Goal: Contribute content: Contribute content

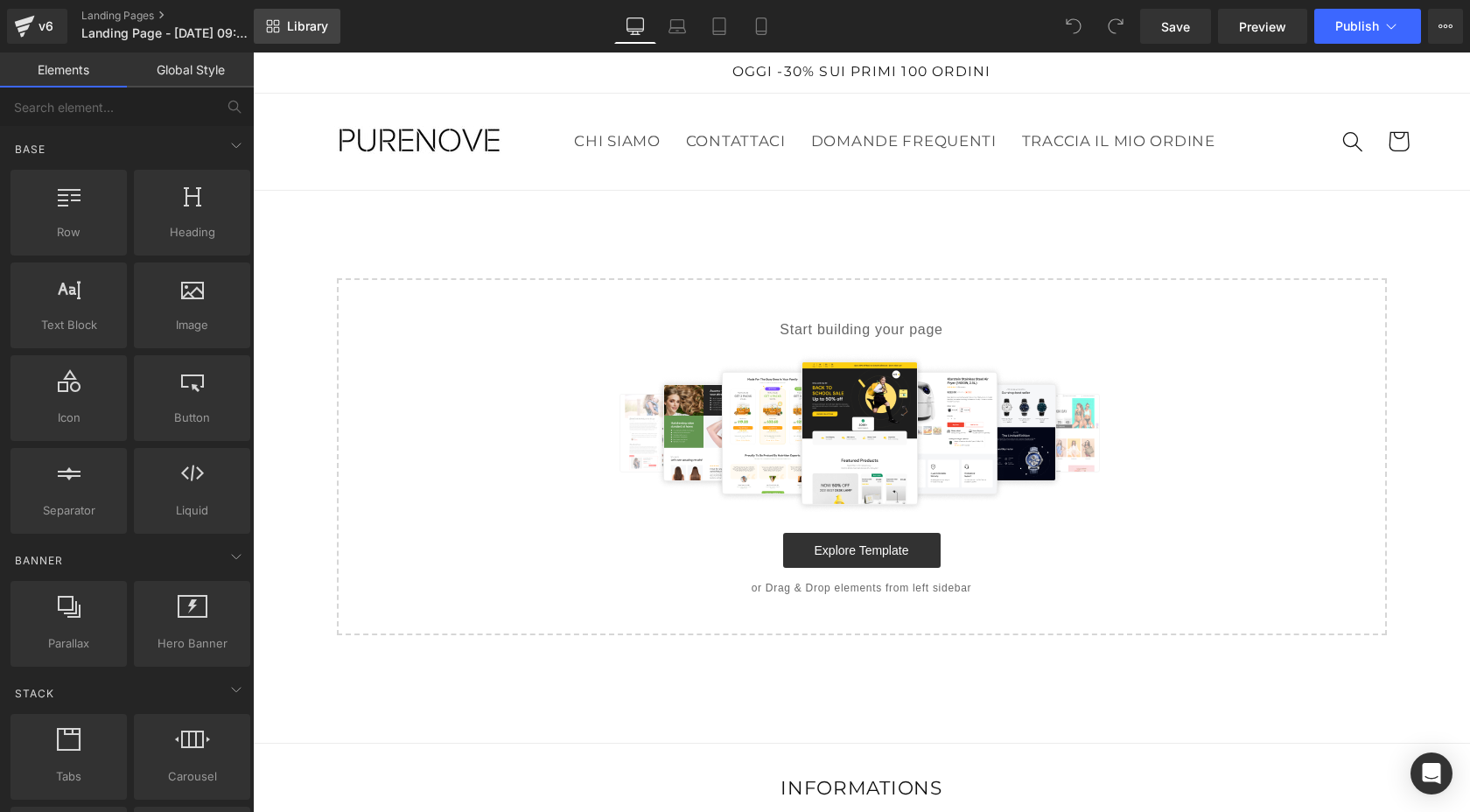
click at [304, 18] on link "Library" at bounding box center [298, 27] width 87 height 35
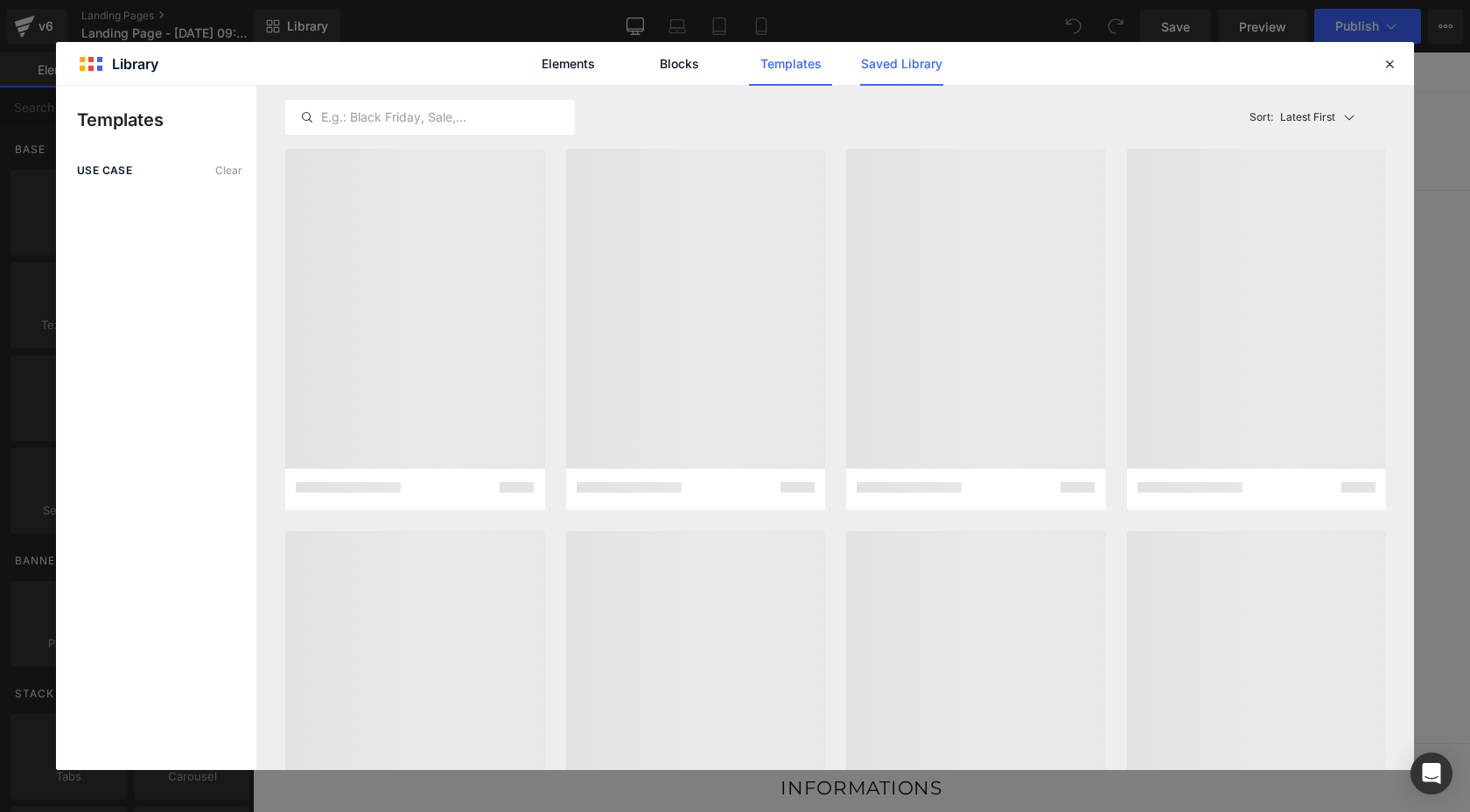
click at [886, 58] on link "Saved Library" at bounding box center [901, 63] width 83 height 43
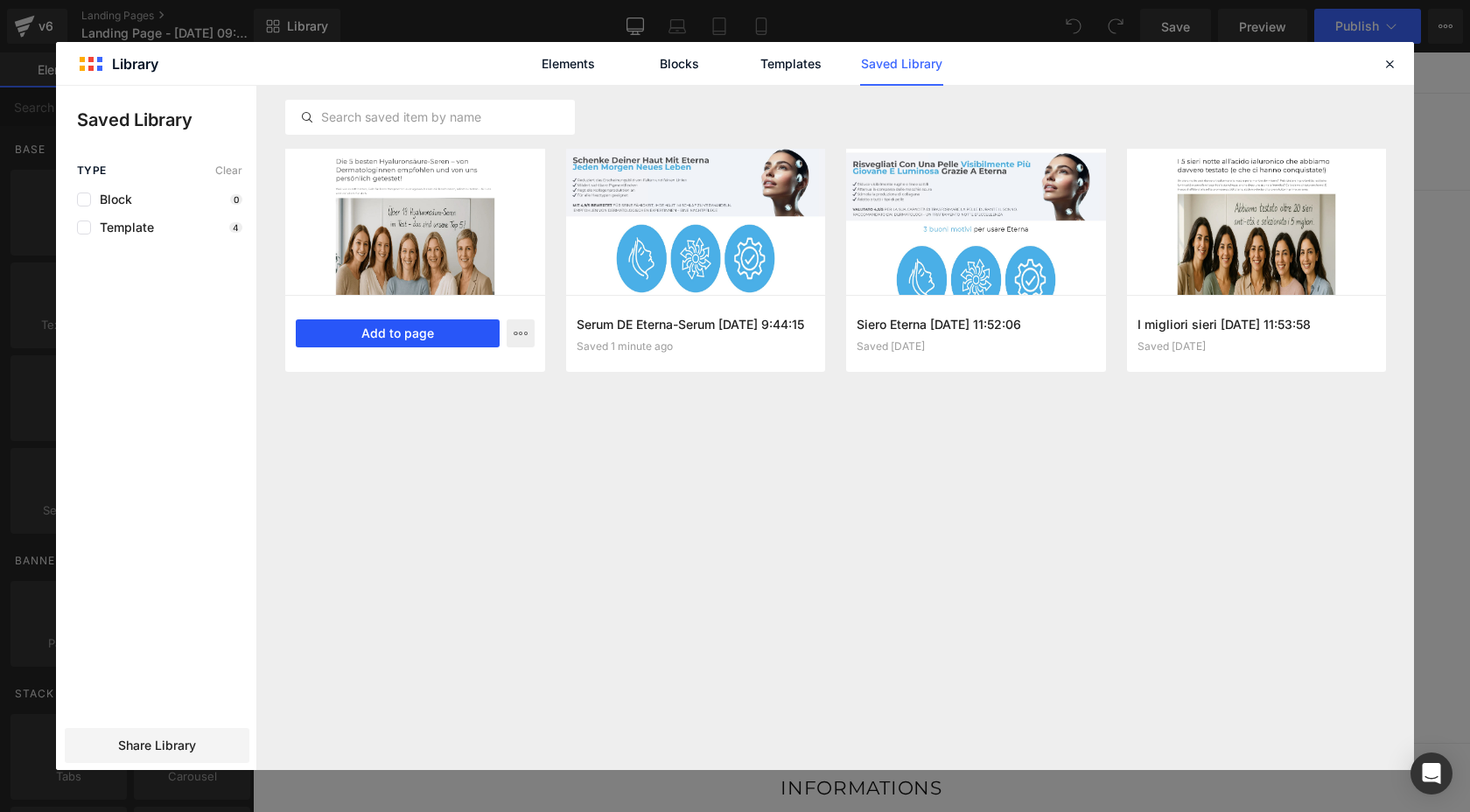
click at [379, 329] on button "Add to page" at bounding box center [398, 334] width 204 height 28
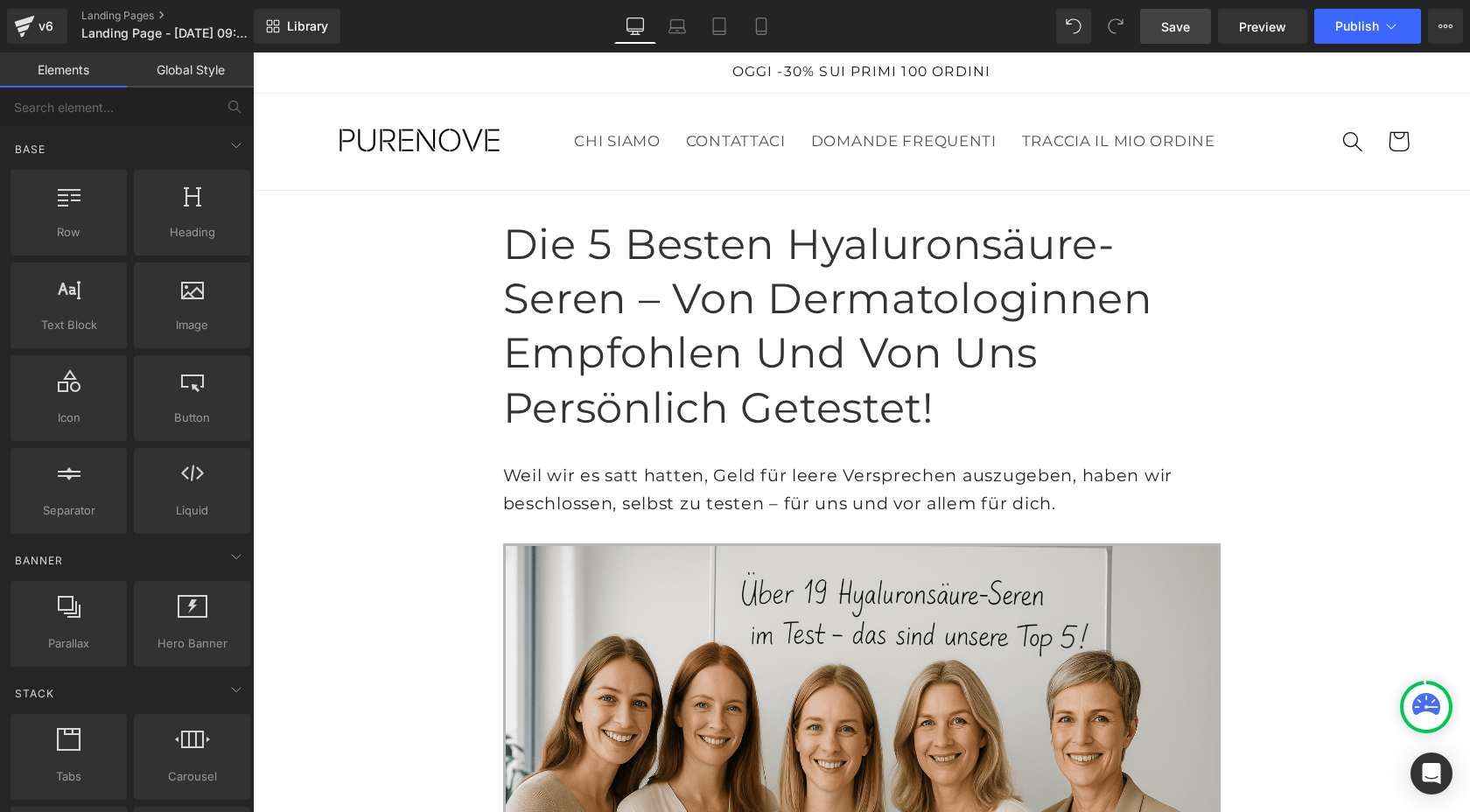
click at [1178, 27] on span "Save" at bounding box center [1175, 27] width 29 height 19
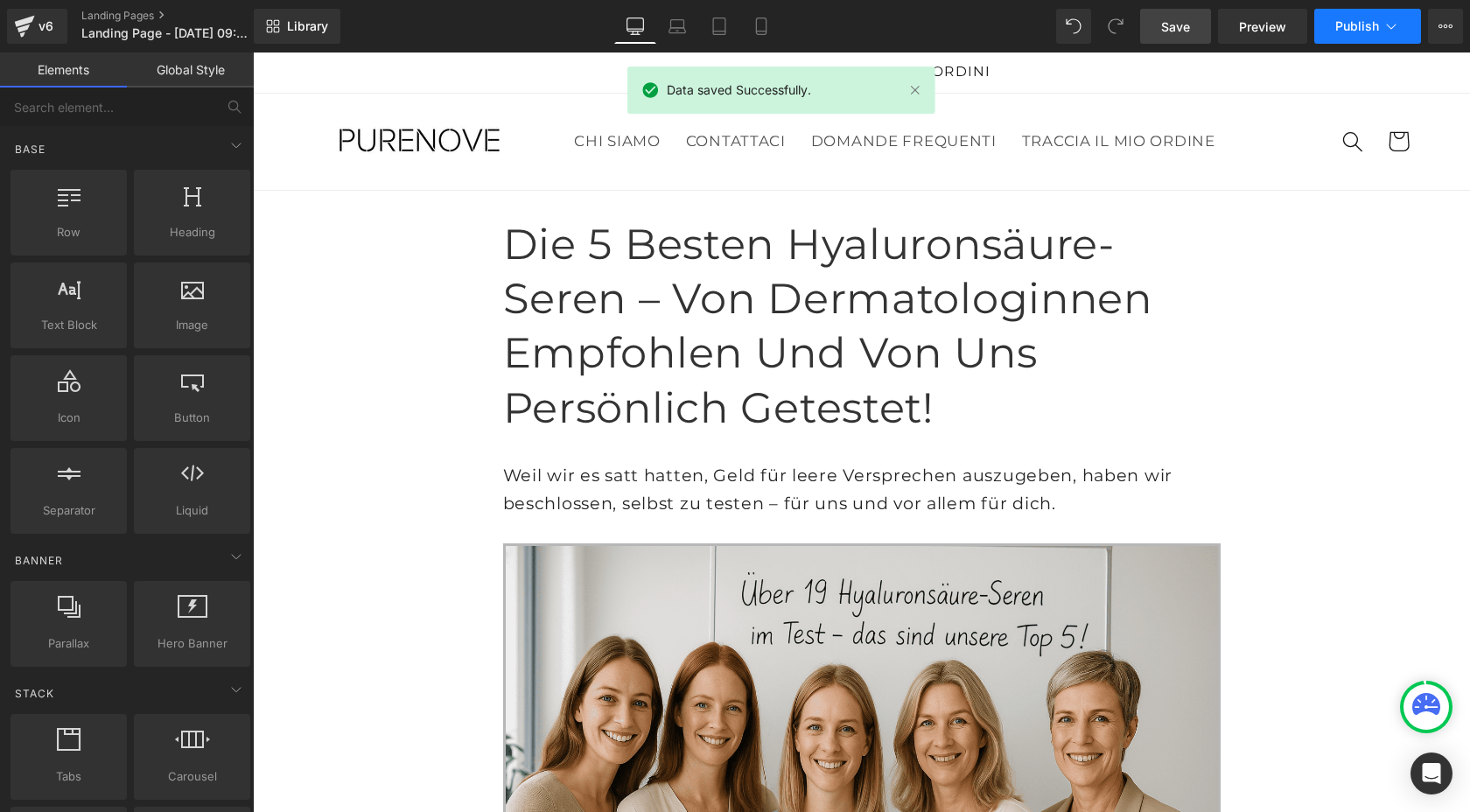
click at [1346, 37] on button "Publish" at bounding box center [1367, 27] width 107 height 35
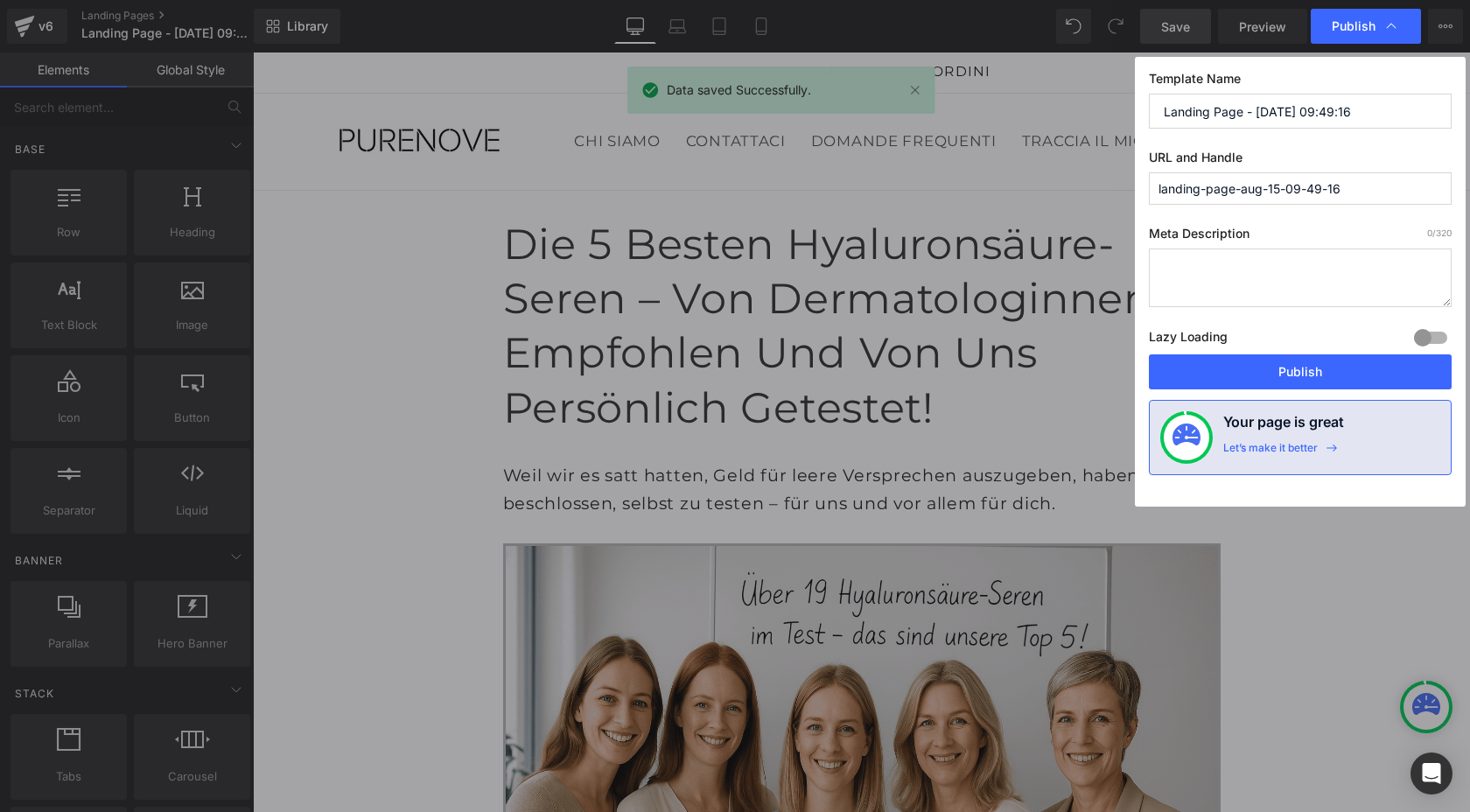
click at [1212, 101] on input "Landing Page - Aug 15, 09:49:16" at bounding box center [1300, 112] width 303 height 35
paste input "Nacht-Seren"
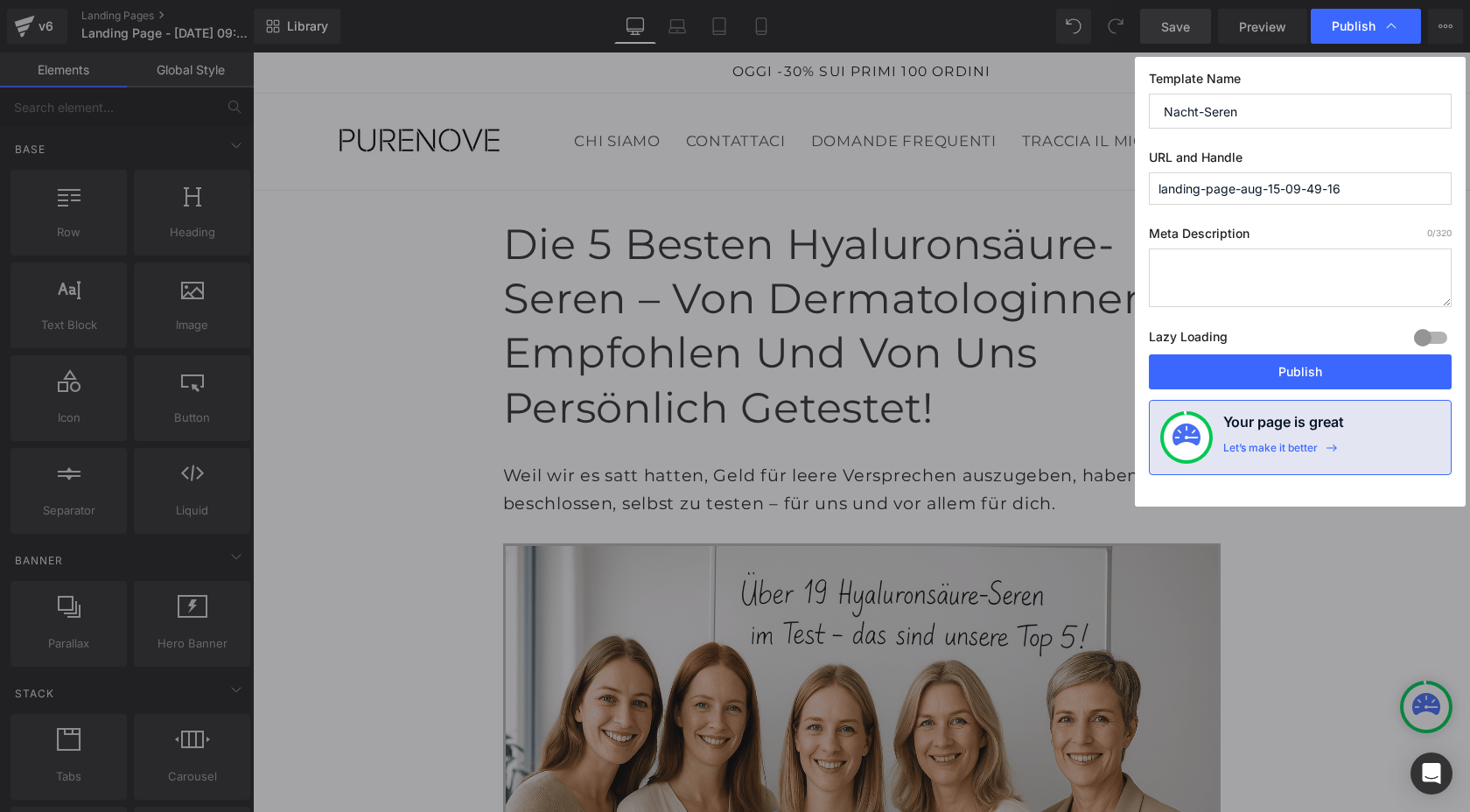
type input "Nacht-Seren"
click at [1188, 196] on input "landing-page-aug-15-09-49-16" at bounding box center [1300, 189] width 303 height 33
paste input "Nacht-Seren"
type input "nacht-seren"
click at [1201, 373] on button "Publish" at bounding box center [1300, 372] width 303 height 35
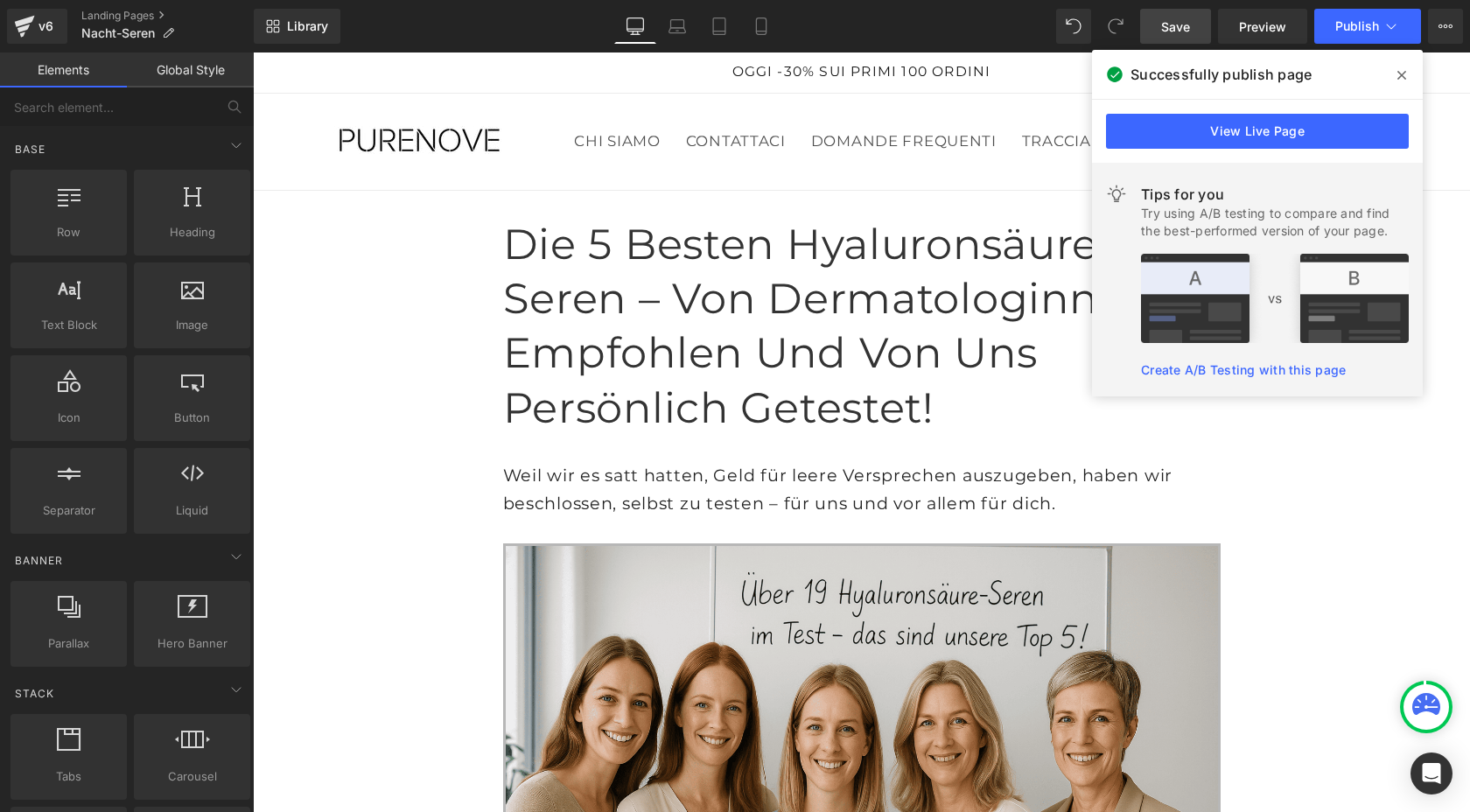
click at [185, 81] on link "Global Style" at bounding box center [190, 70] width 127 height 35
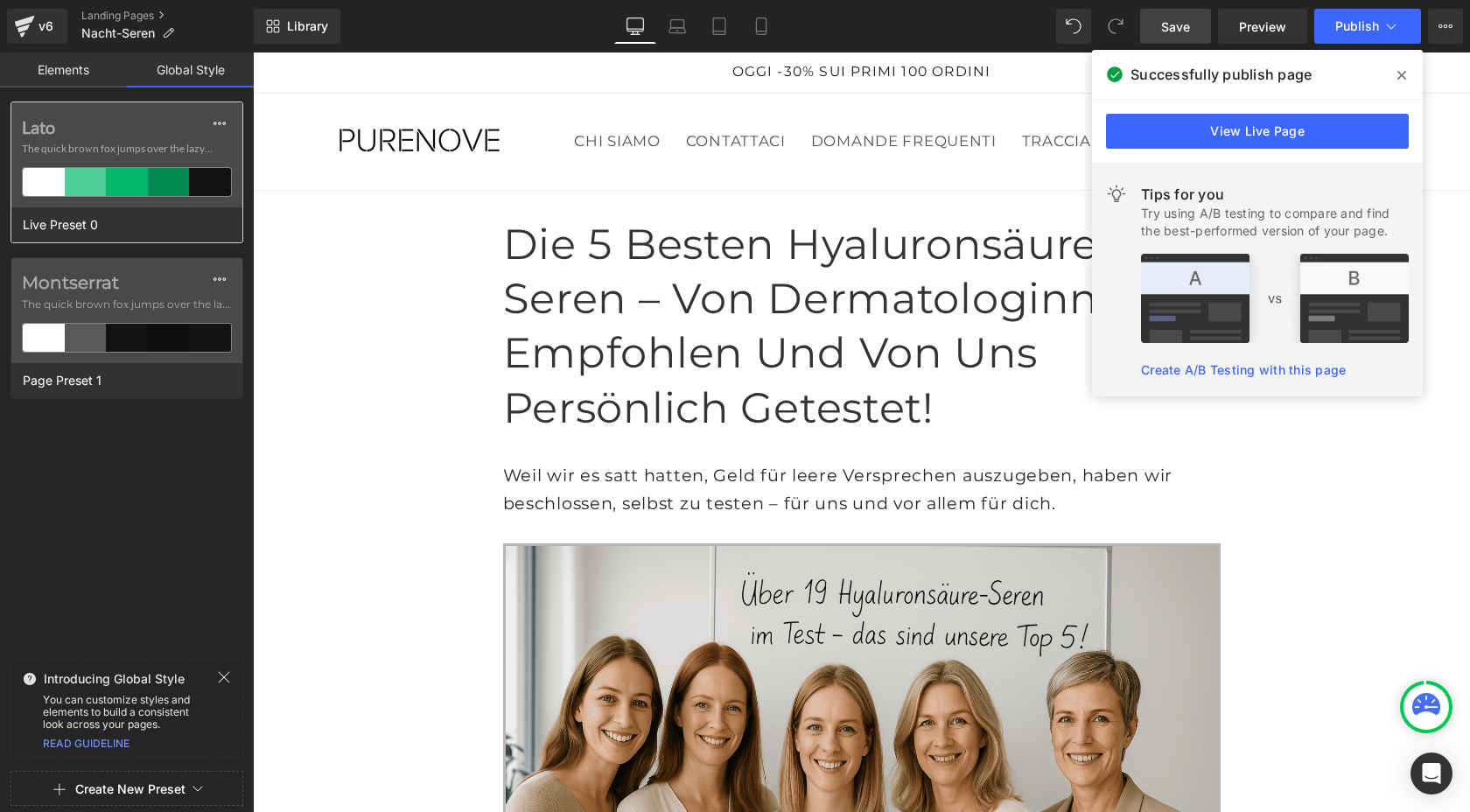
click at [148, 143] on span "The quick brown fox jumps over the lazy..." at bounding box center [127, 149] width 210 height 16
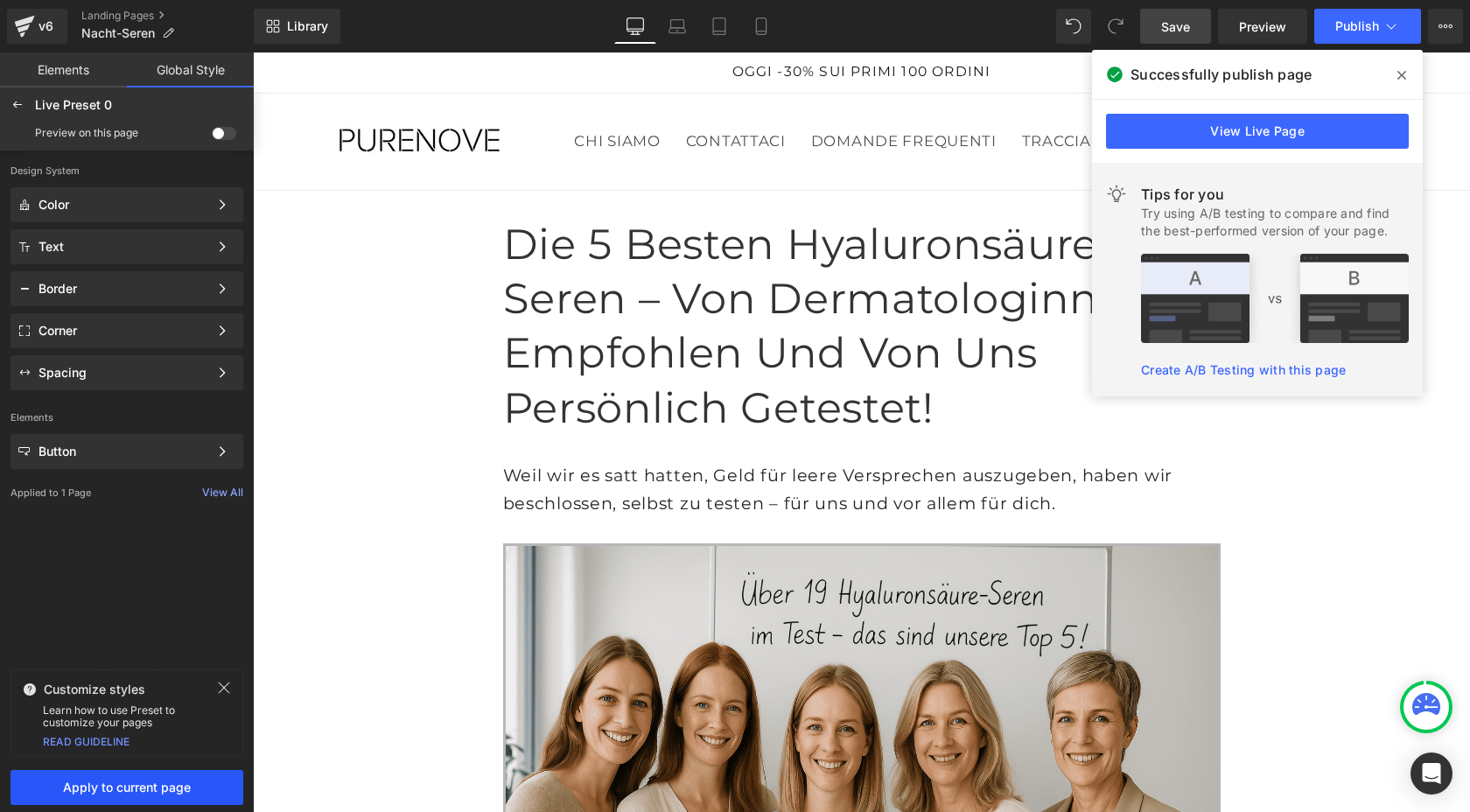
click at [157, 792] on span "Apply to current page" at bounding box center [127, 787] width 212 height 14
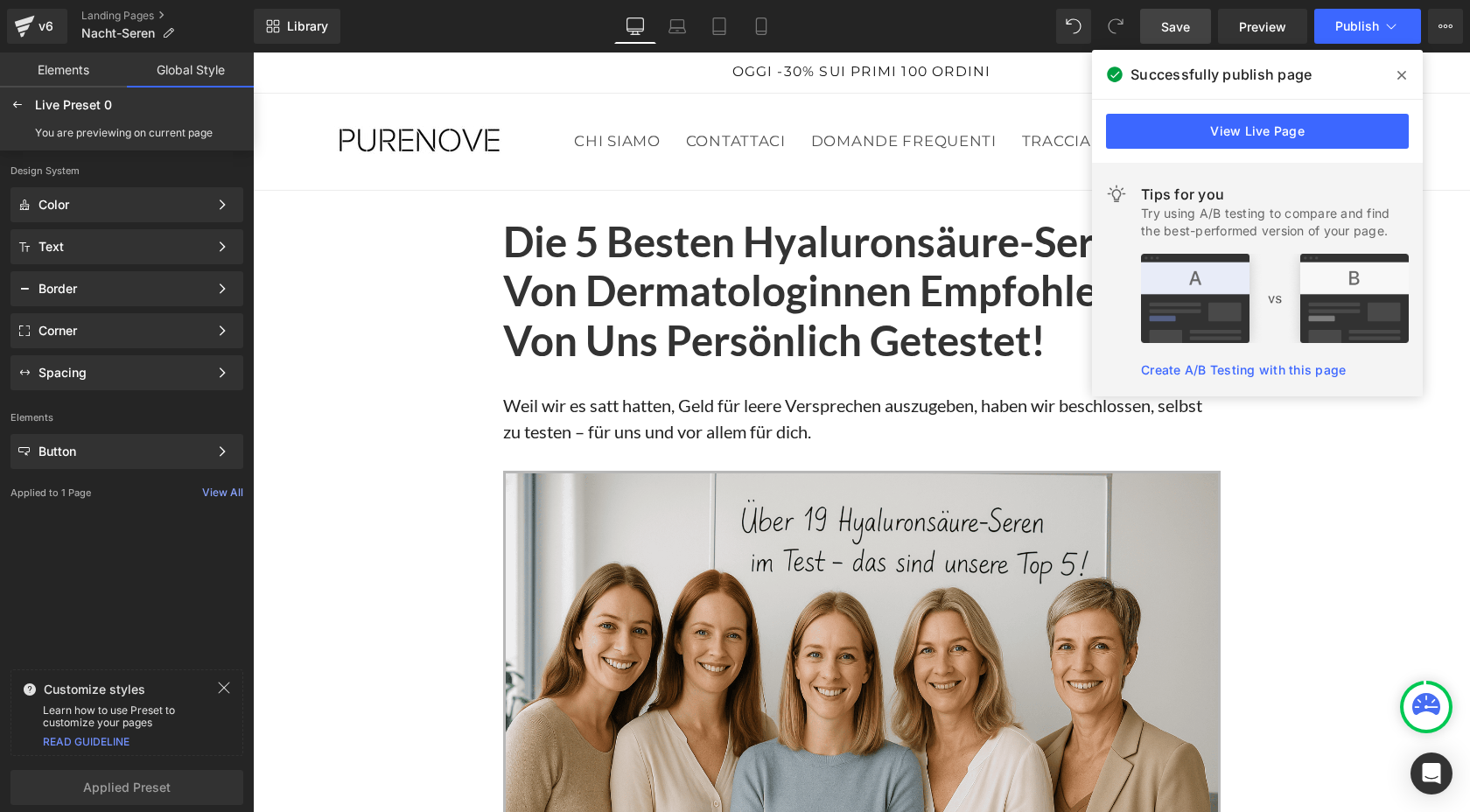
click at [1182, 30] on span "Save" at bounding box center [1175, 27] width 29 height 19
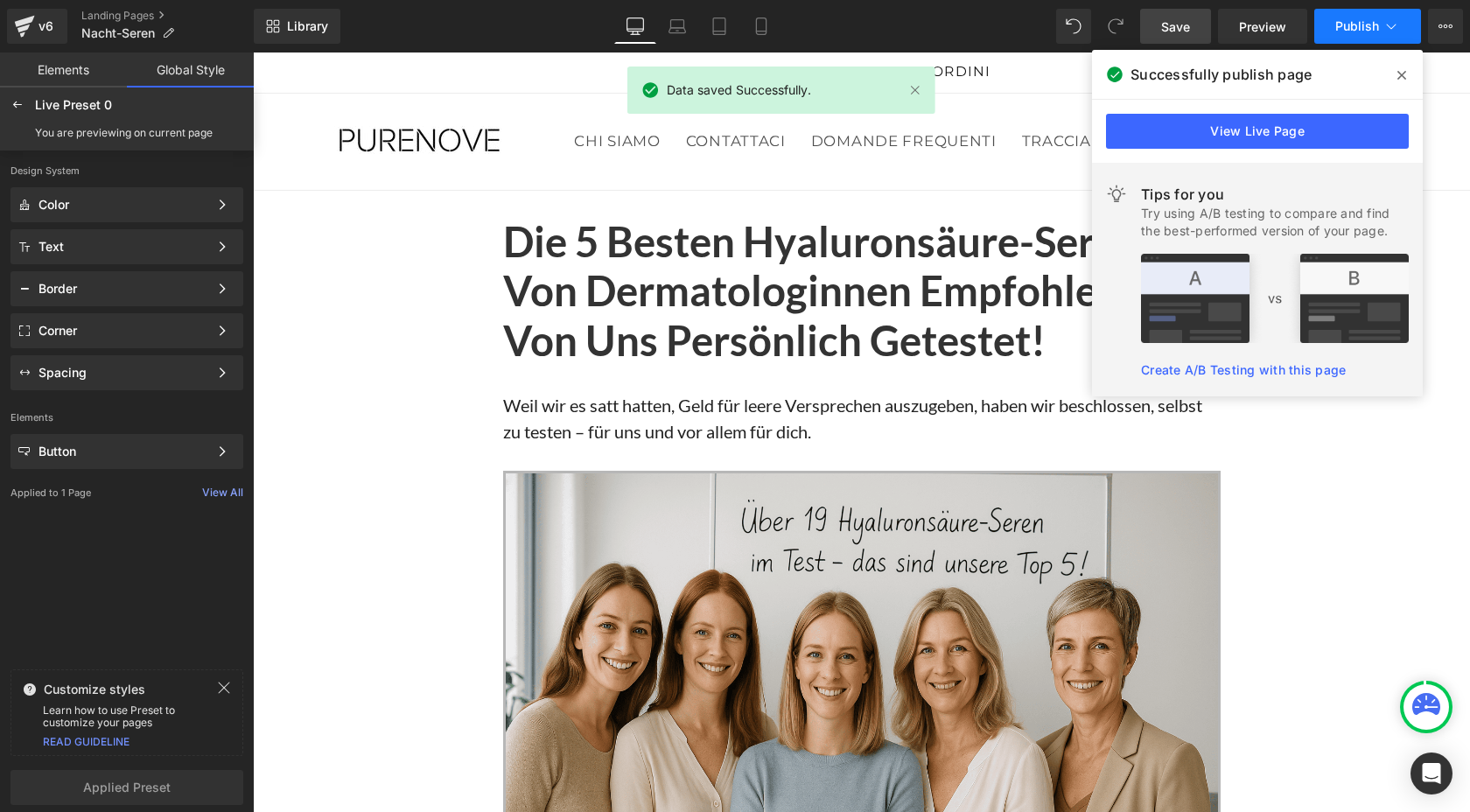
click at [1373, 21] on span "Publish" at bounding box center [1357, 27] width 43 height 14
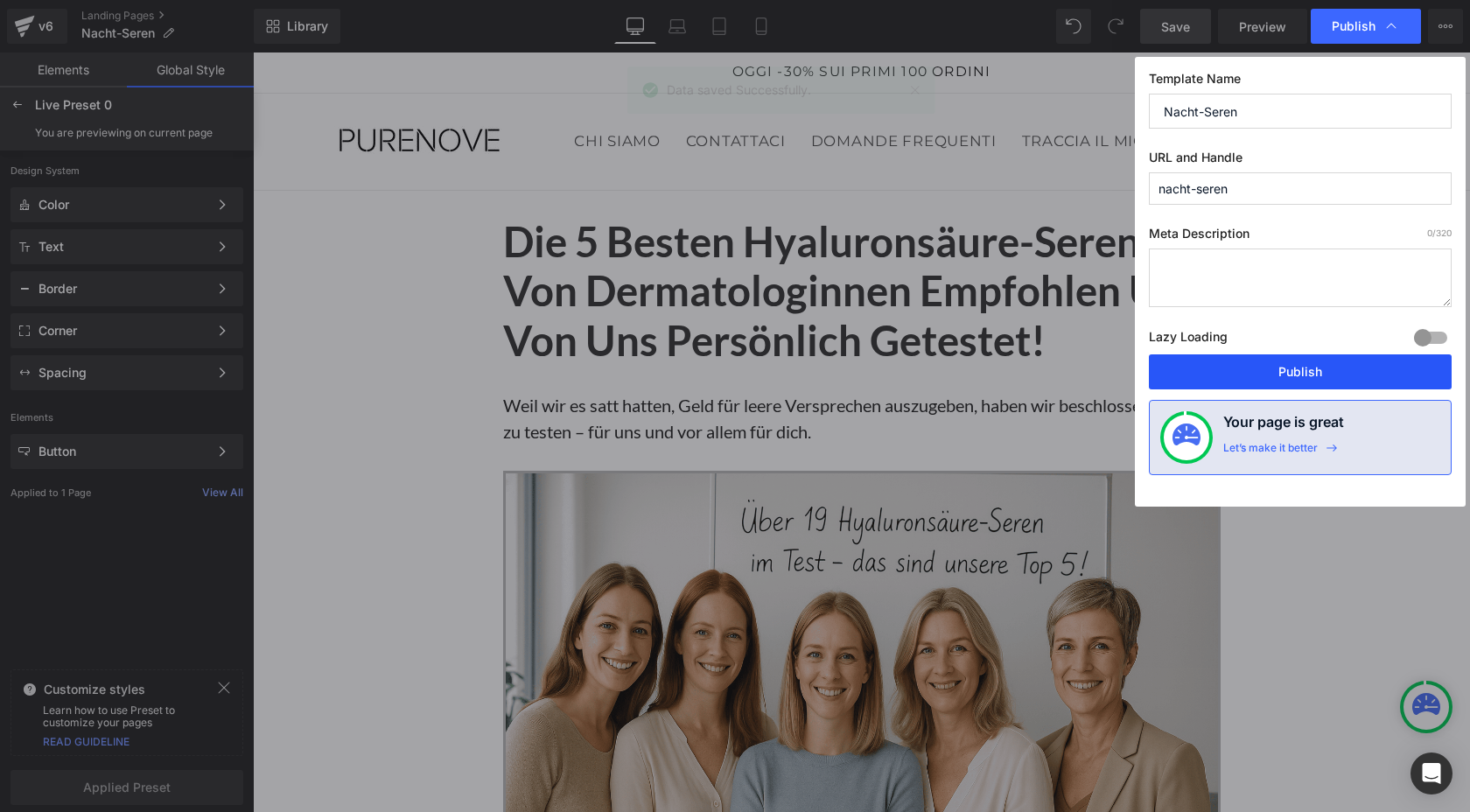
click at [1250, 369] on button "Publish" at bounding box center [1300, 372] width 303 height 35
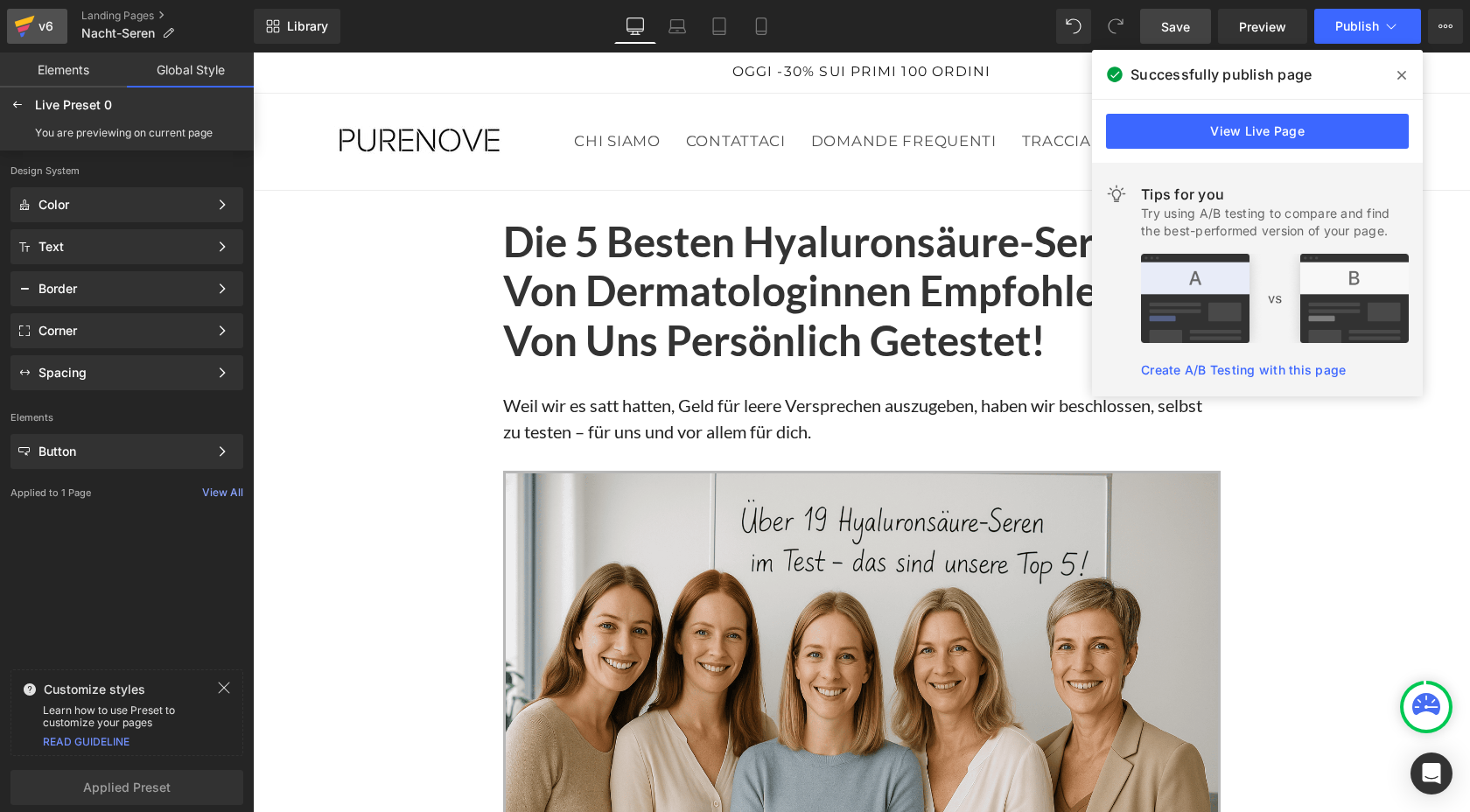
click at [39, 17] on div "v6" at bounding box center [46, 27] width 22 height 23
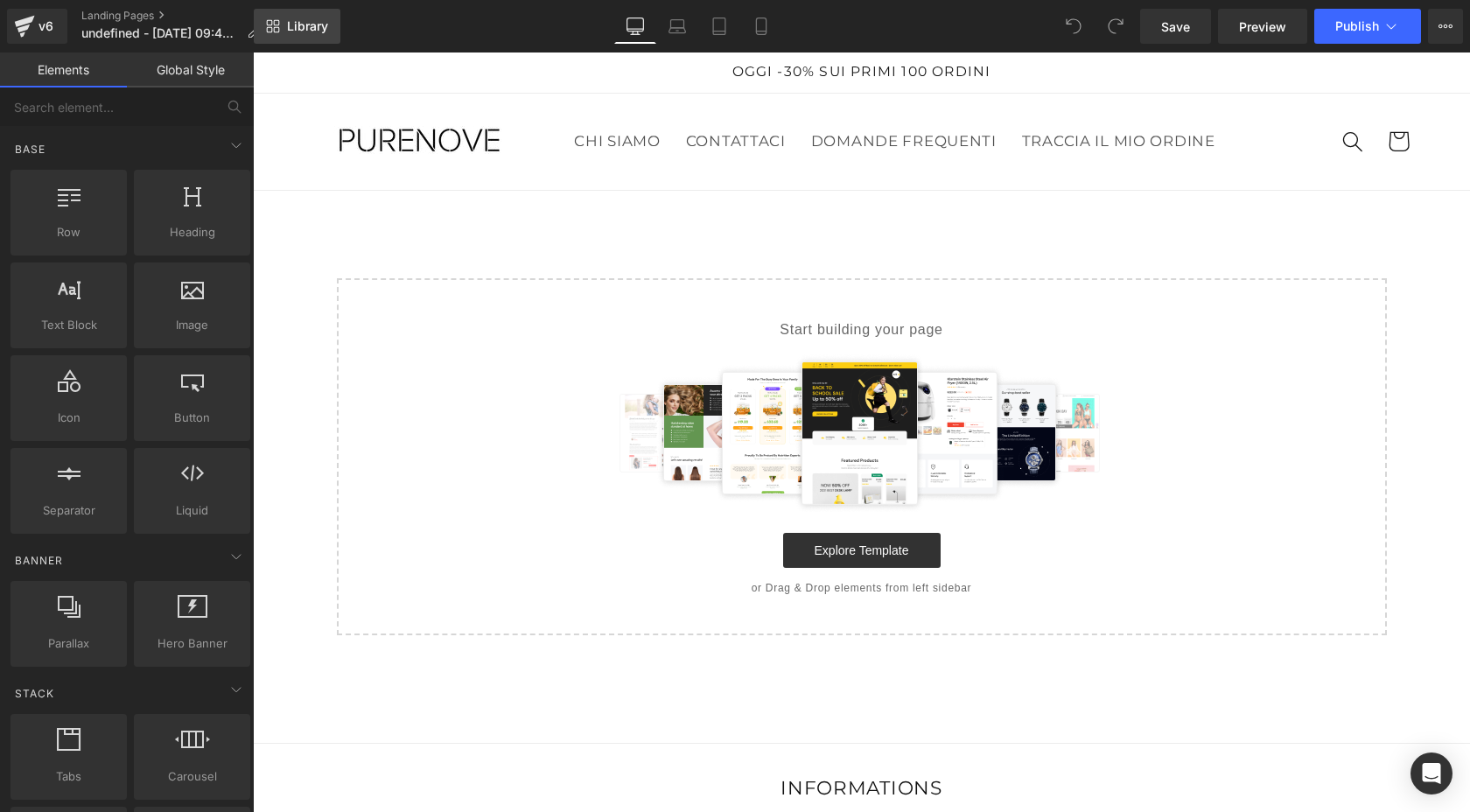
click at [305, 27] on span "Library" at bounding box center [307, 27] width 41 height 16
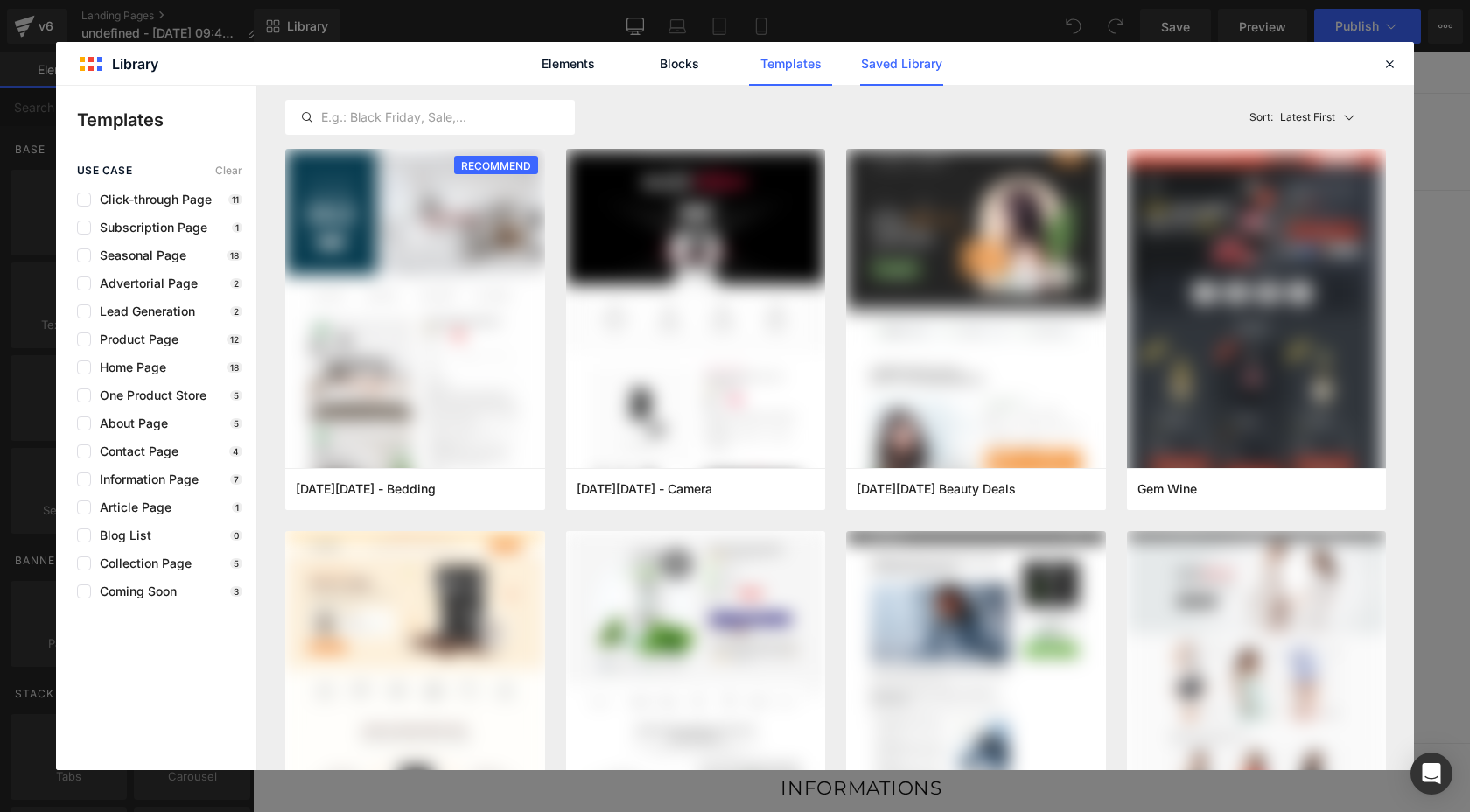
click at [909, 73] on link "Saved Library" at bounding box center [901, 63] width 83 height 43
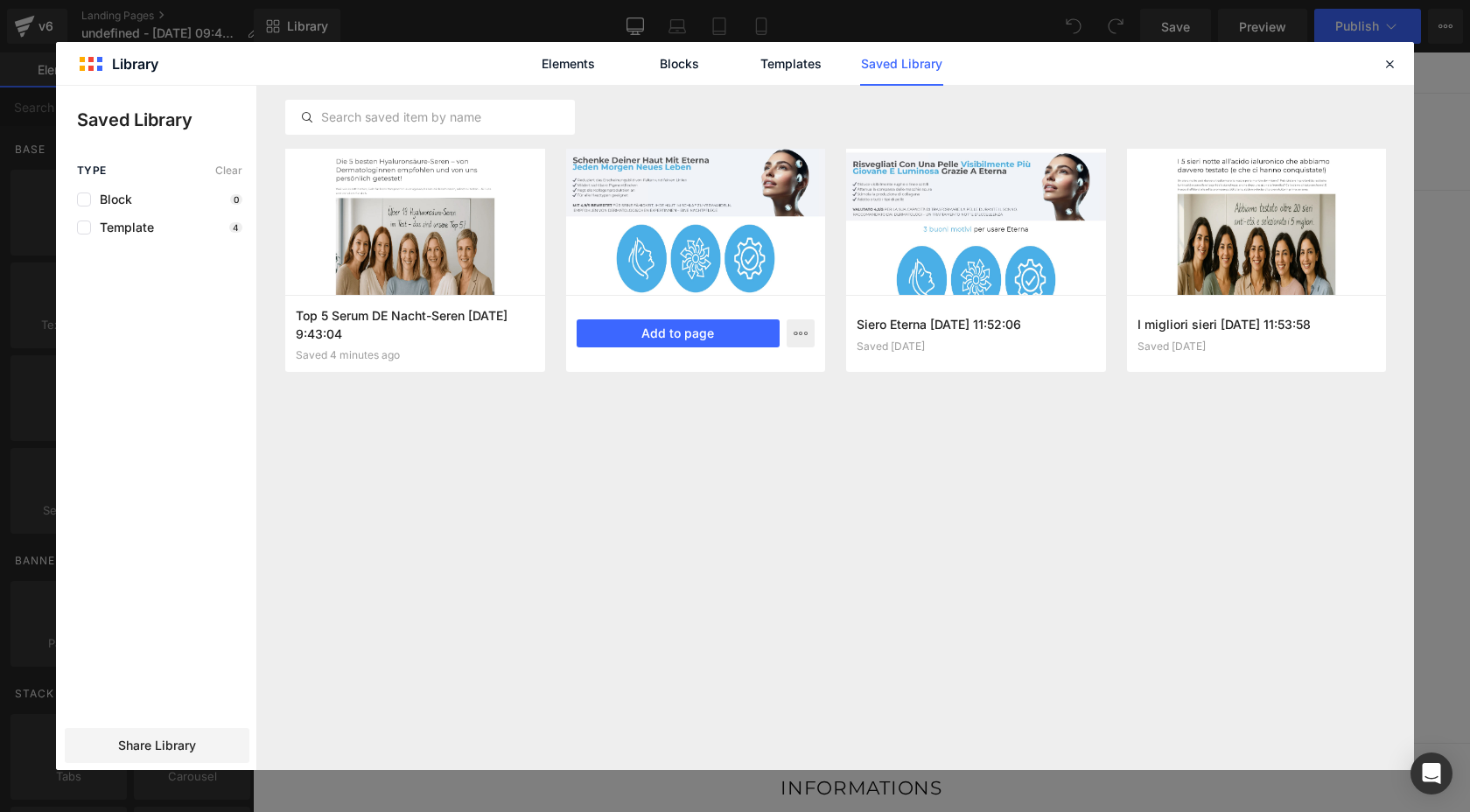
click at [654, 238] on div at bounding box center [695, 221] width 259 height 146
click at [662, 330] on button "Add to page" at bounding box center [678, 334] width 204 height 28
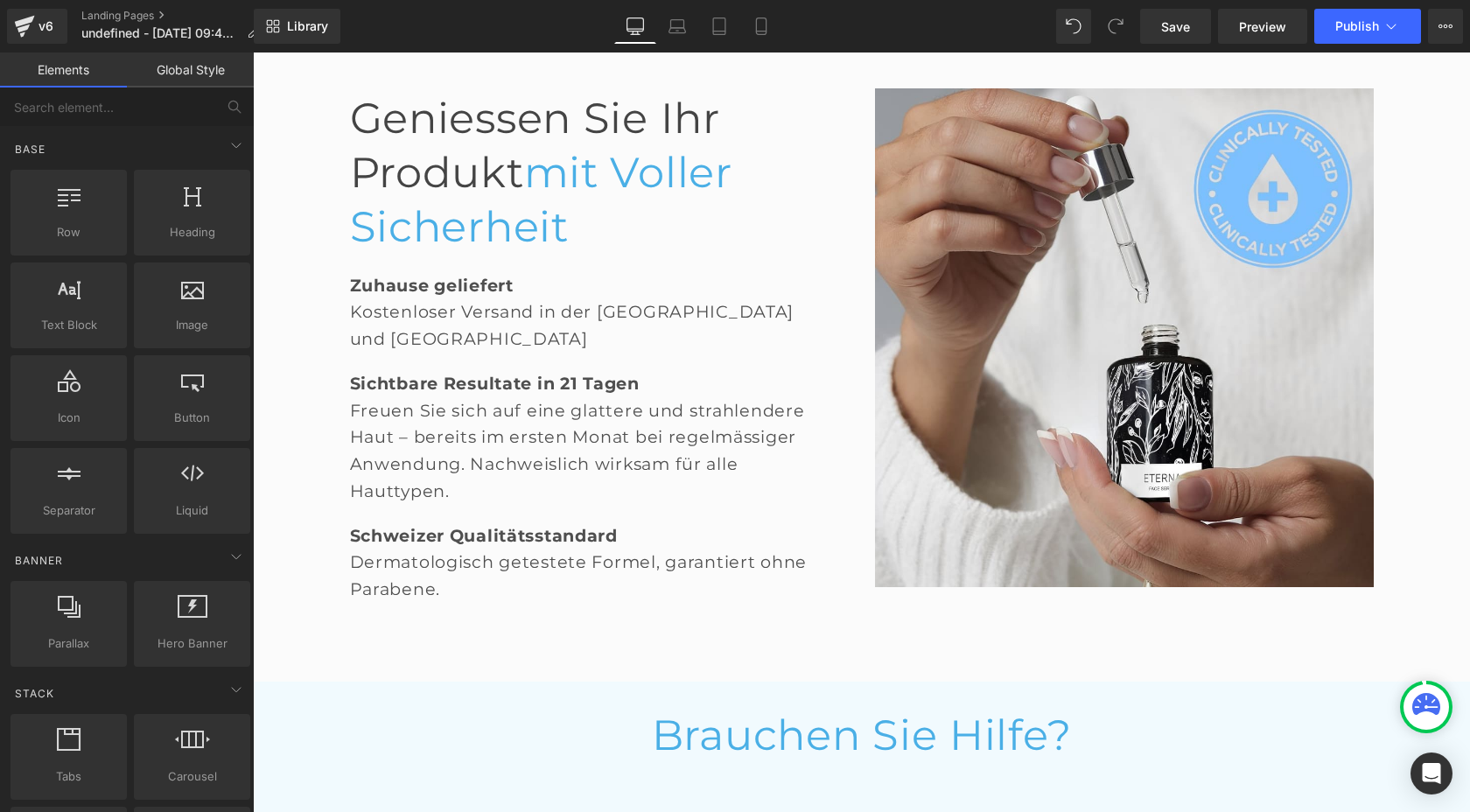
scroll to position [3179, 0]
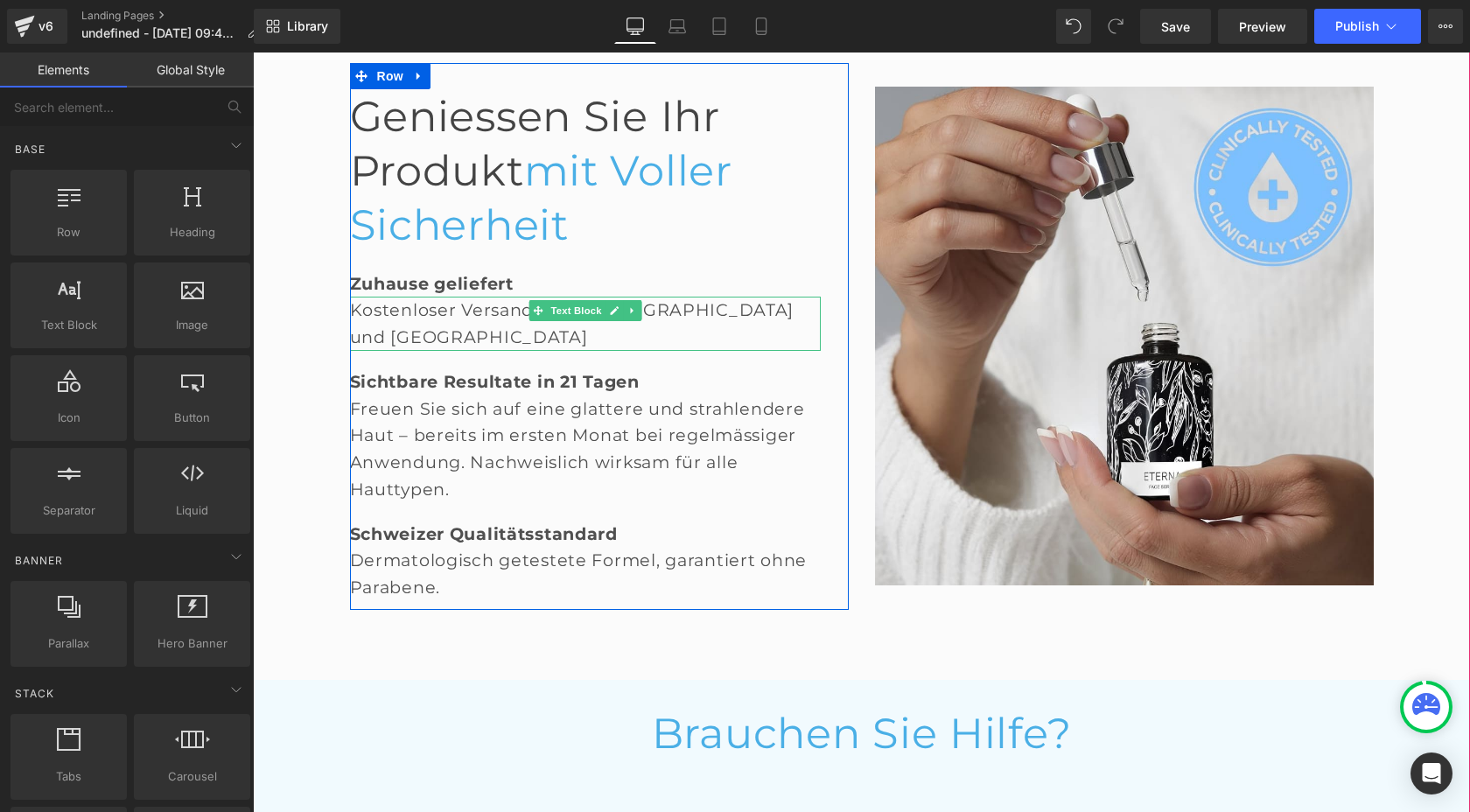
click at [360, 313] on div "Kostenloser Versand in der [GEOGRAPHIC_DATA] und [GEOGRAPHIC_DATA]" at bounding box center [585, 323] width 471 height 53
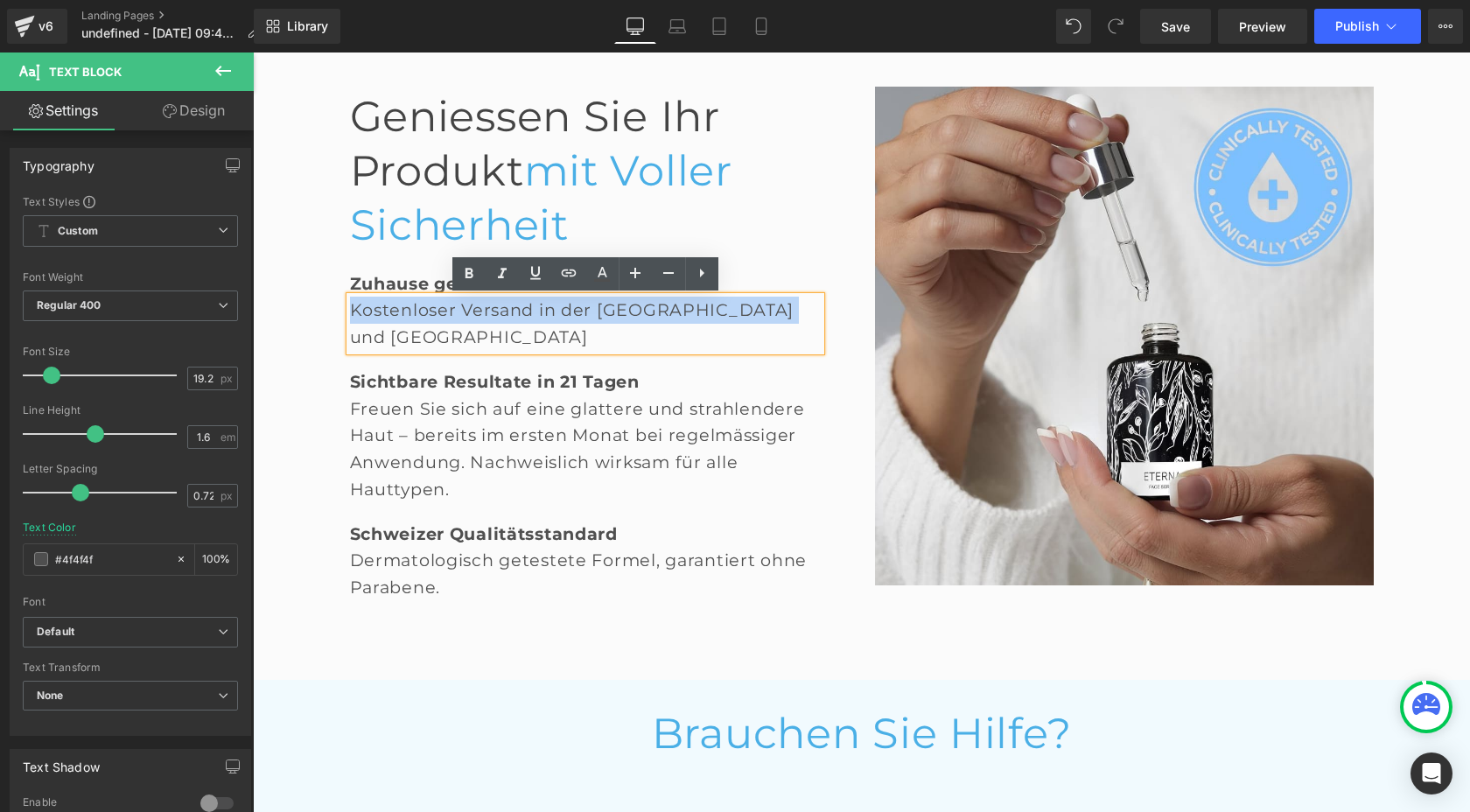
drag, startPoint x: 351, startPoint y: 312, endPoint x: 789, endPoint y: 308, distance: 438.0
click at [789, 308] on div "Kostenloser Versand in der [GEOGRAPHIC_DATA] und [GEOGRAPHIC_DATA]" at bounding box center [585, 323] width 471 height 53
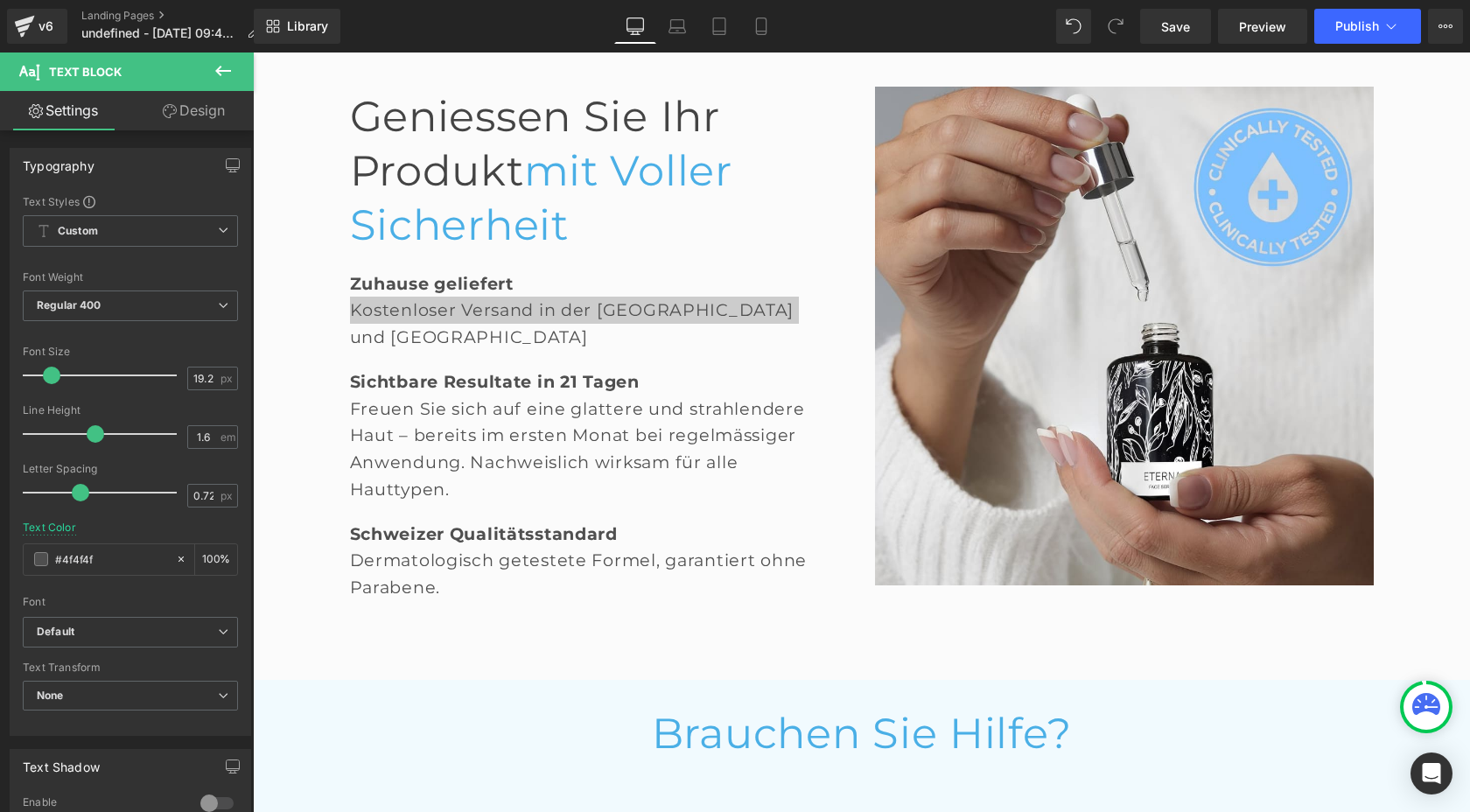
click at [222, 72] on icon at bounding box center [223, 71] width 21 height 21
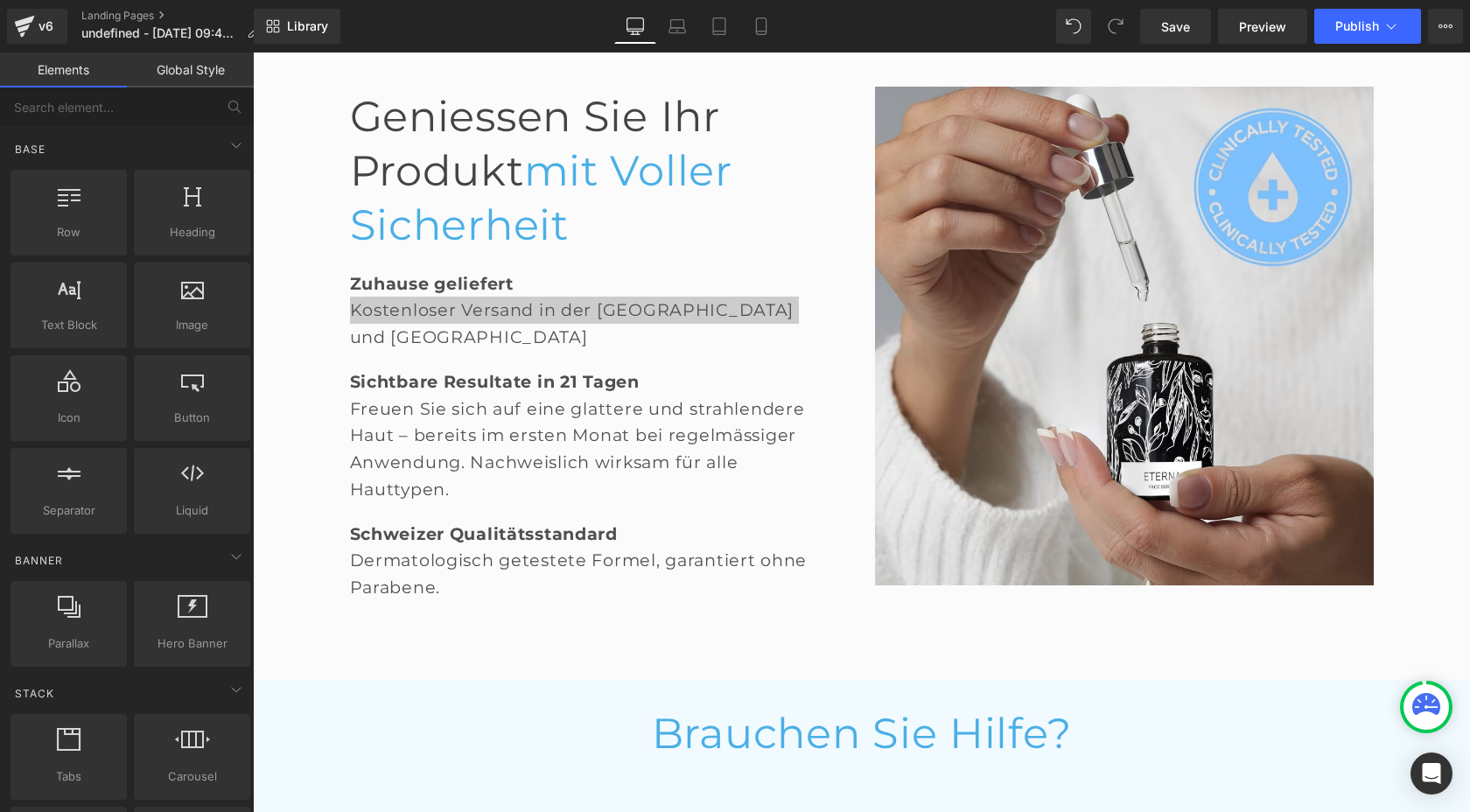
click at [222, 72] on link "Global Style" at bounding box center [190, 70] width 127 height 35
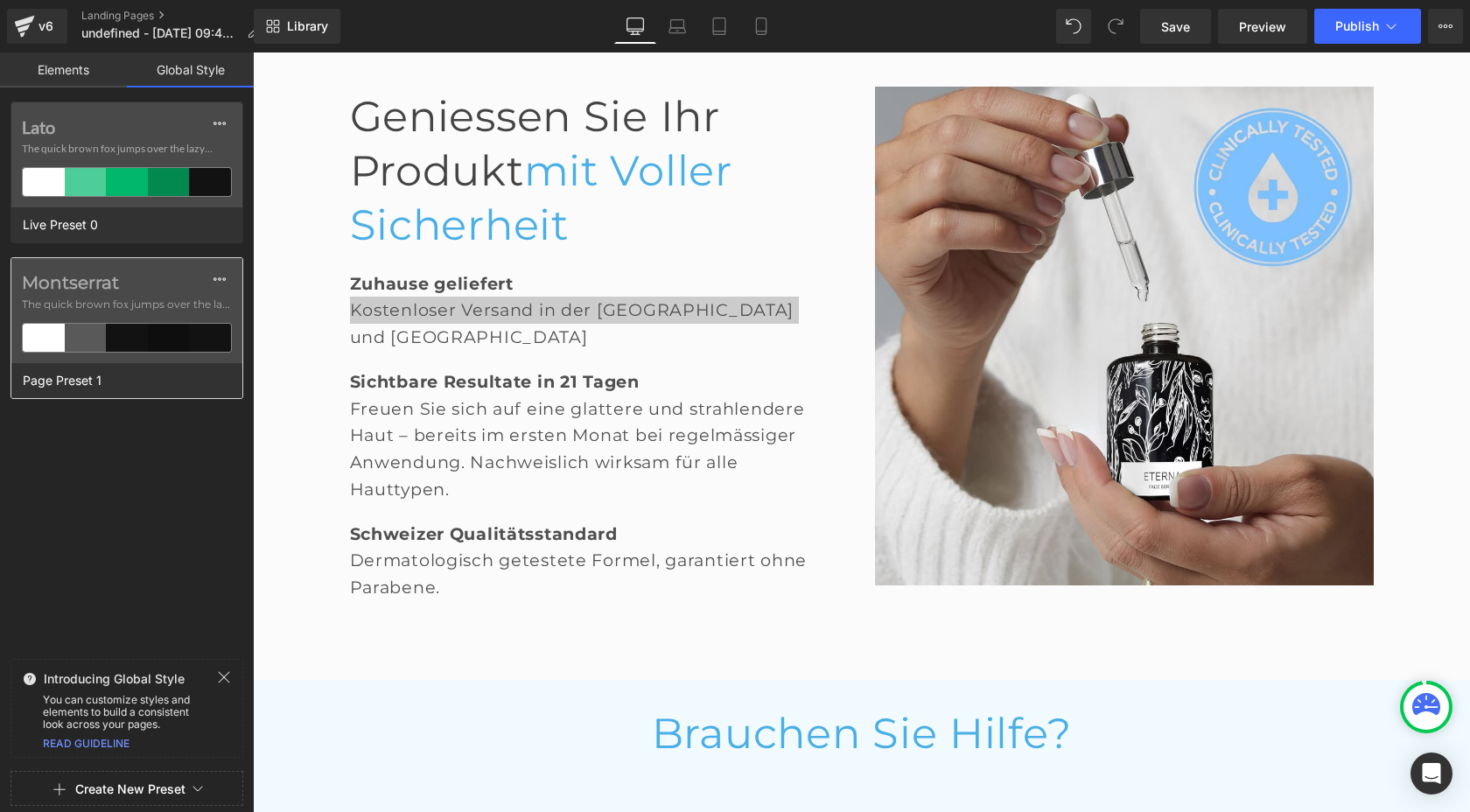
click at [89, 269] on div "Montserrat The quick brown fox jumps over the lazy..." at bounding box center [127, 311] width 231 height 105
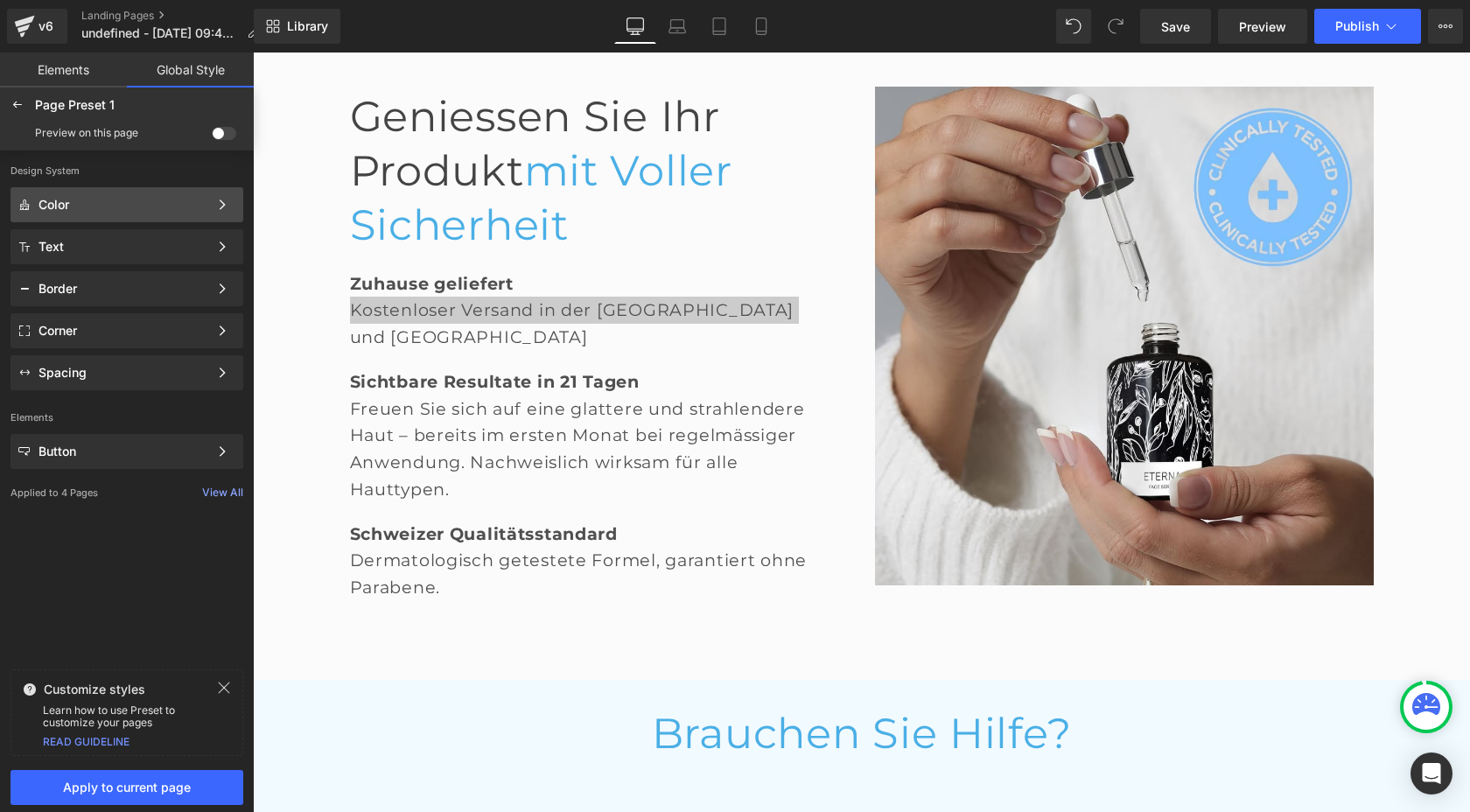
click at [79, 201] on div "Color" at bounding box center [123, 205] width 170 height 14
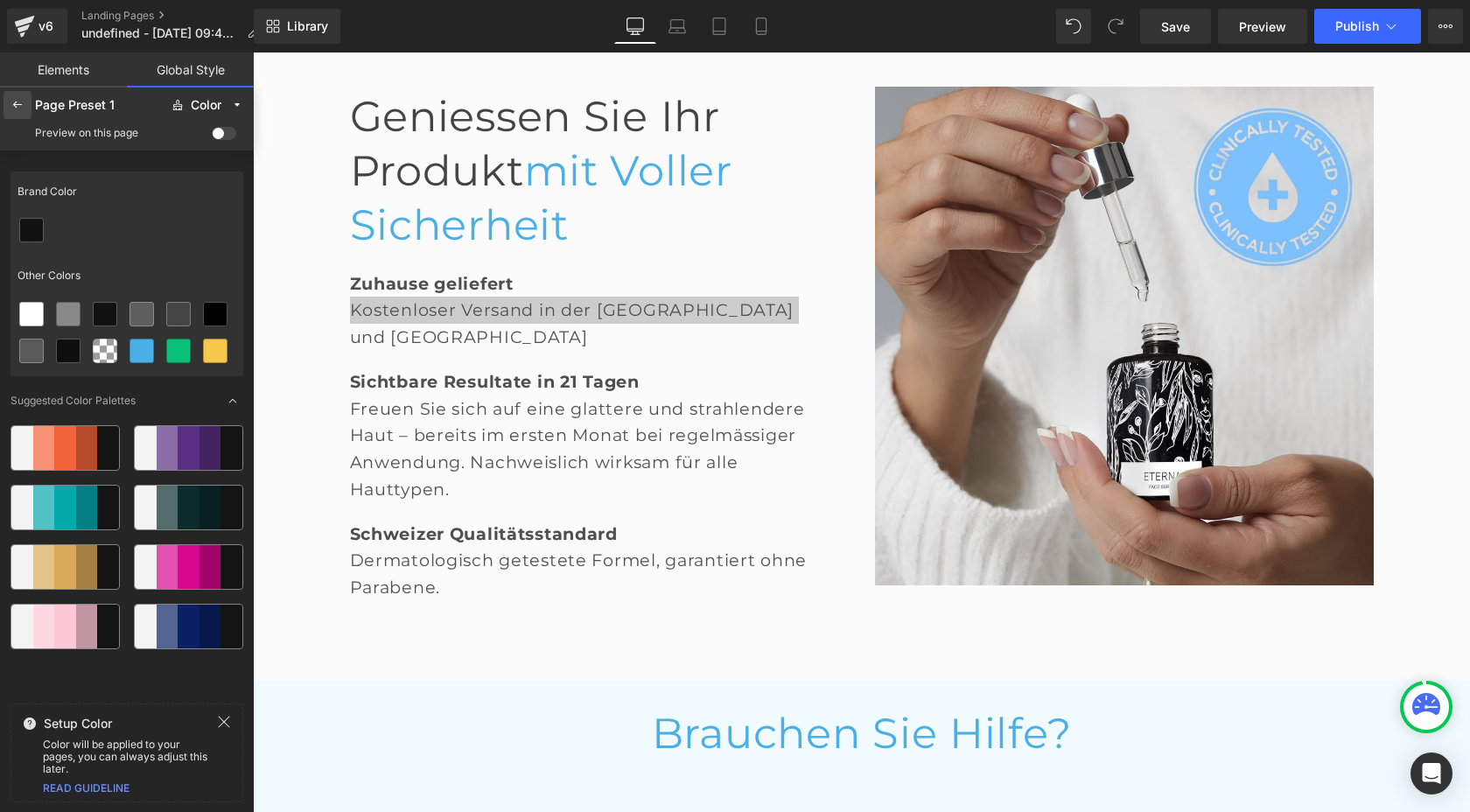
click at [19, 102] on icon at bounding box center [18, 105] width 14 height 14
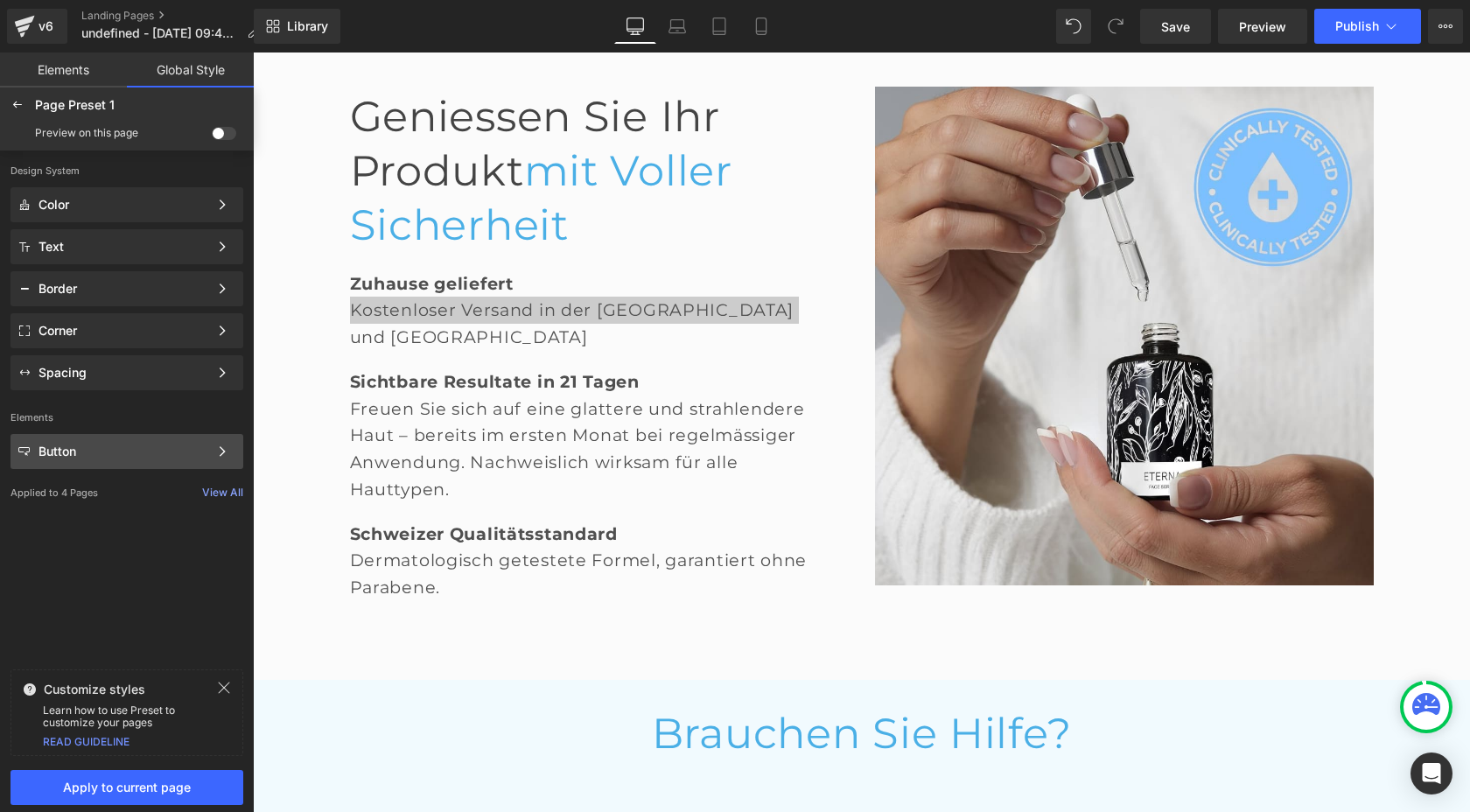
click at [81, 445] on div "Button" at bounding box center [123, 452] width 170 height 14
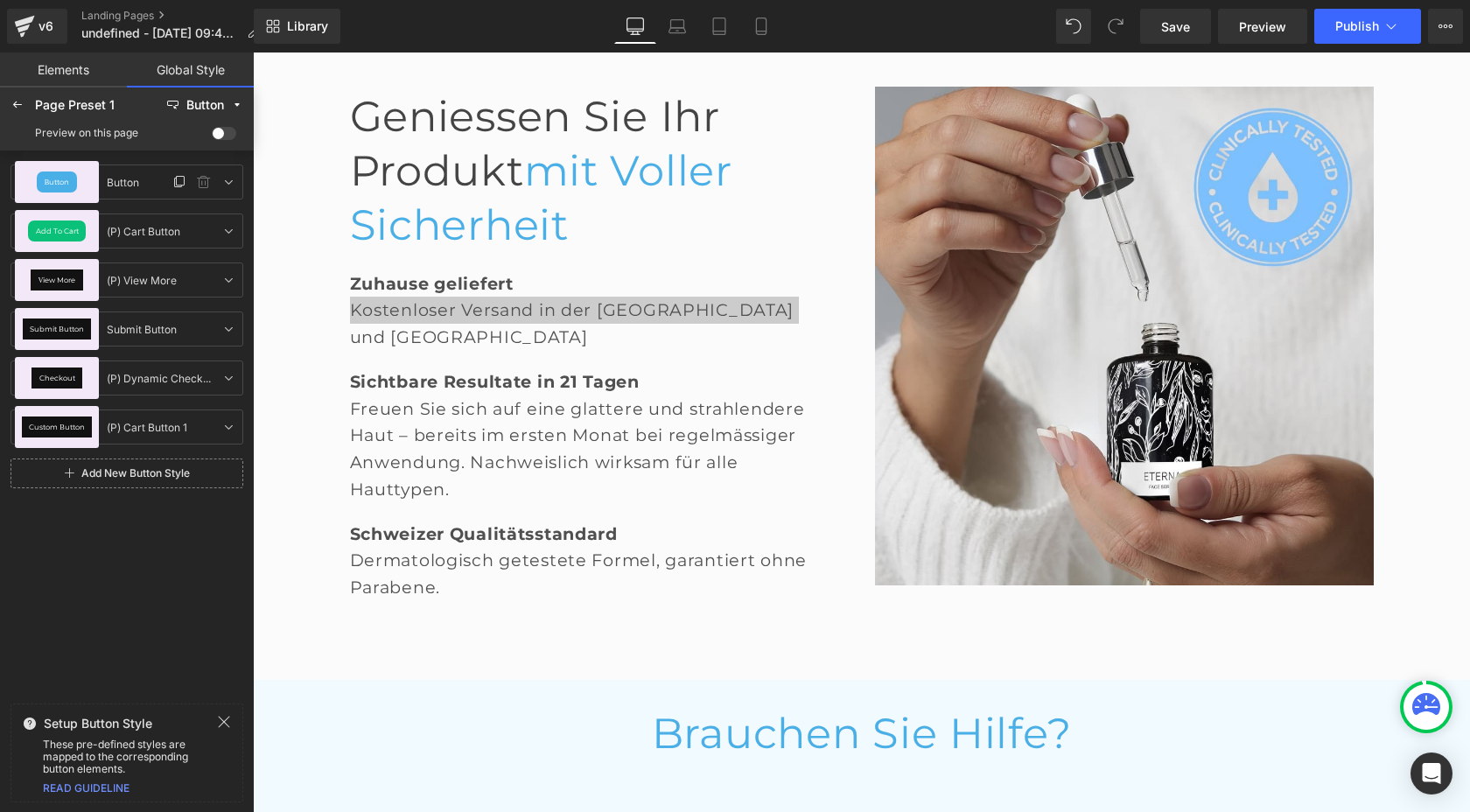
click at [56, 180] on span "Button" at bounding box center [57, 182] width 26 height 7
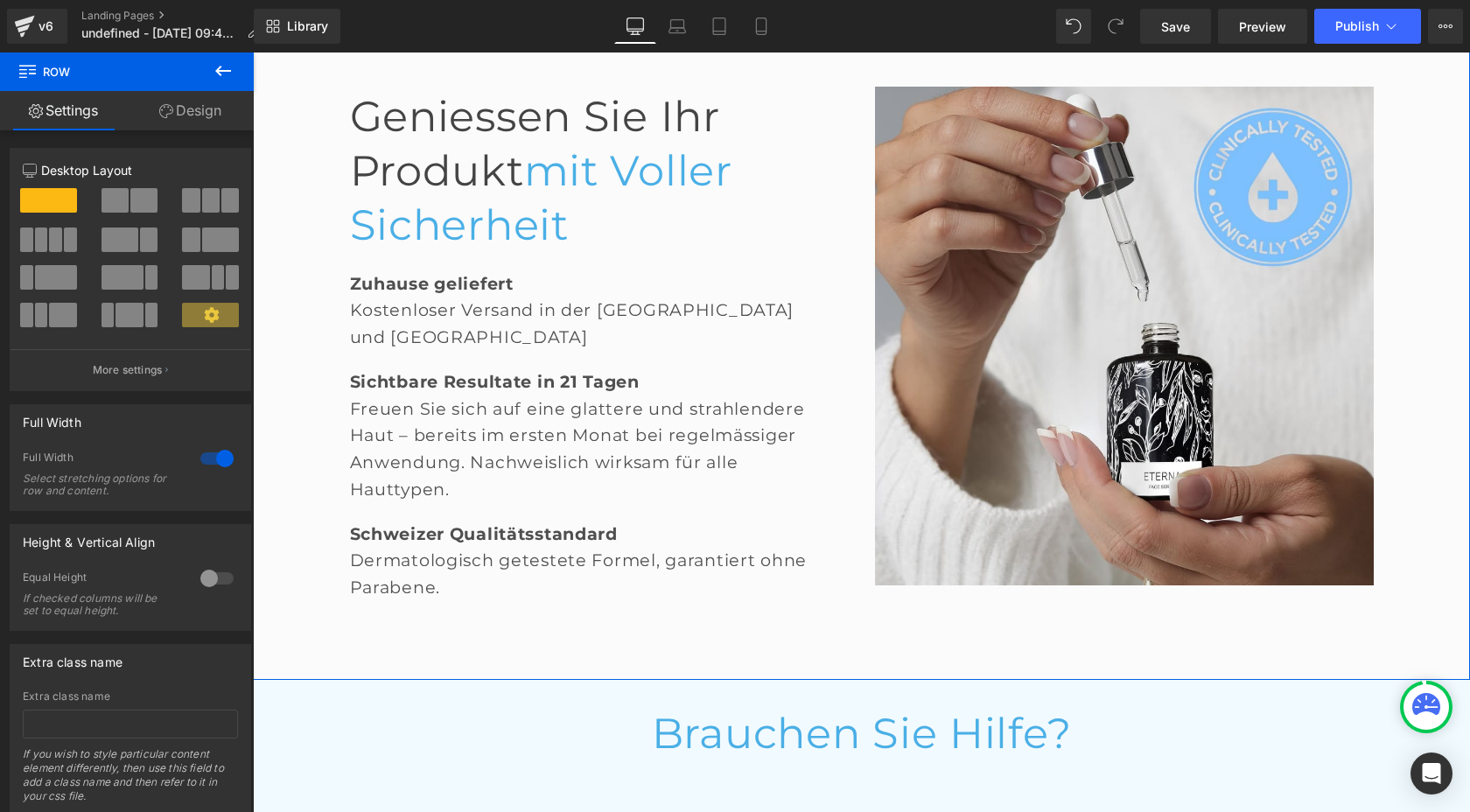
click at [188, 109] on link "Design" at bounding box center [190, 111] width 127 height 39
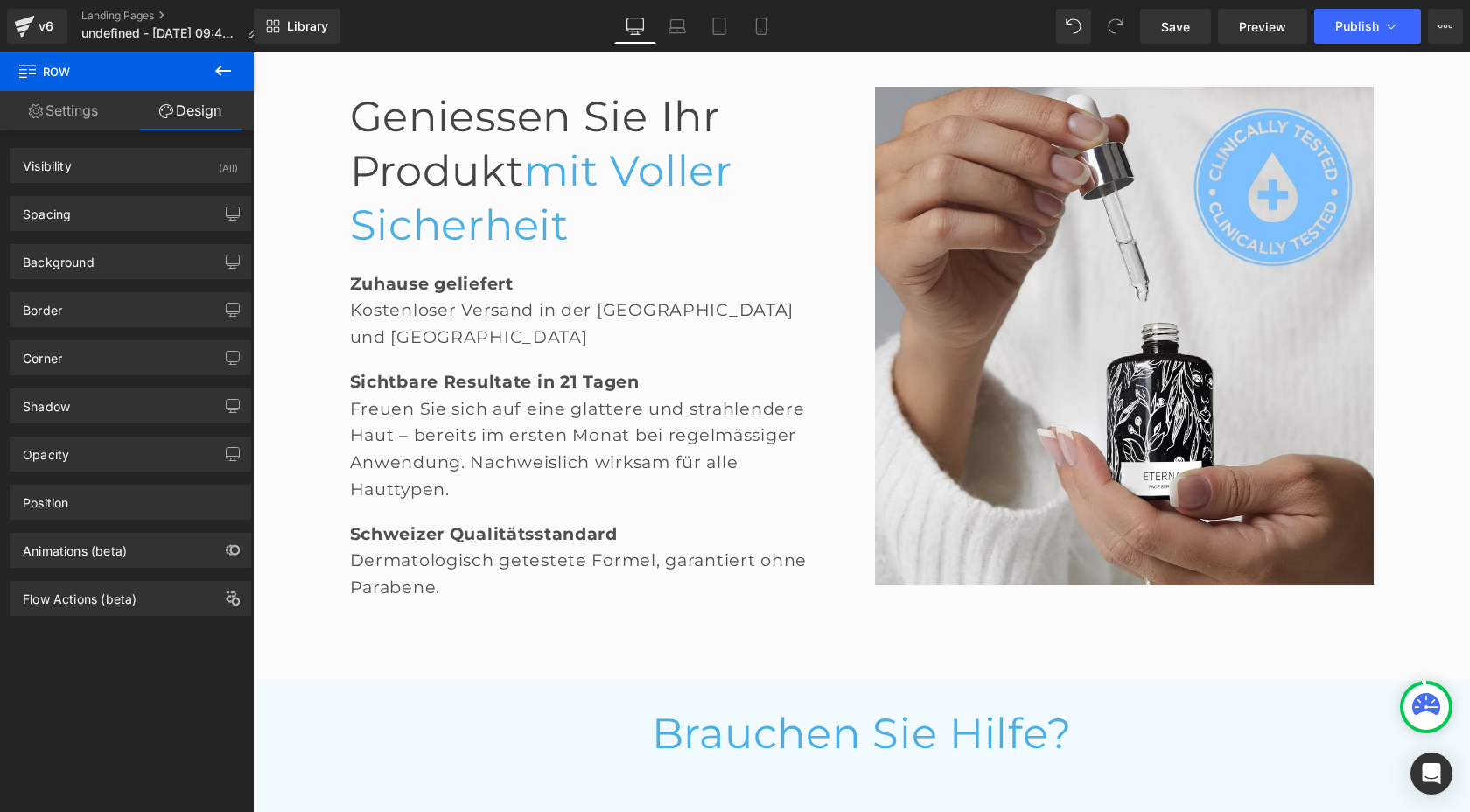
click at [218, 71] on icon at bounding box center [223, 71] width 16 height 11
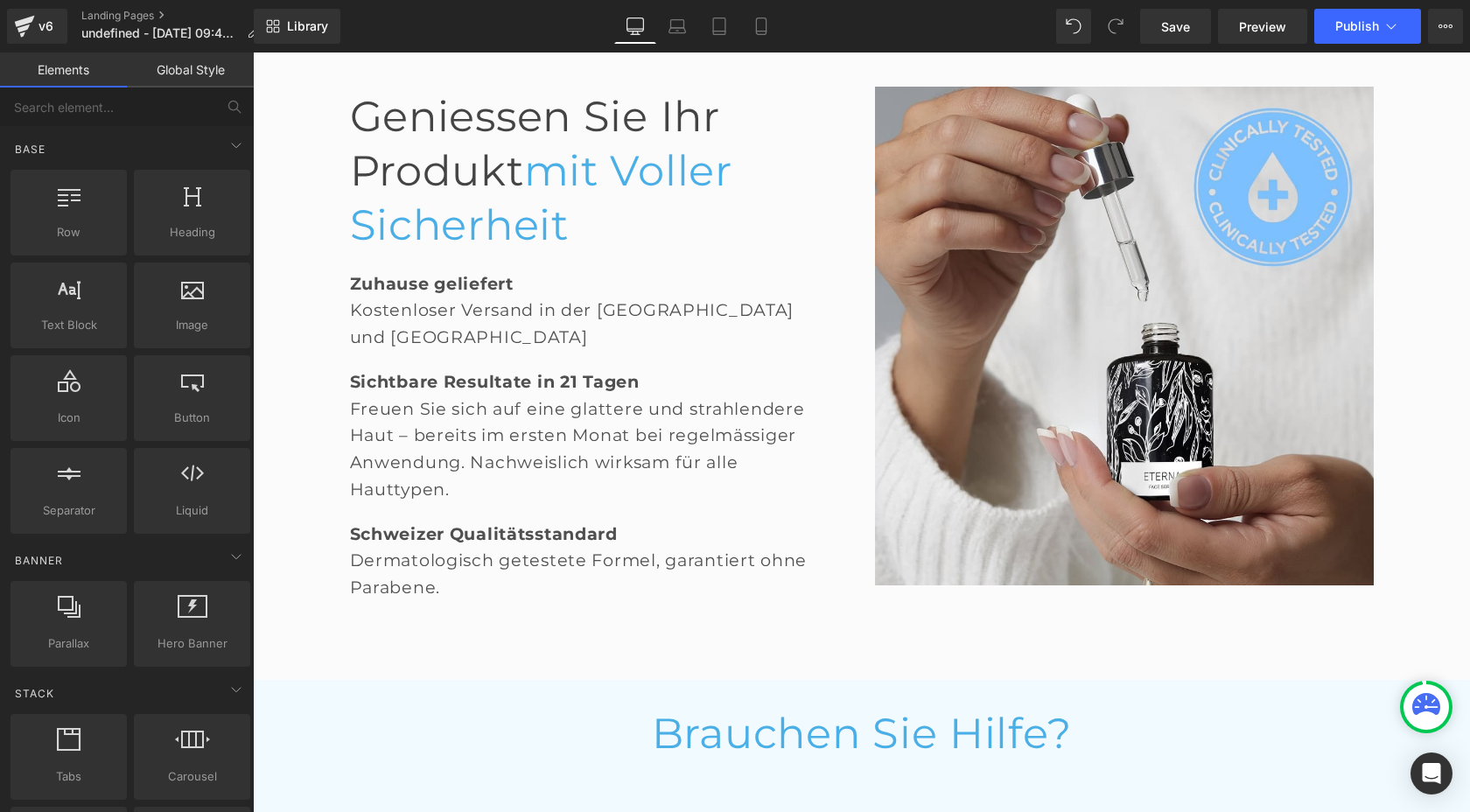
click at [205, 75] on link "Global Style" at bounding box center [190, 70] width 127 height 35
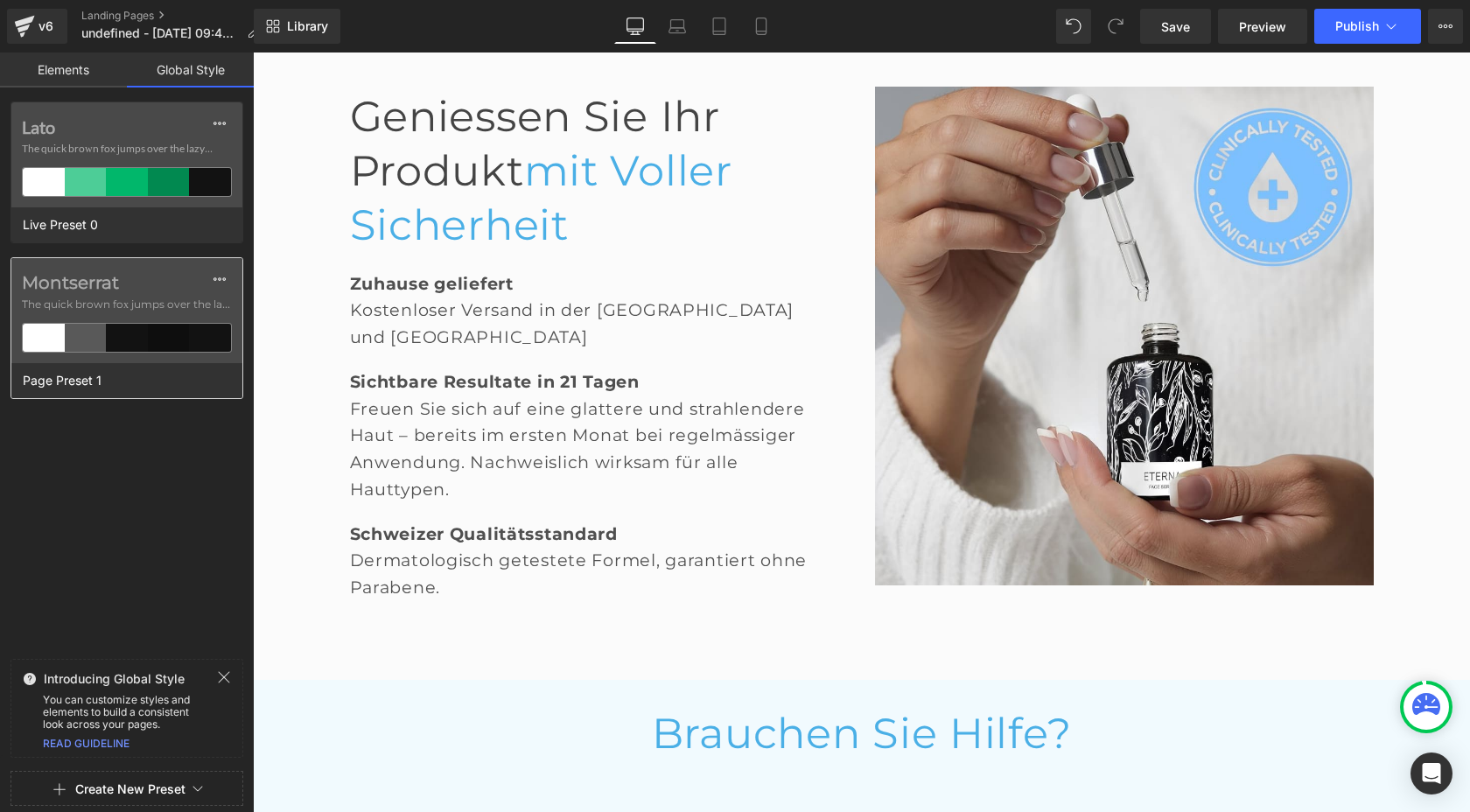
click at [87, 310] on span "The quick brown fox jumps over the lazy..." at bounding box center [127, 305] width 210 height 16
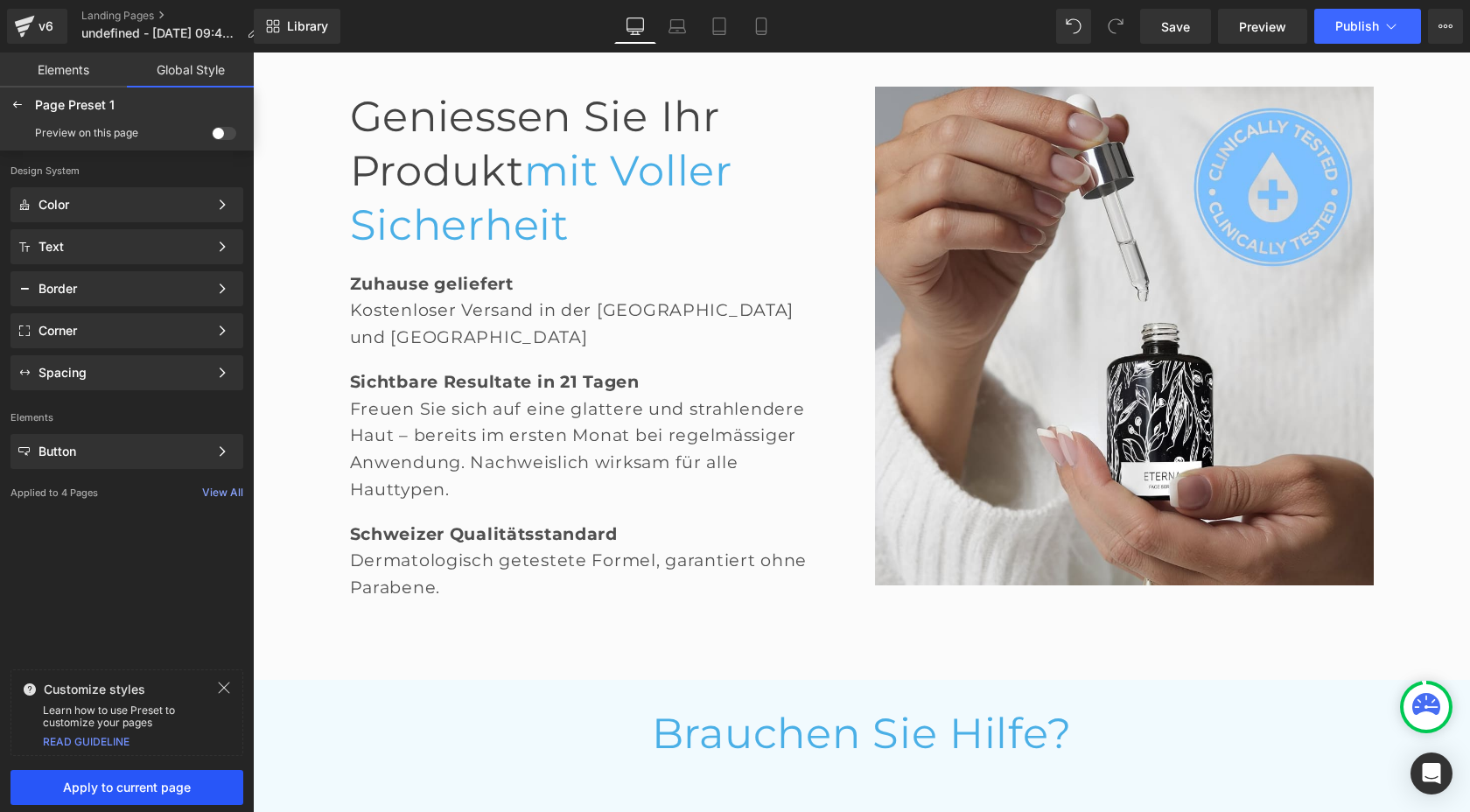
click at [141, 785] on span "Apply to current page" at bounding box center [127, 787] width 212 height 14
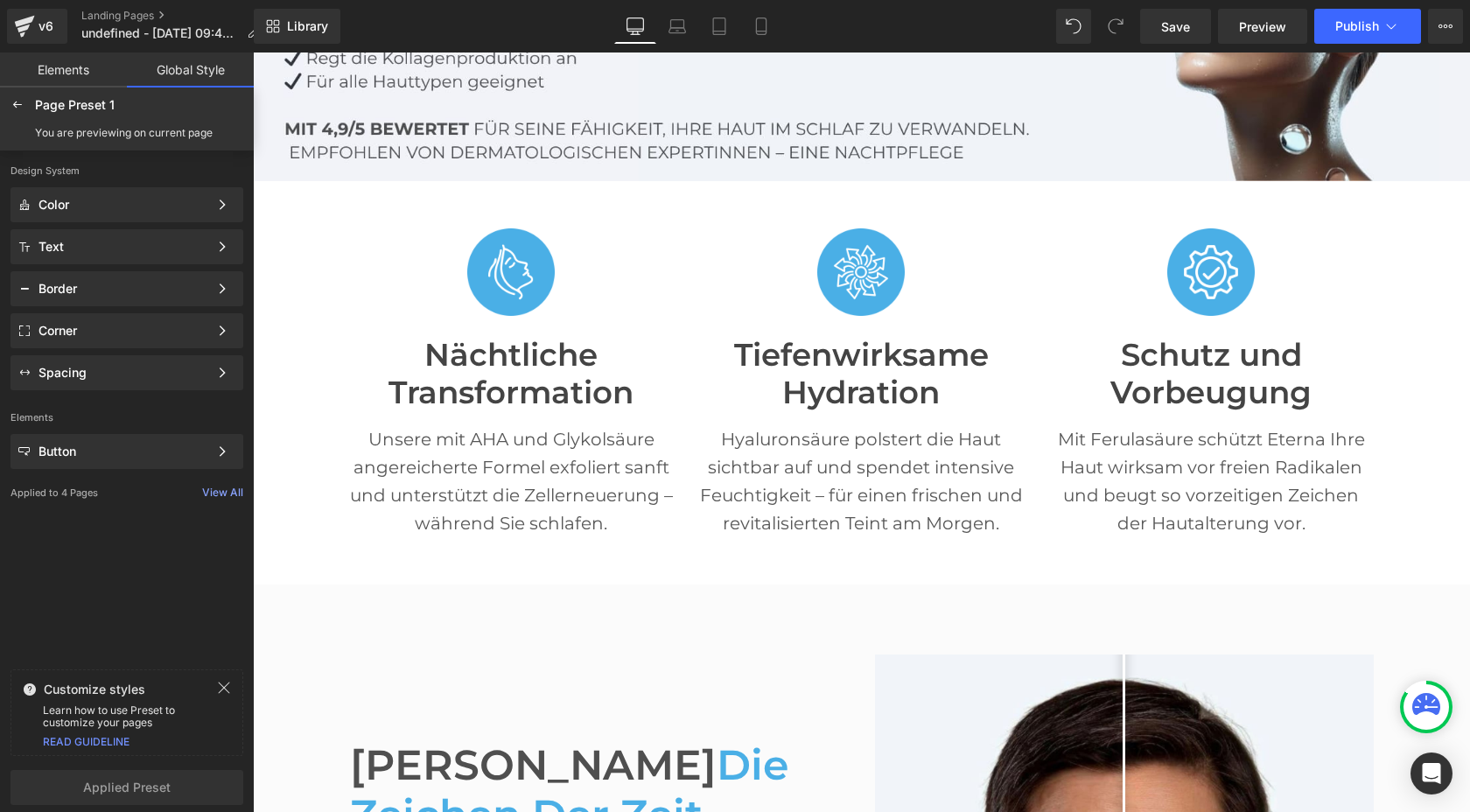
scroll to position [329, 0]
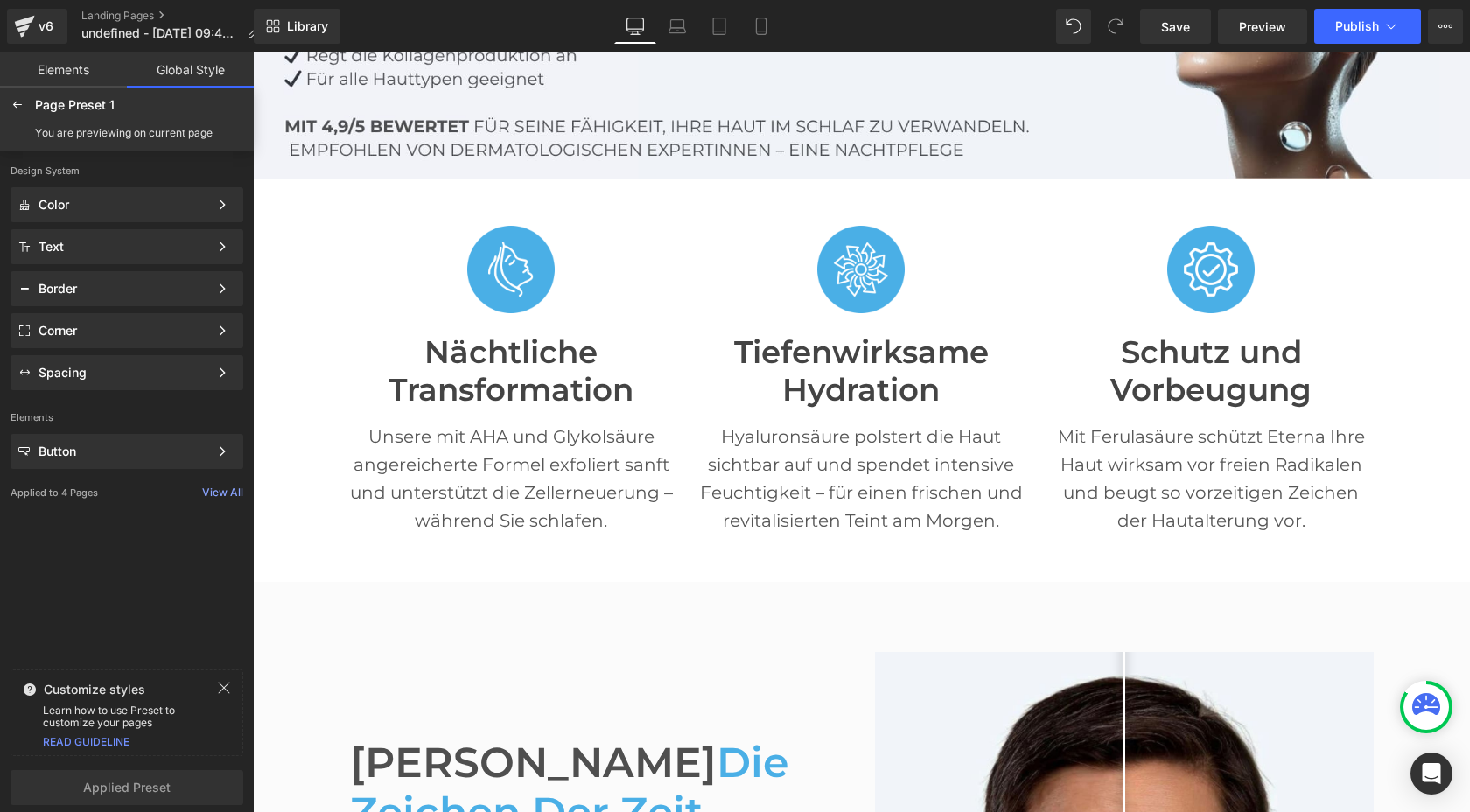
click at [460, 374] on font "Nächtliche Transformation" at bounding box center [511, 370] width 245 height 75
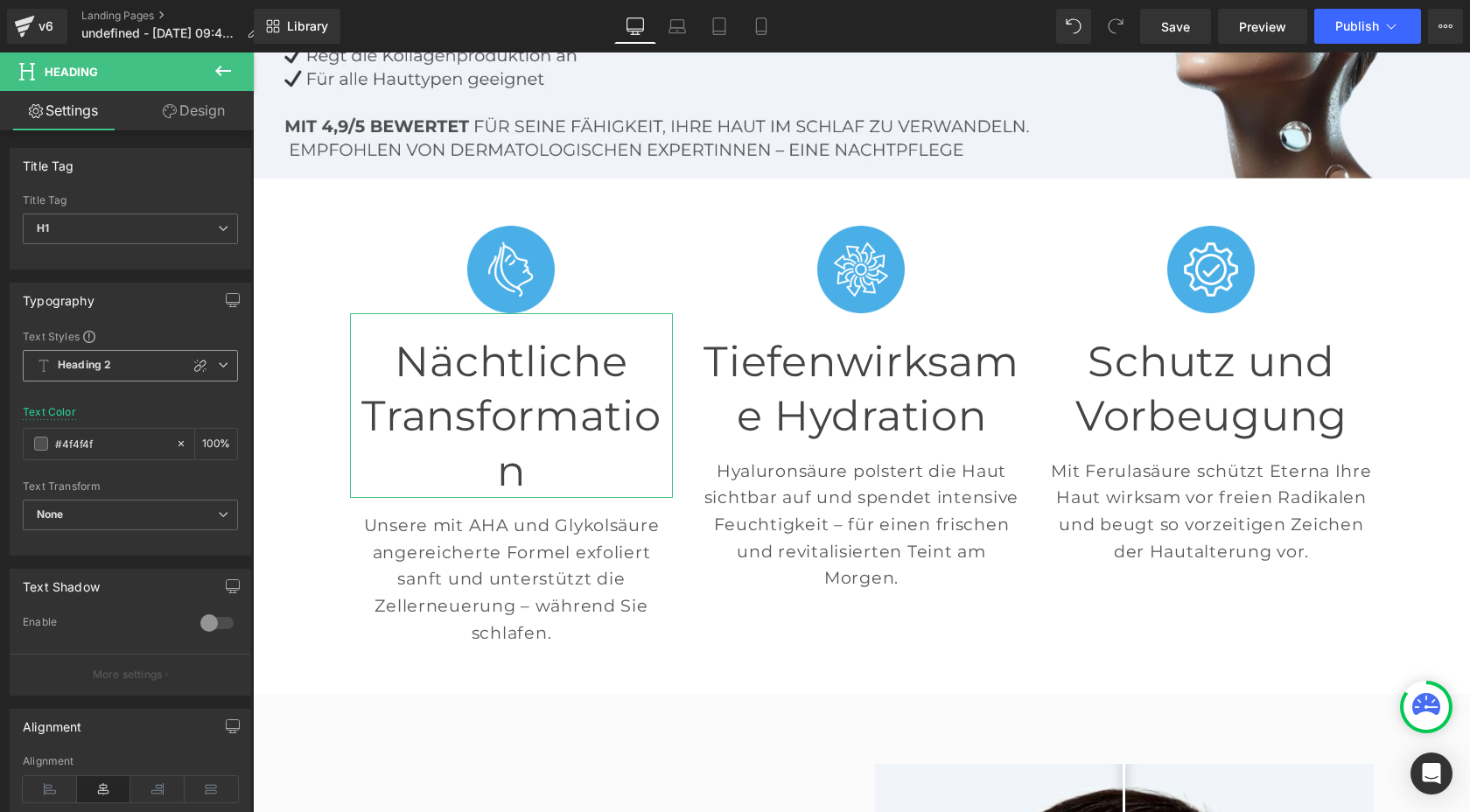
click at [219, 367] on icon at bounding box center [223, 365] width 11 height 11
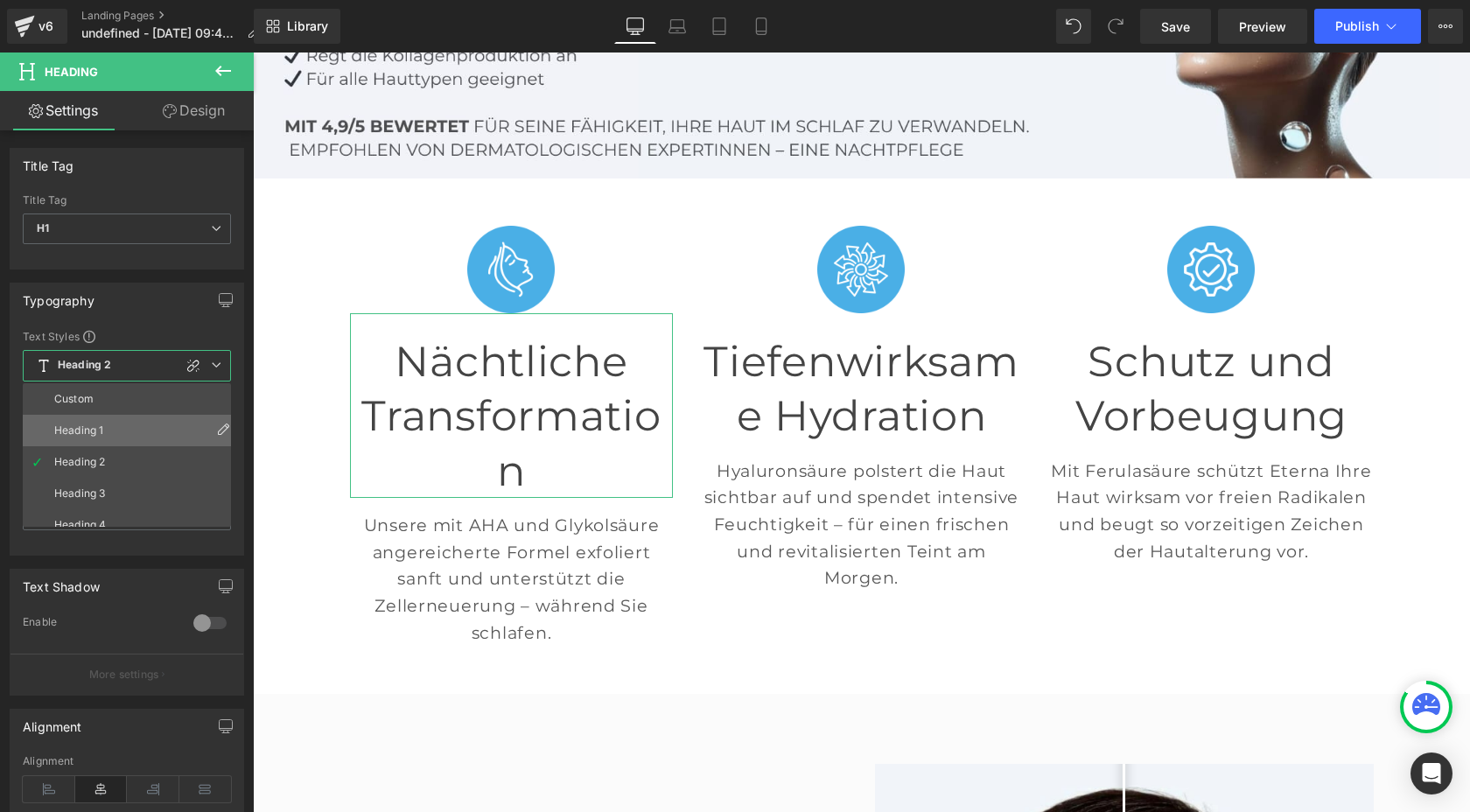
click at [174, 429] on li "Heading 1" at bounding box center [131, 430] width 216 height 32
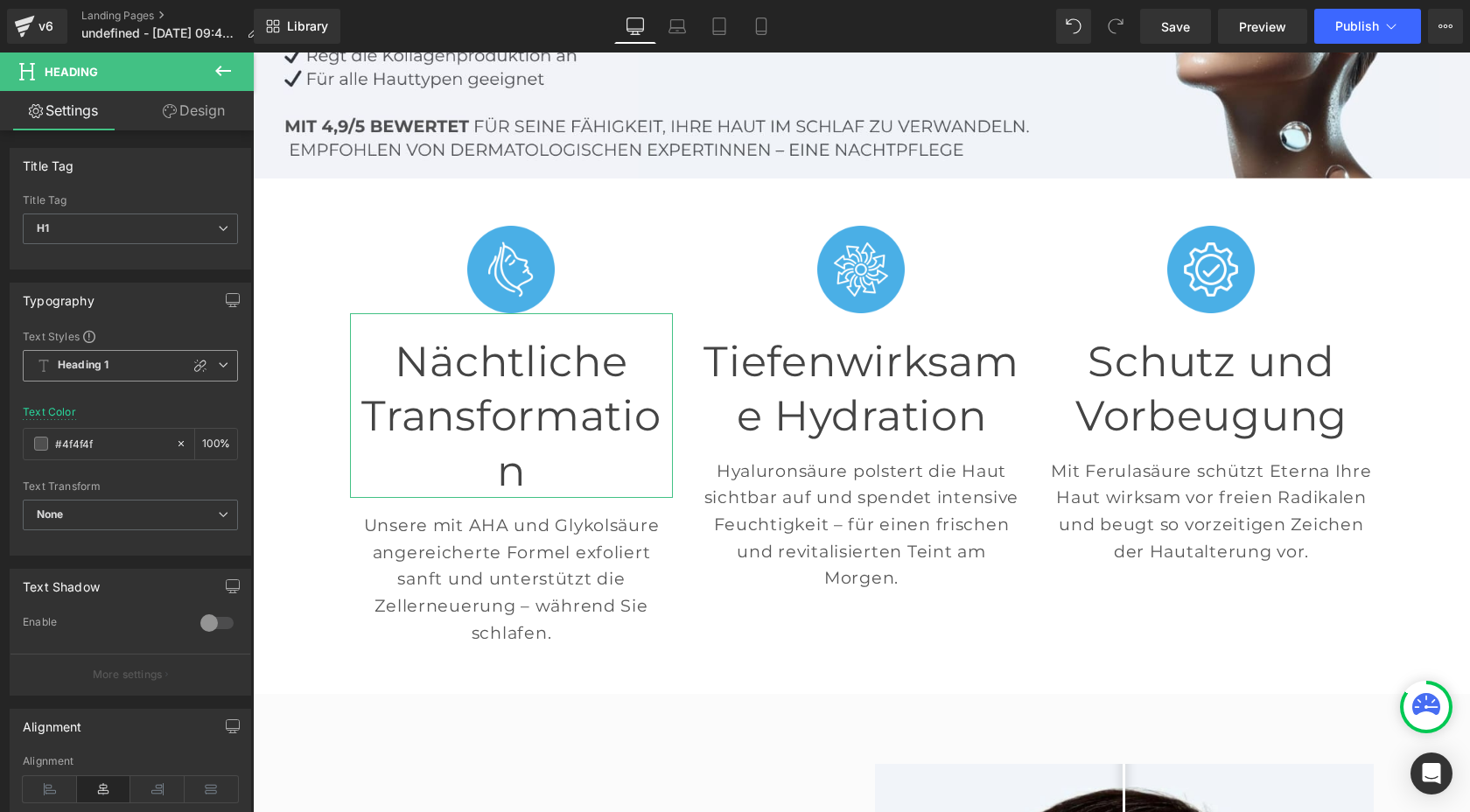
click at [218, 367] on icon at bounding box center [223, 365] width 11 height 11
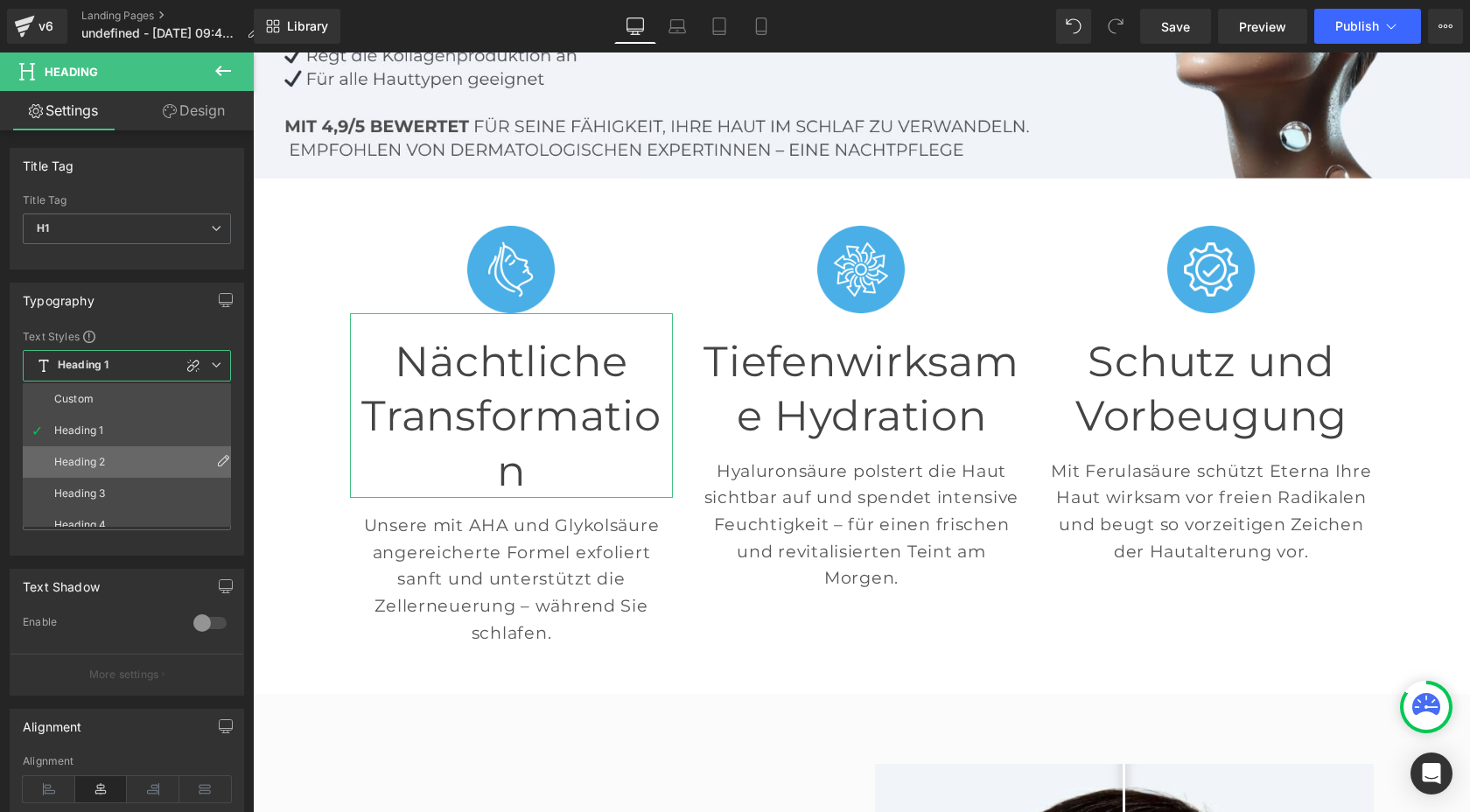
click at [188, 451] on li "Heading 2" at bounding box center [131, 462] width 216 height 32
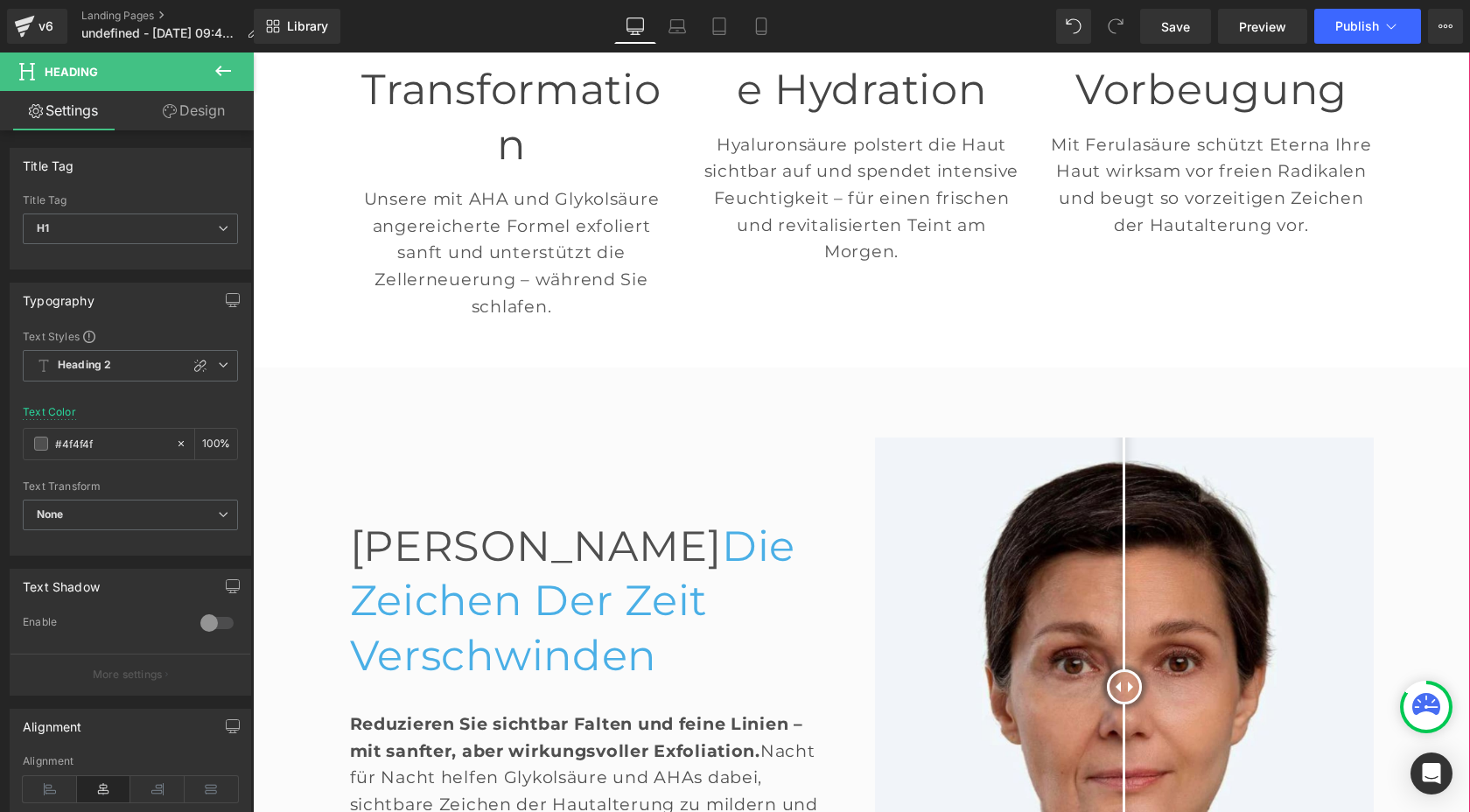
scroll to position [661, 0]
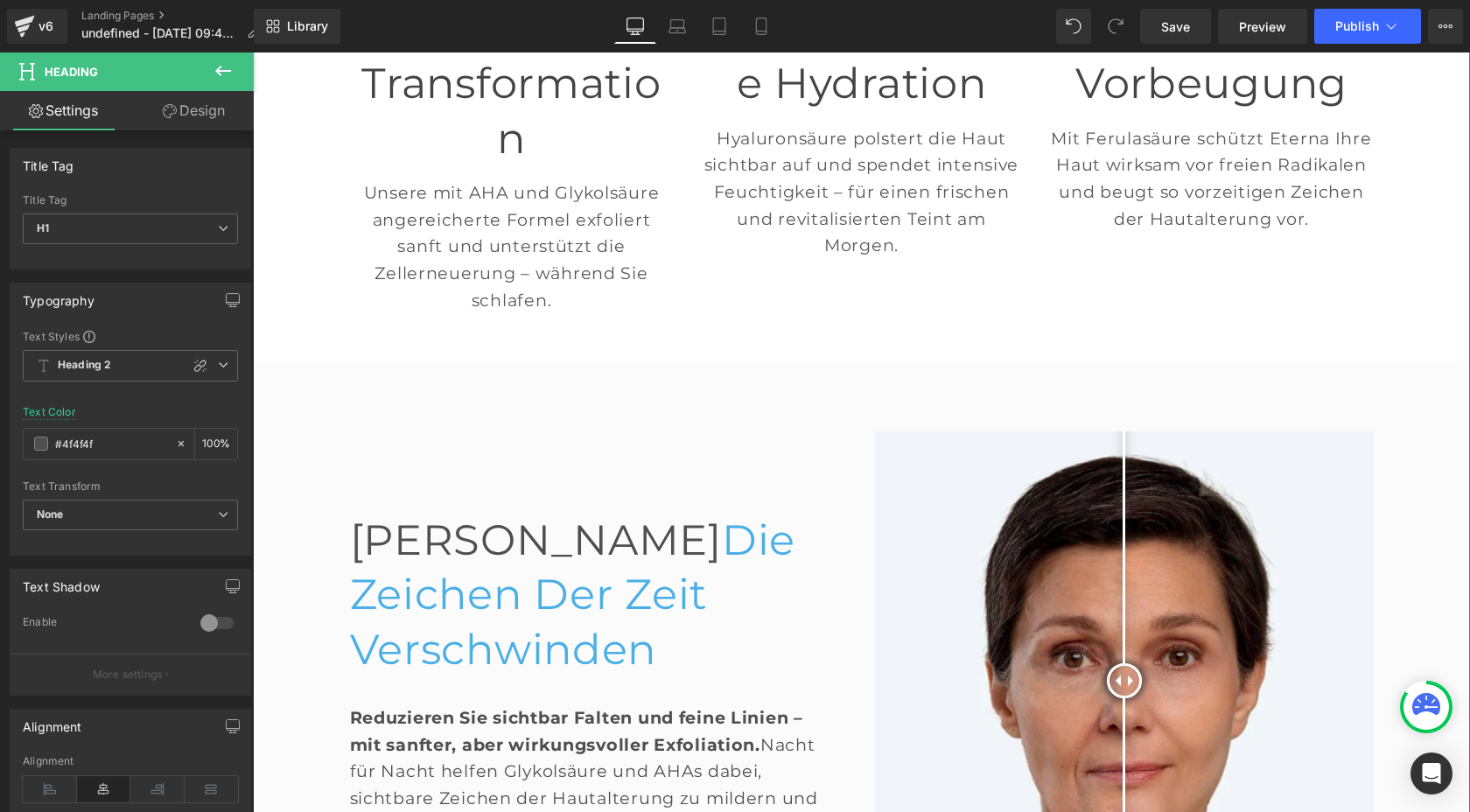
click at [438, 513] on h1 "Lassen Sie die Zeichen der Zeit verschwinden" at bounding box center [585, 594] width 471 height 164
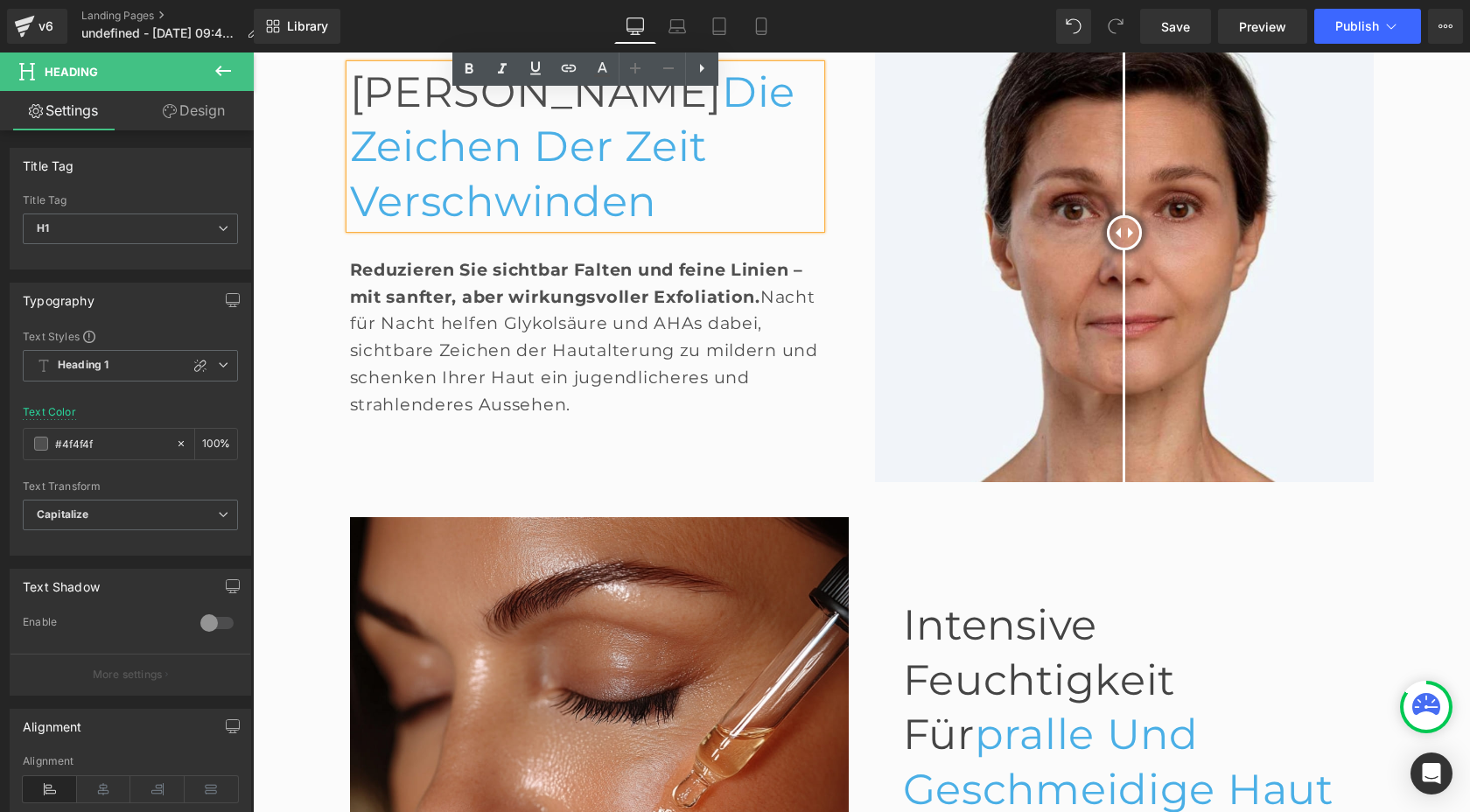
scroll to position [1115, 0]
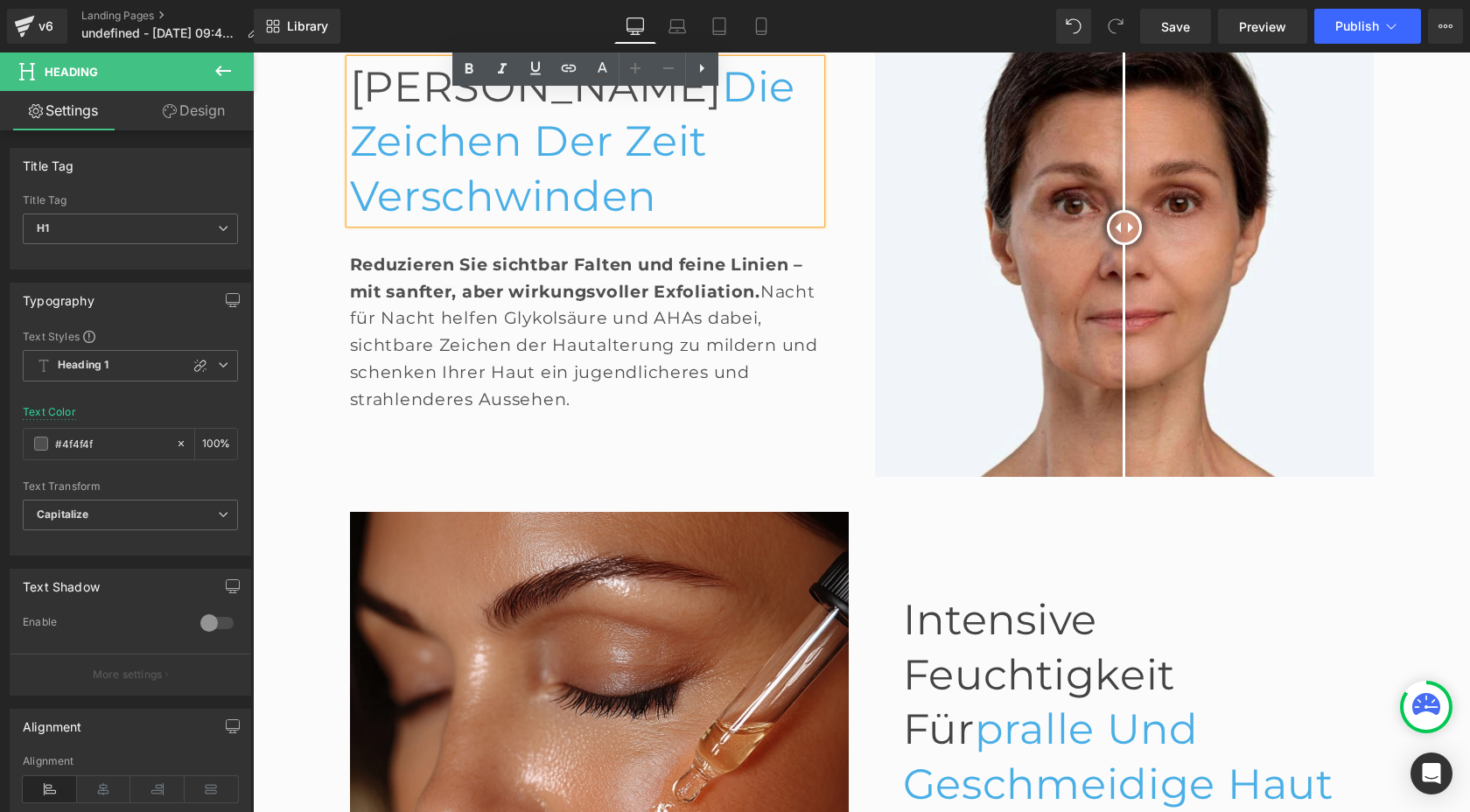
click at [1004, 594] on span "Intensive Feuchtigkeit für" at bounding box center [1040, 674] width 273 height 160
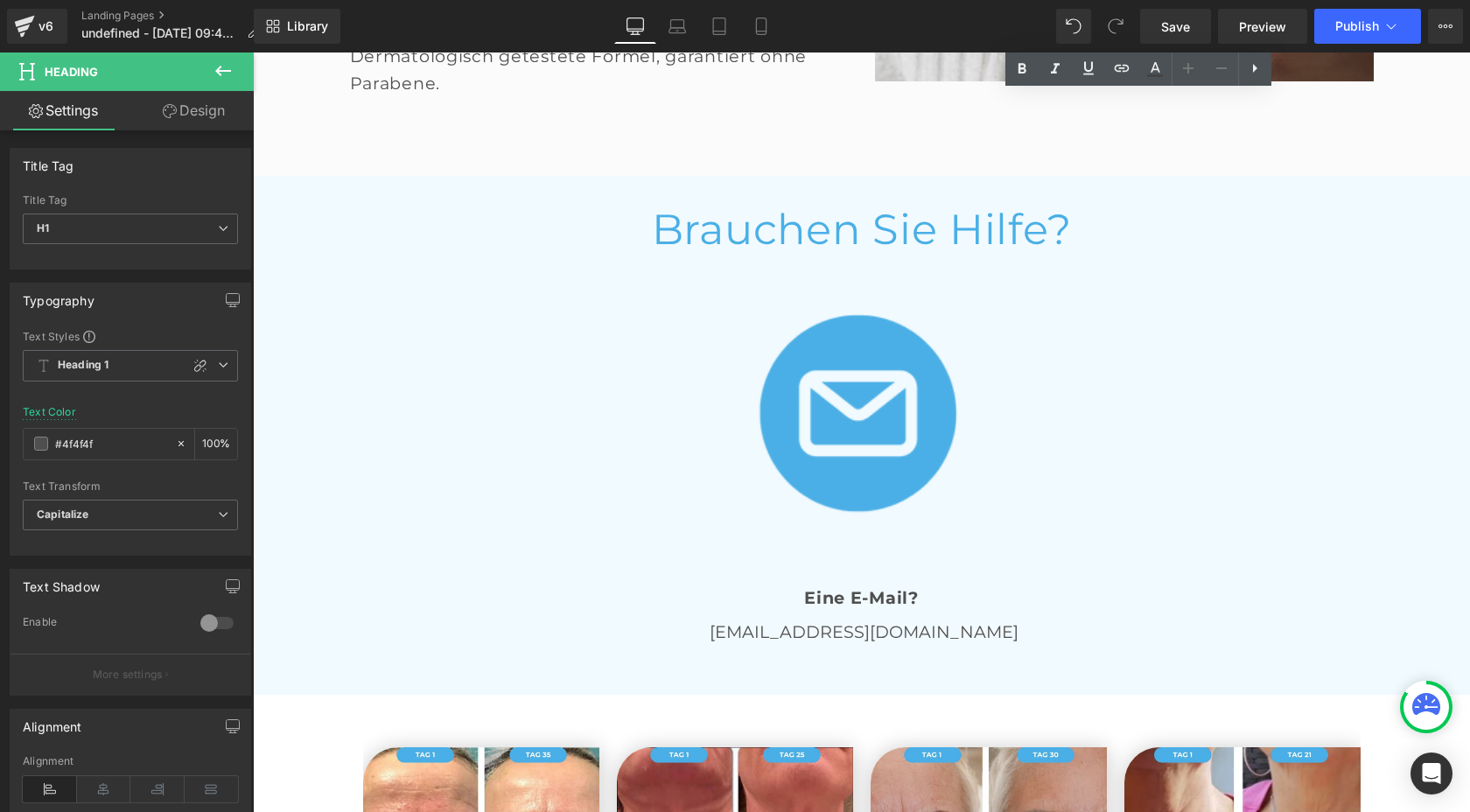
scroll to position [3690, 0]
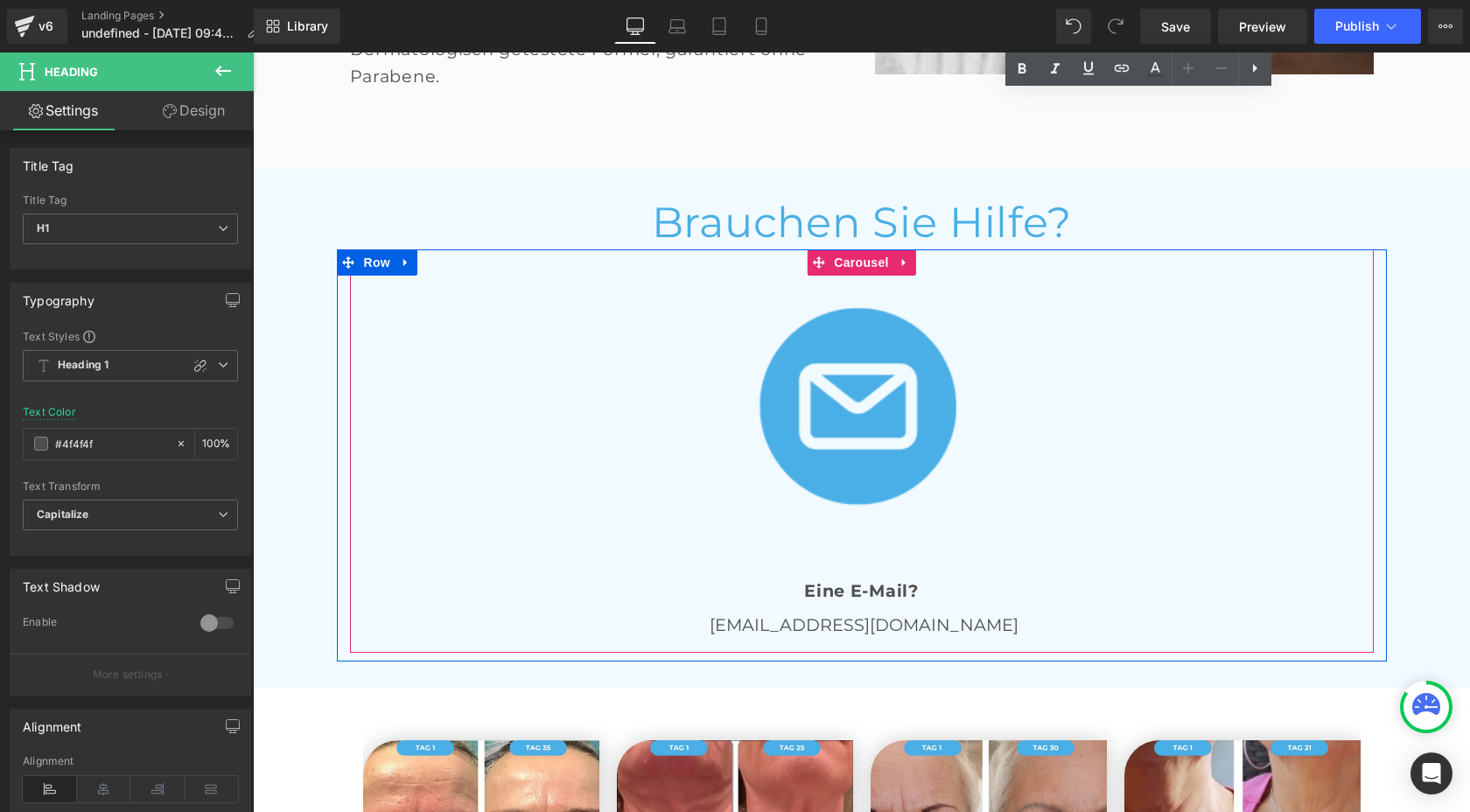
click at [963, 612] on p "[EMAIL_ADDRESS][DOMAIN_NAME]" at bounding box center [862, 625] width 1024 height 27
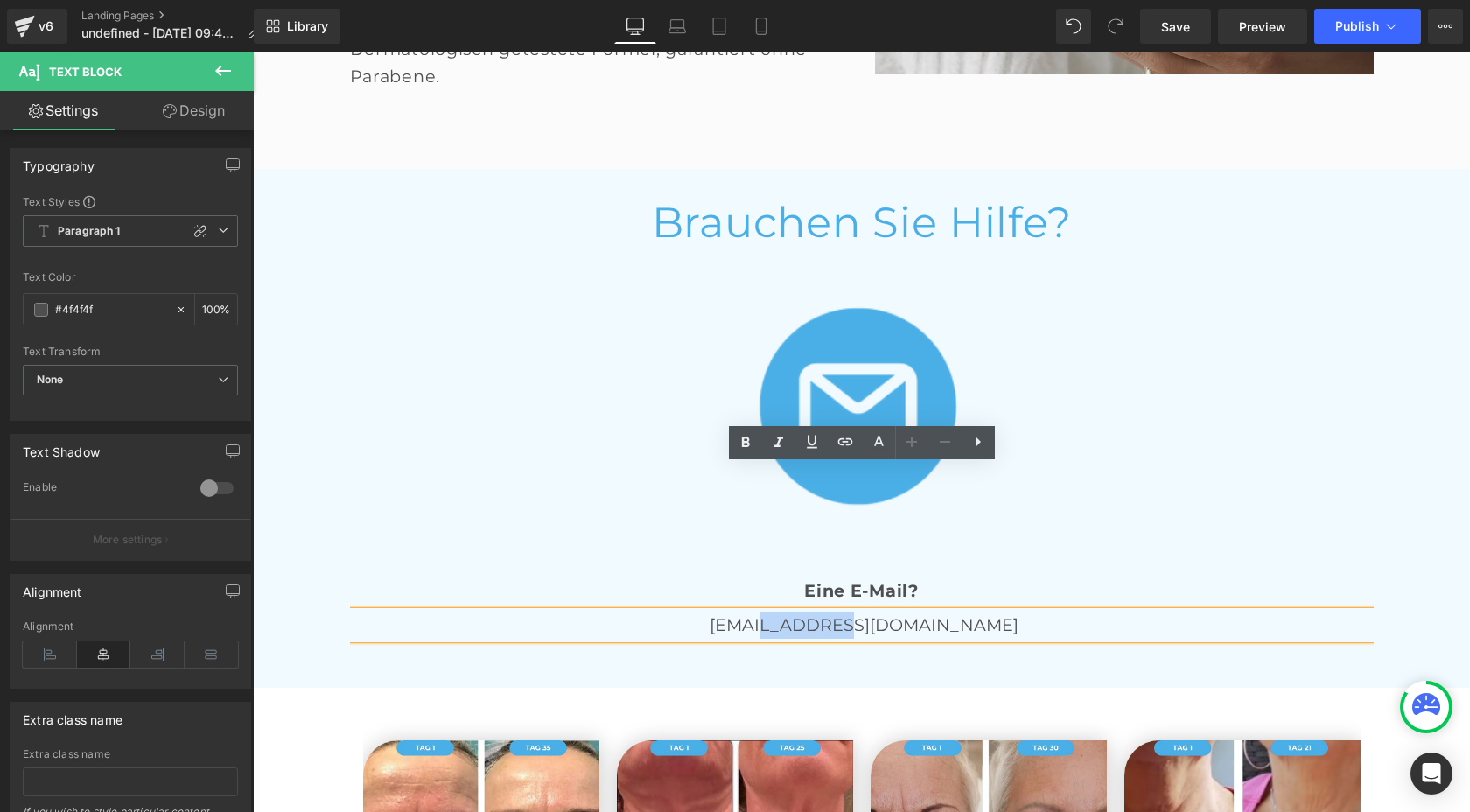
drag, startPoint x: 836, startPoint y: 479, endPoint x: 900, endPoint y: 476, distance: 64.1
click at [900, 615] on span "[EMAIL_ADDRESS][DOMAIN_NAME]" at bounding box center [863, 625] width 309 height 21
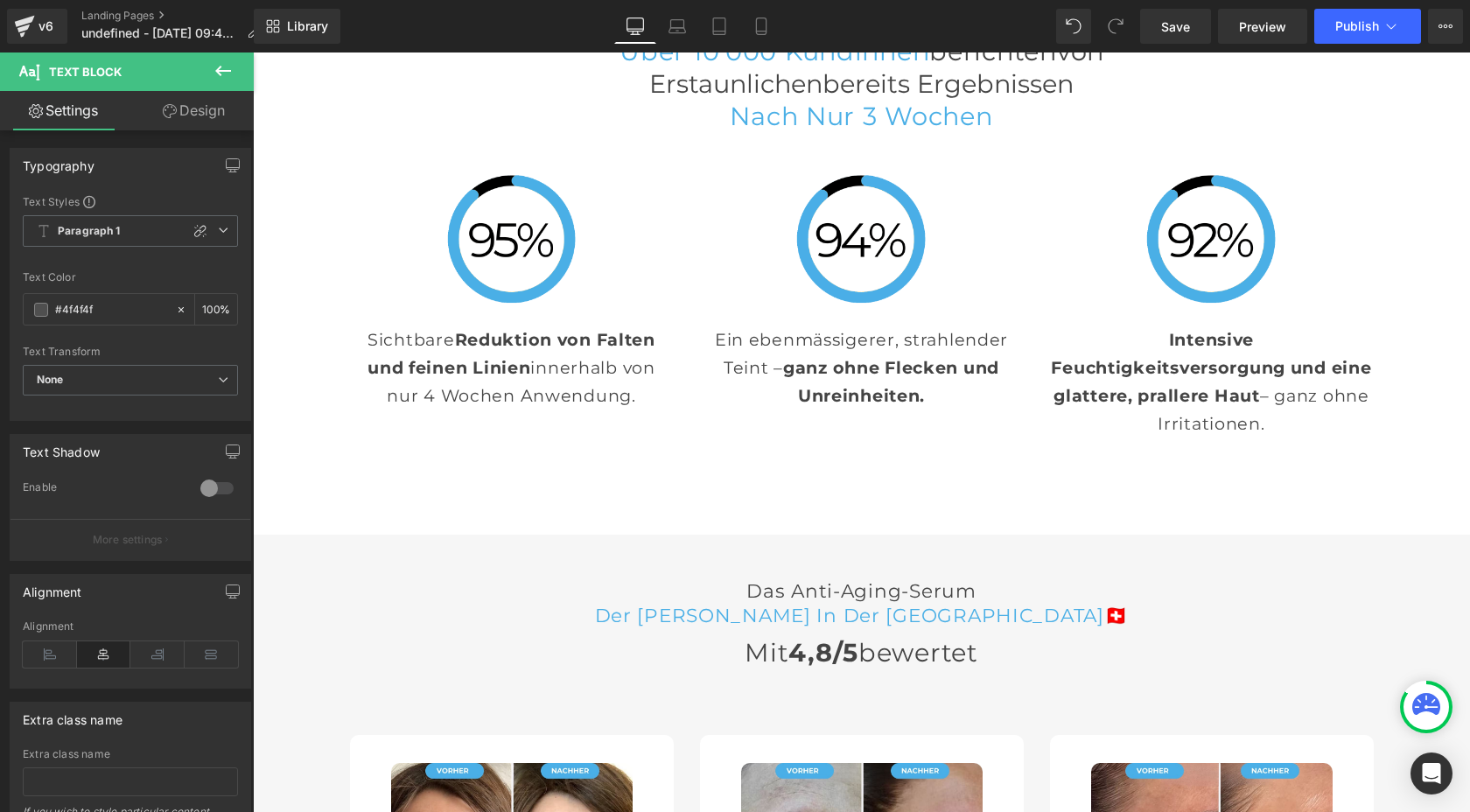
scroll to position [4754, 0]
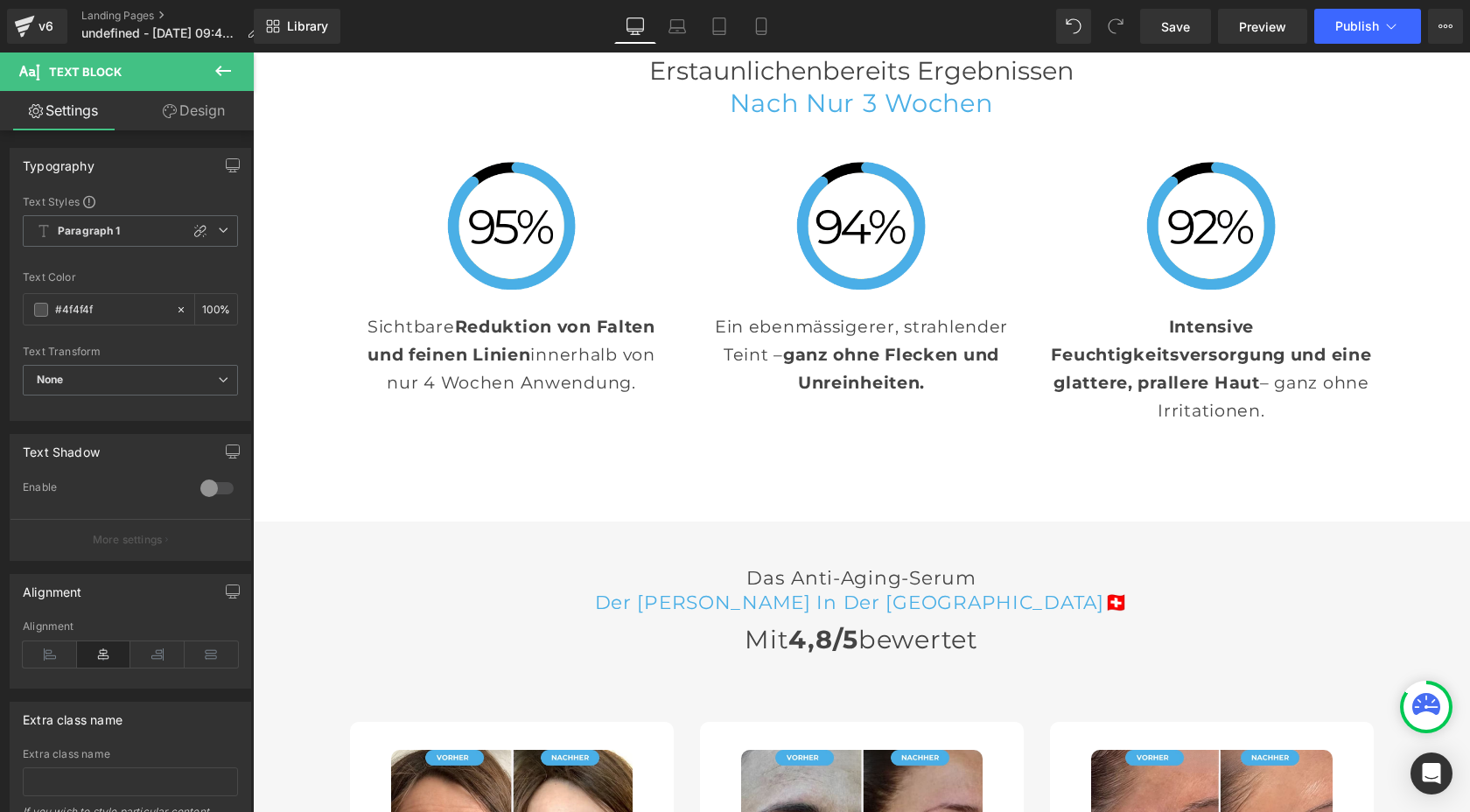
click at [675, 565] on h3 "Das Anti-Aging-Serum" at bounding box center [862, 577] width 1024 height 25
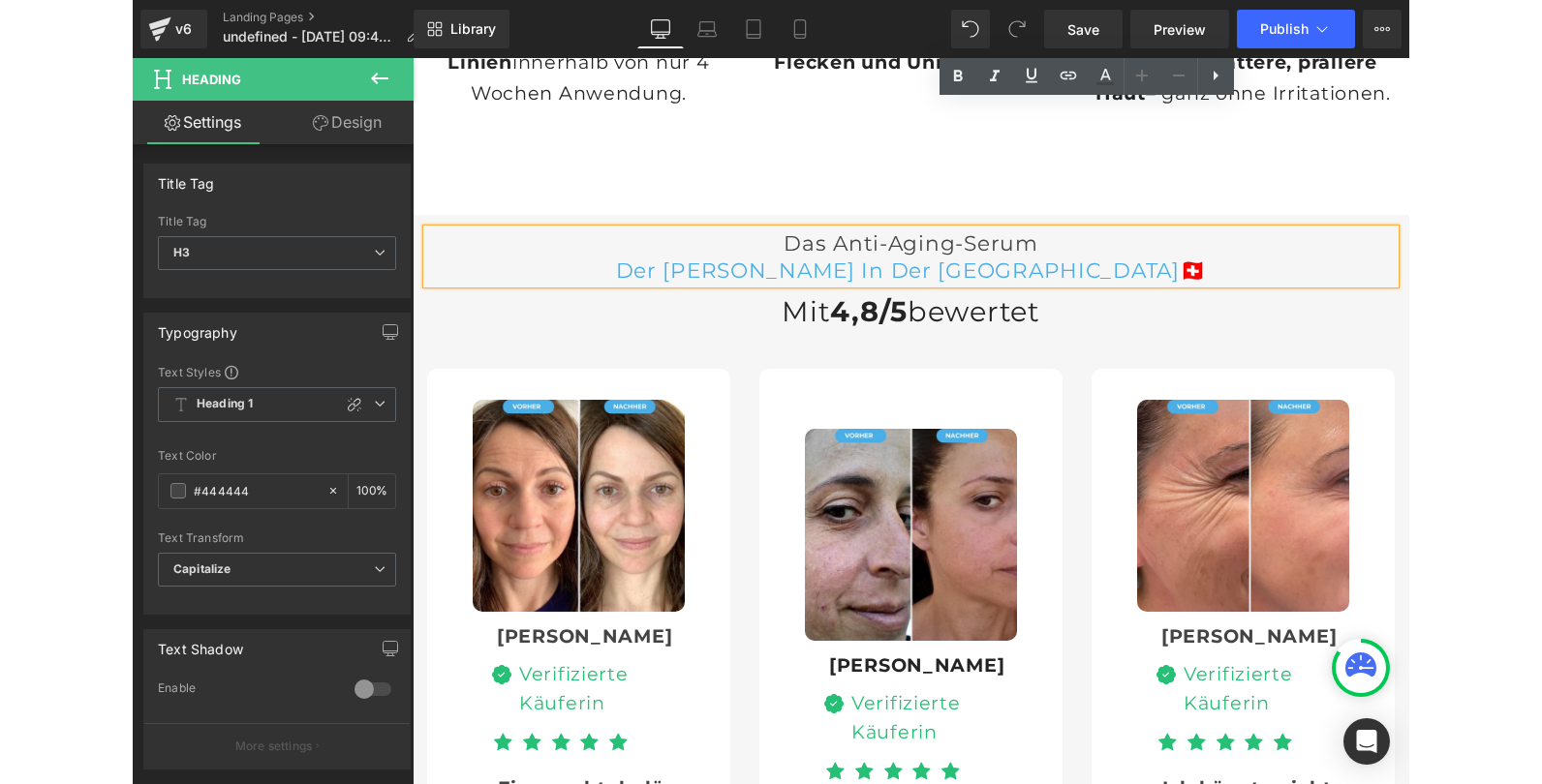
scroll to position [5767, 0]
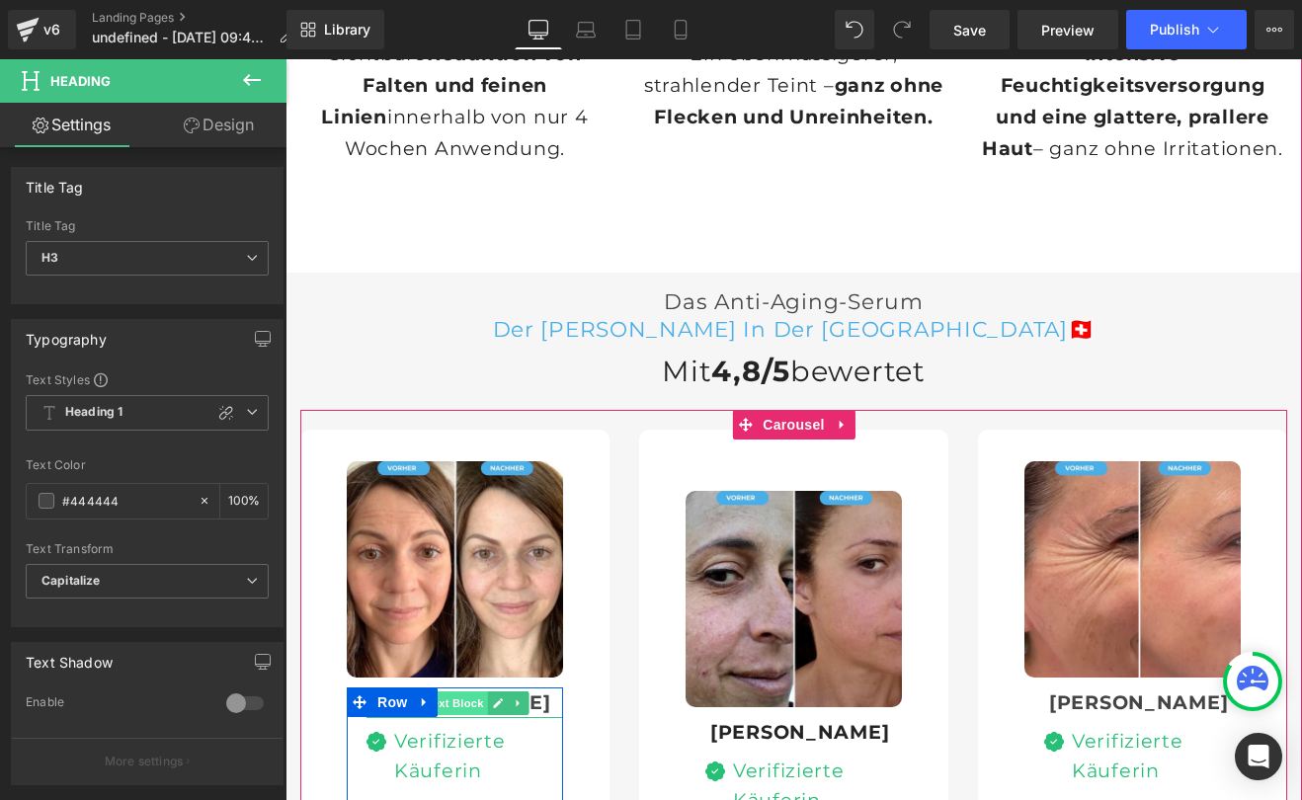
click at [460, 692] on span "Text Block" at bounding box center [454, 704] width 65 height 24
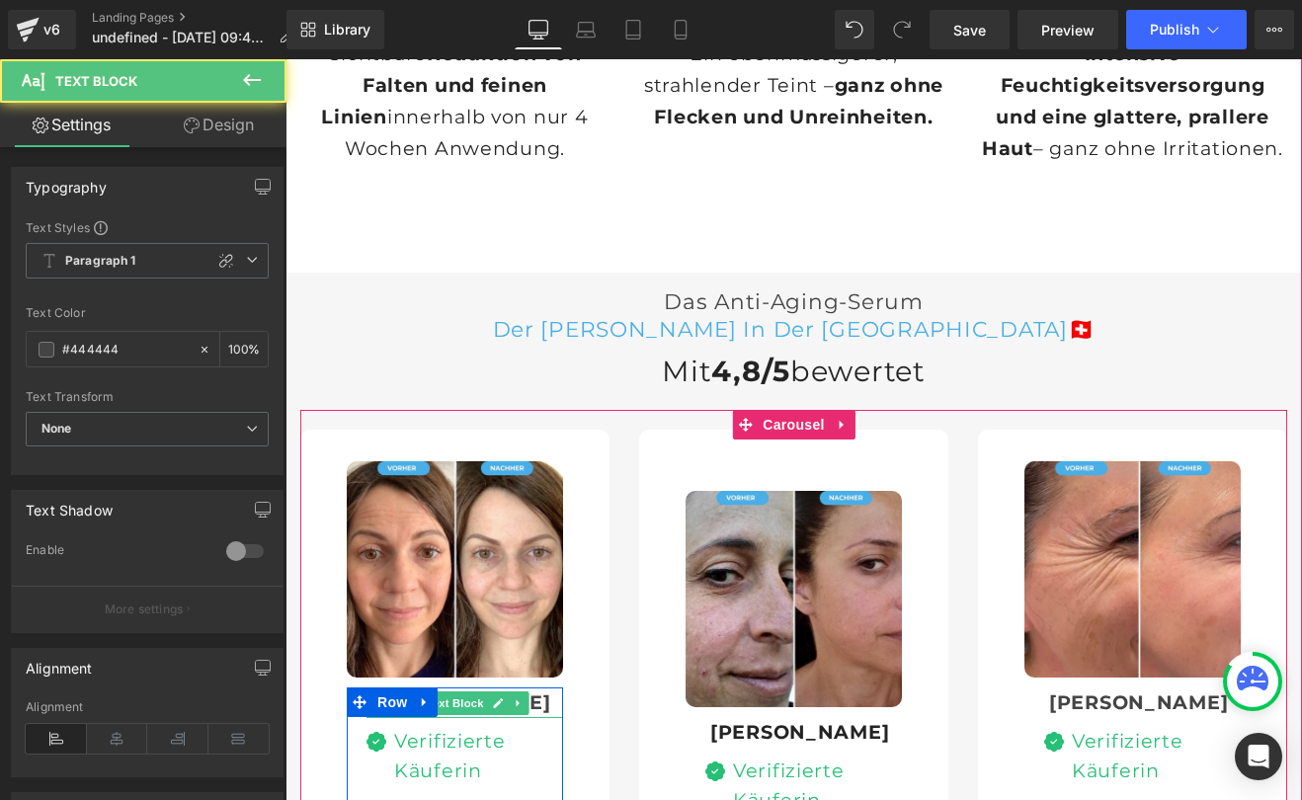
click at [540, 688] on div "[PERSON_NAME]" at bounding box center [465, 703] width 197 height 31
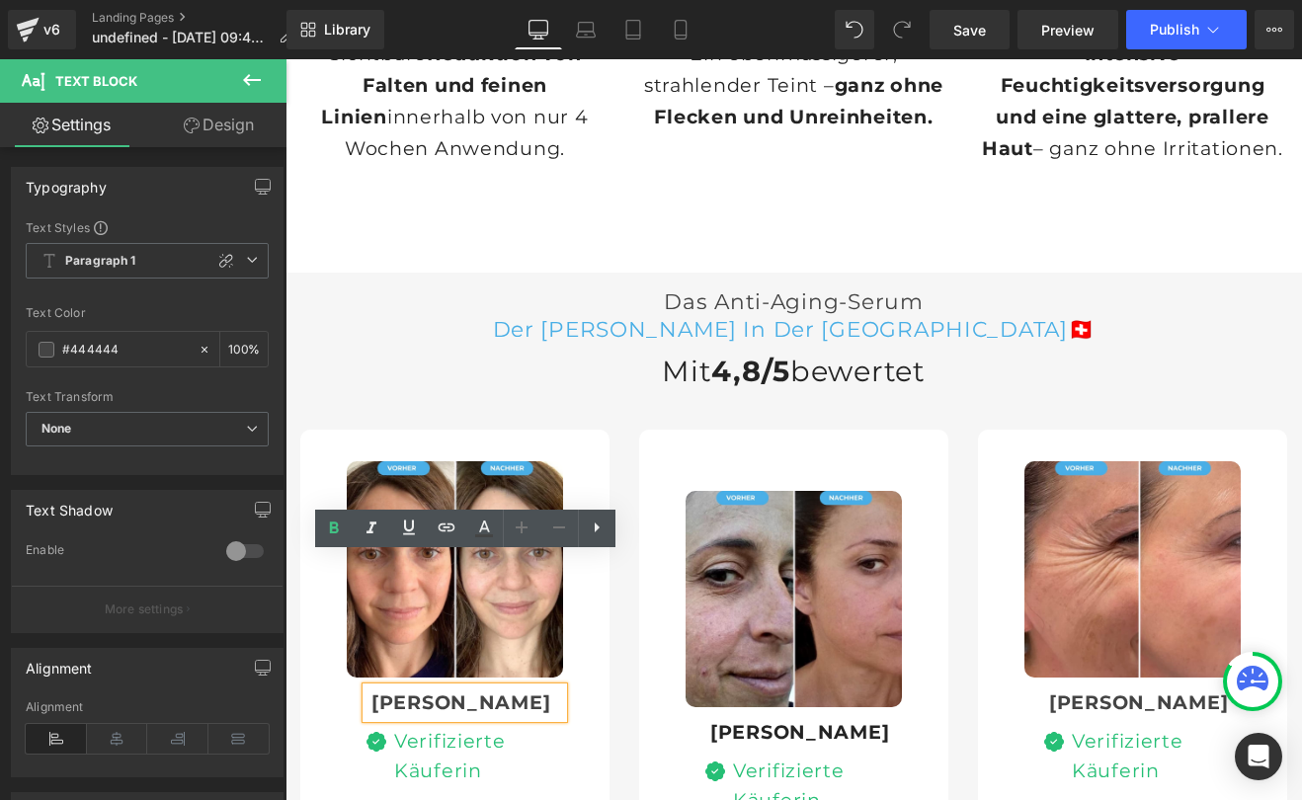
click at [413, 691] on b "[PERSON_NAME]" at bounding box center [461, 703] width 179 height 24
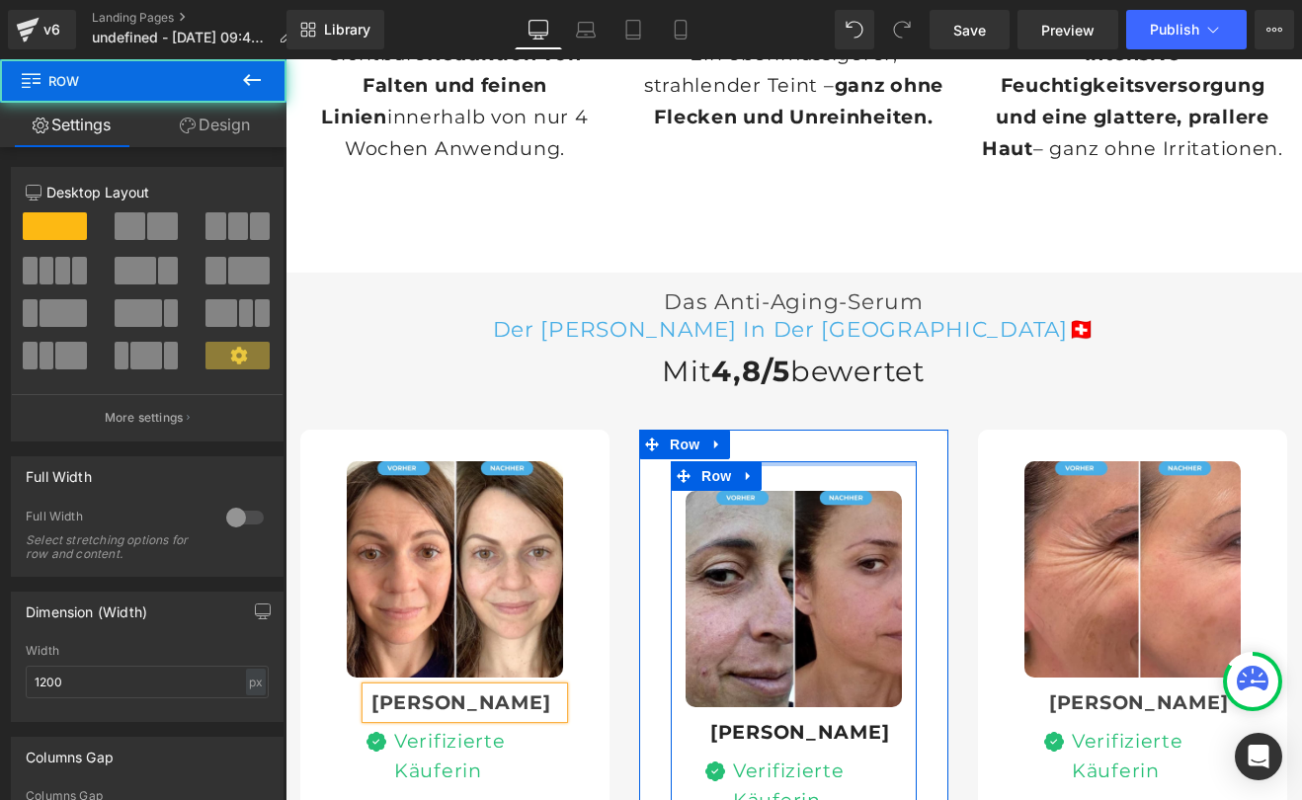
drag, startPoint x: 775, startPoint y: 352, endPoint x: 774, endPoint y: 314, distance: 37.6
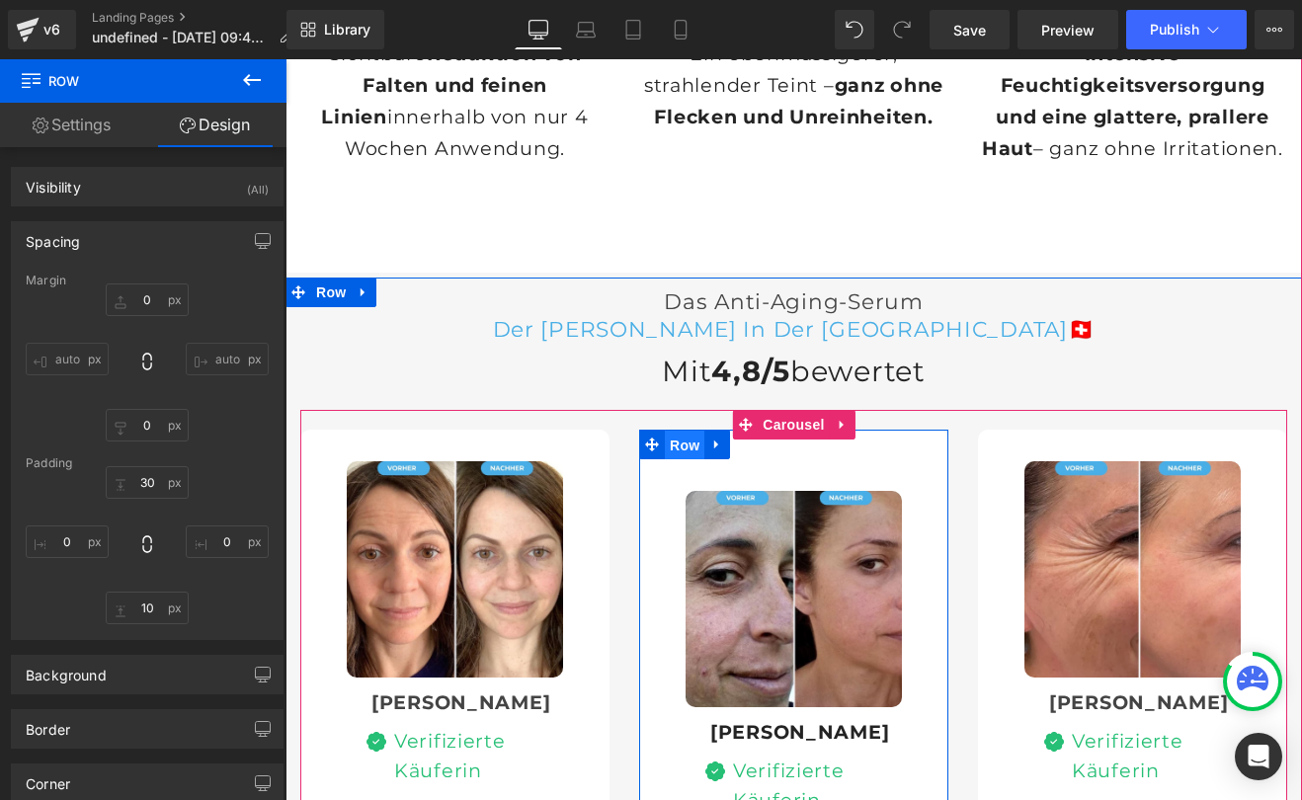
click at [688, 431] on span "Row" at bounding box center [685, 446] width 40 height 30
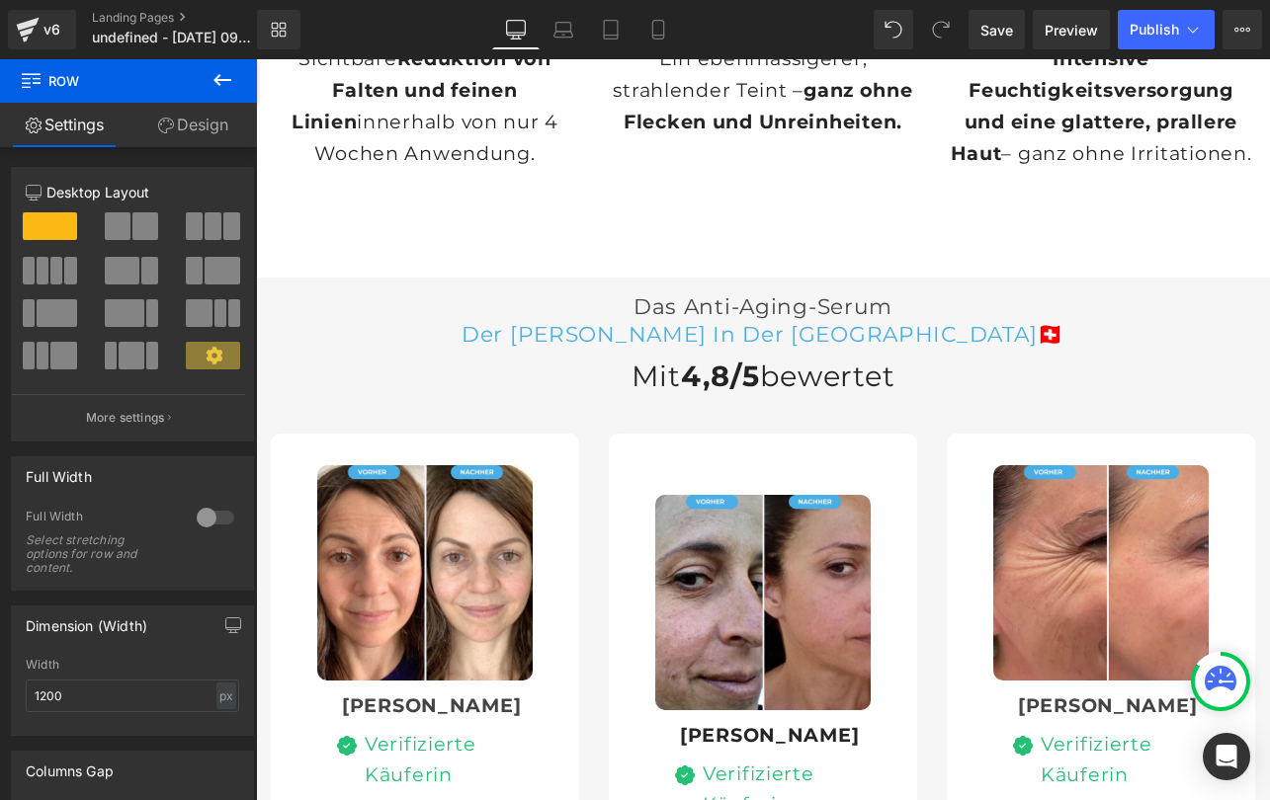
scroll to position [5961, 0]
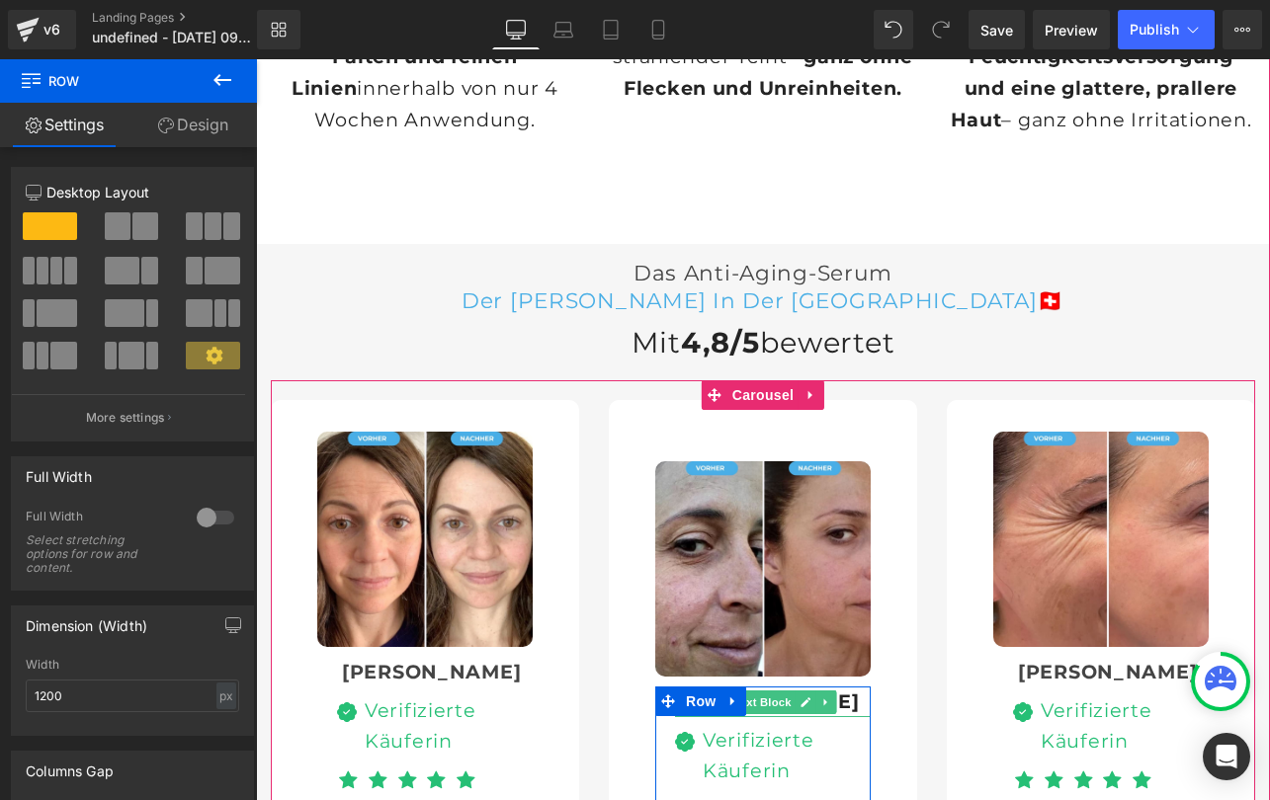
click at [851, 687] on div "[PERSON_NAME]" at bounding box center [773, 702] width 196 height 31
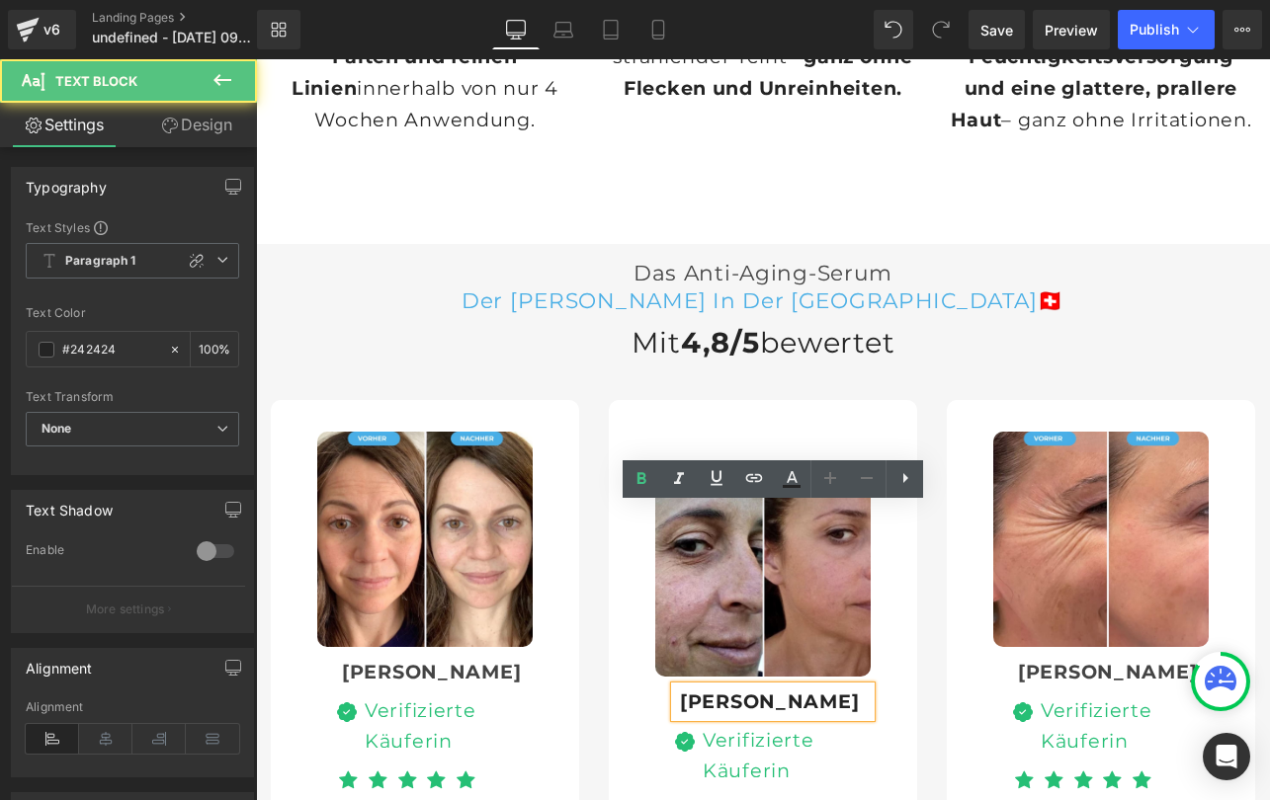
click at [711, 690] on b "[PERSON_NAME]" at bounding box center [769, 702] width 179 height 24
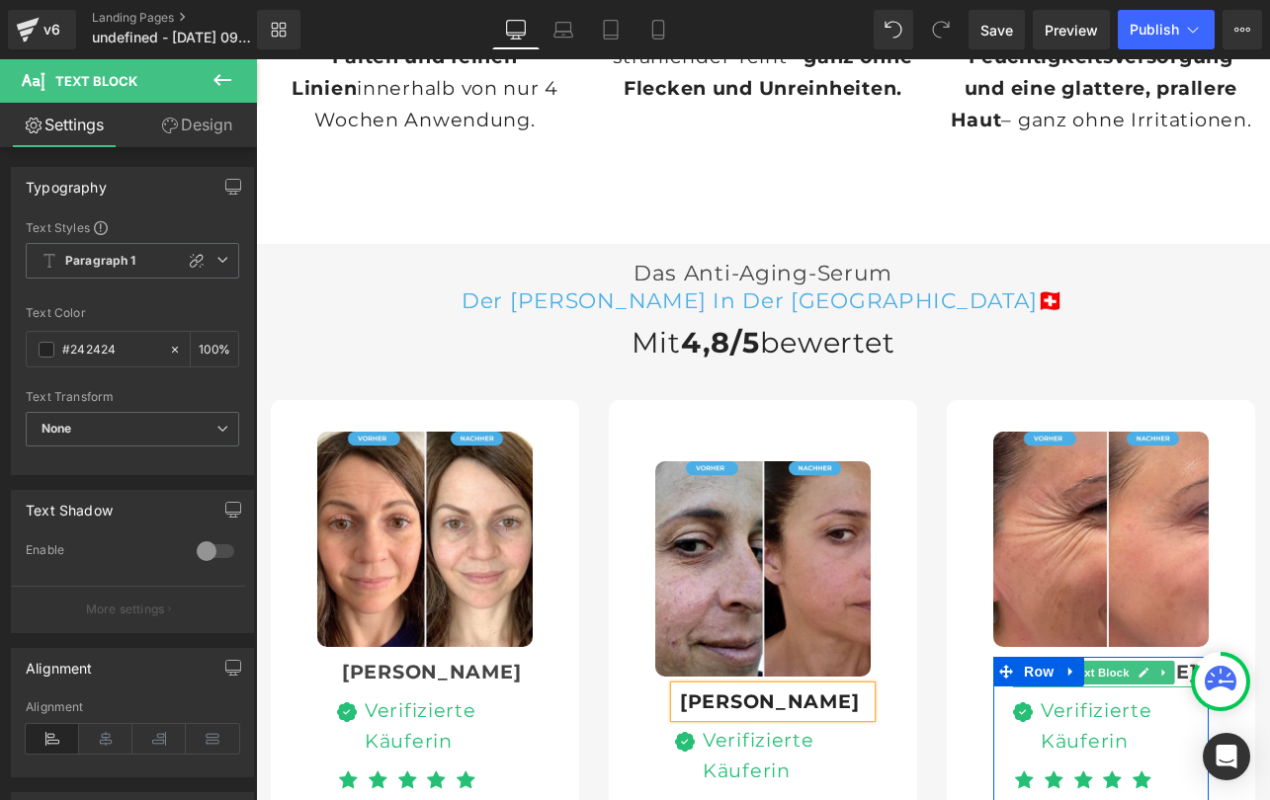
click at [1192, 657] on div "[PERSON_NAME]" at bounding box center [1111, 672] width 196 height 31
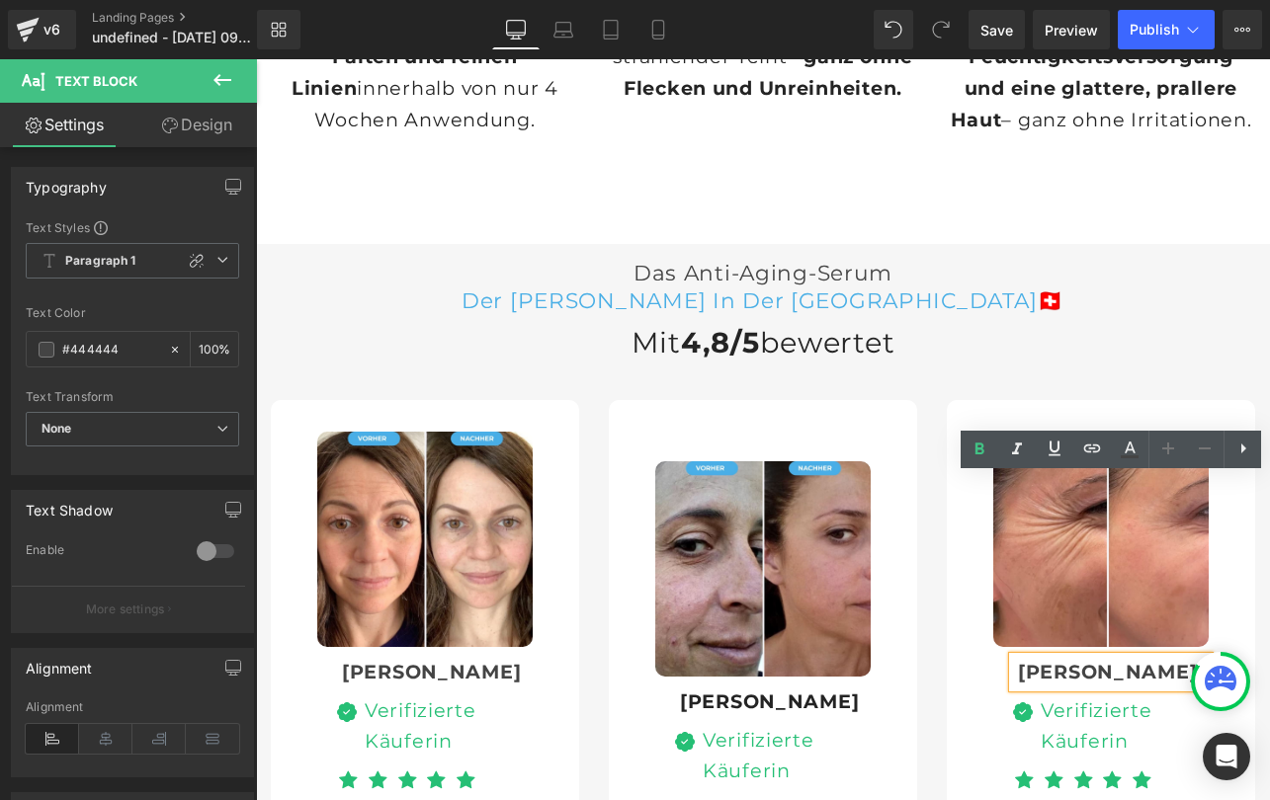
click at [1040, 660] on b "[PERSON_NAME]" at bounding box center [1107, 672] width 179 height 24
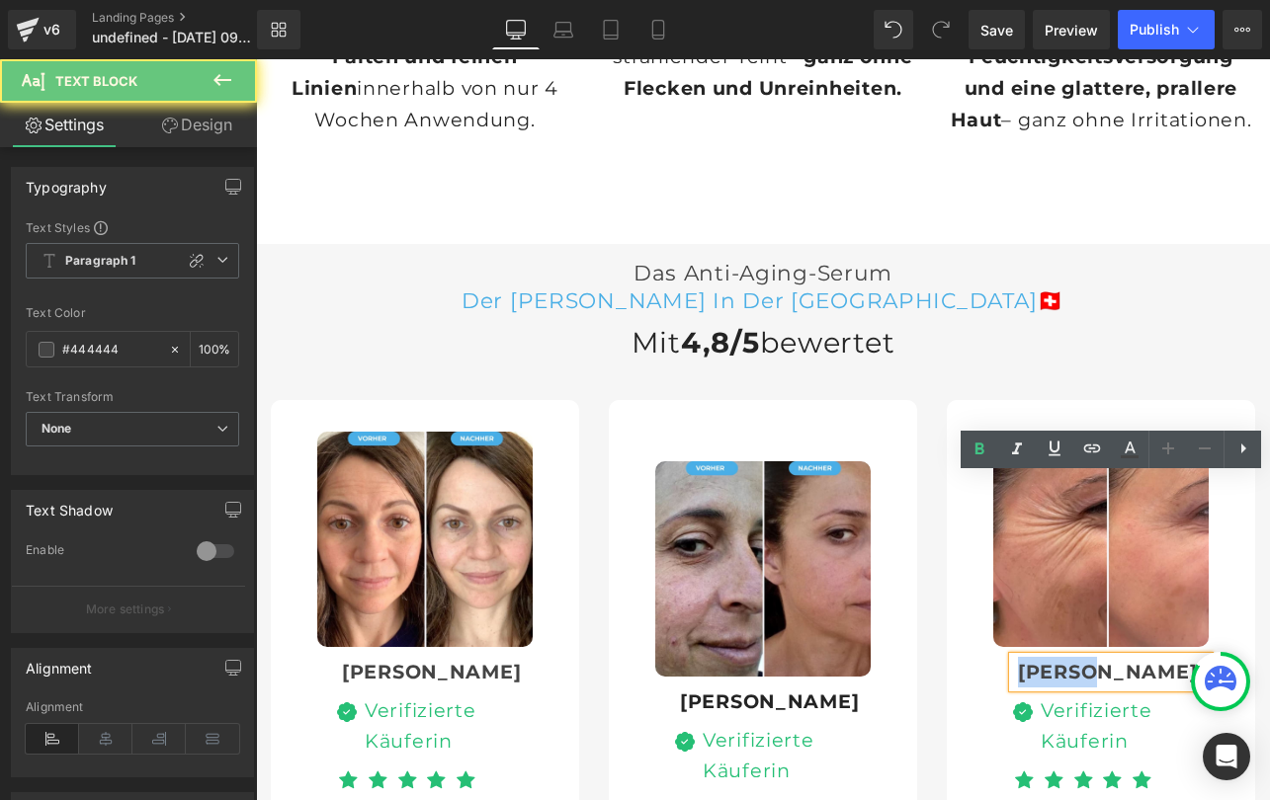
click at [1040, 660] on b "[PERSON_NAME]" at bounding box center [1107, 672] width 179 height 24
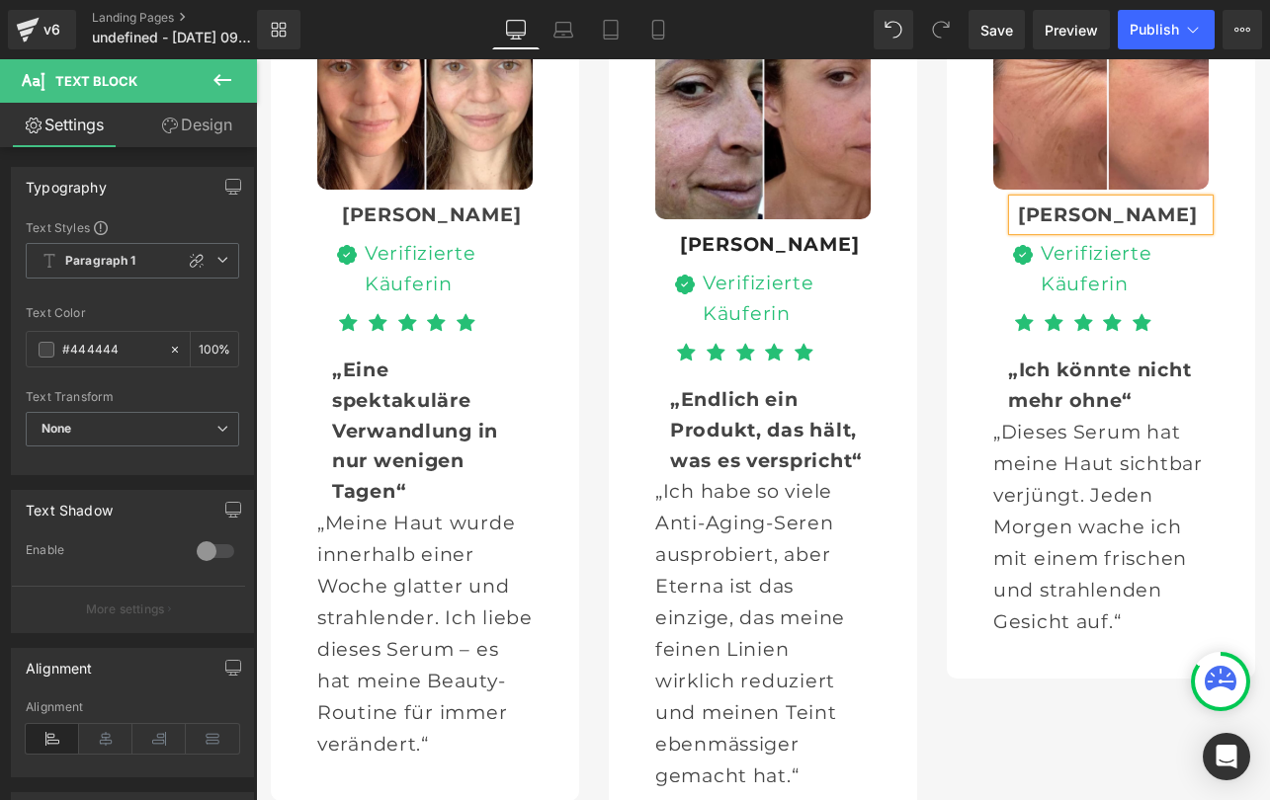
scroll to position [6438, 0]
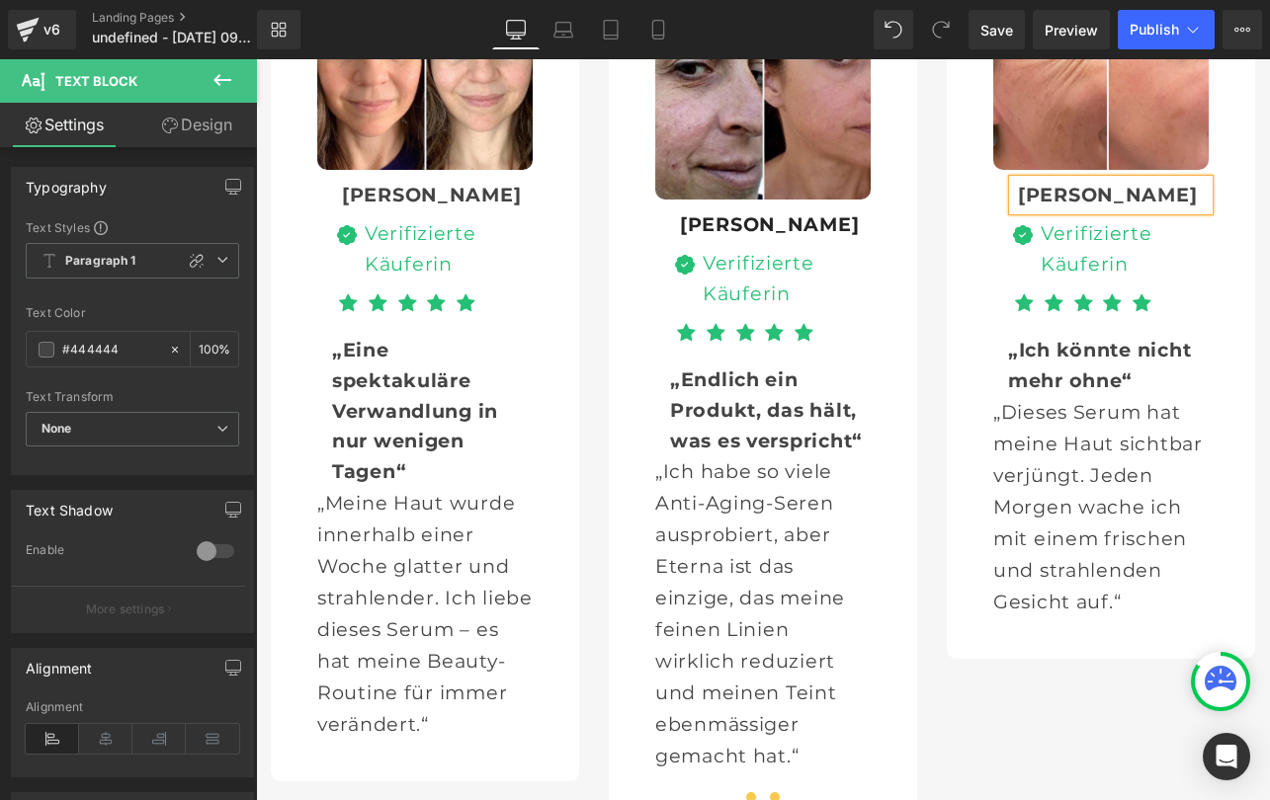
click at [779, 793] on span at bounding box center [775, 798] width 10 height 10
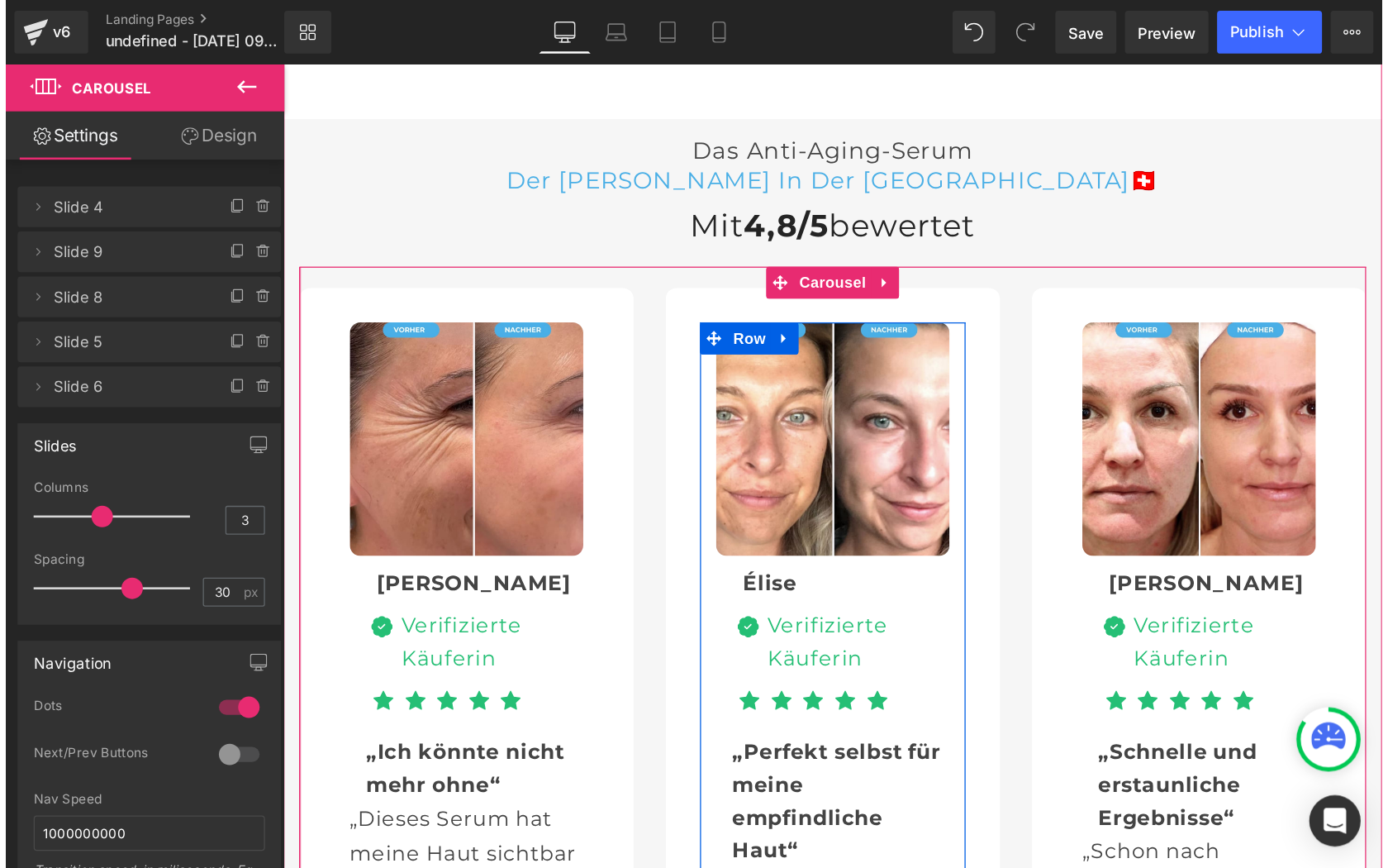
scroll to position [5083, 0]
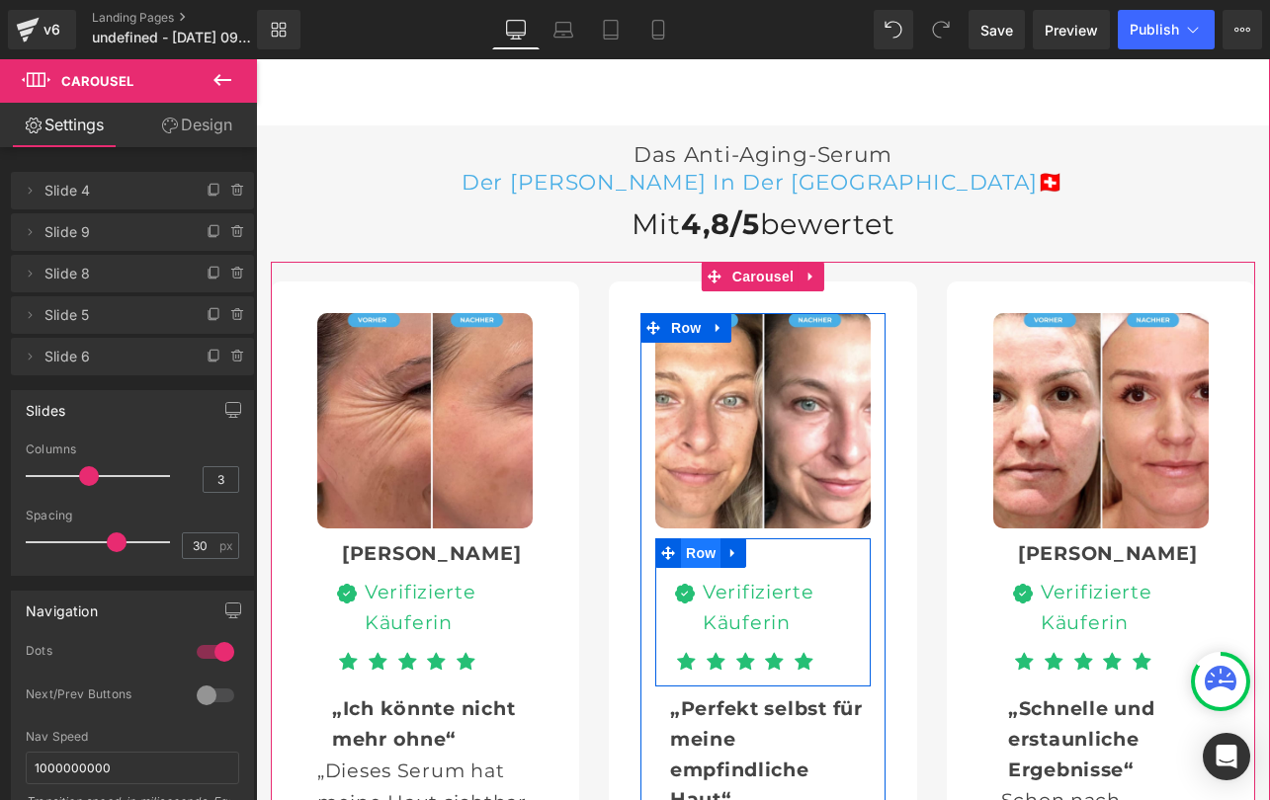
click at [703, 539] on span "Row" at bounding box center [701, 554] width 40 height 30
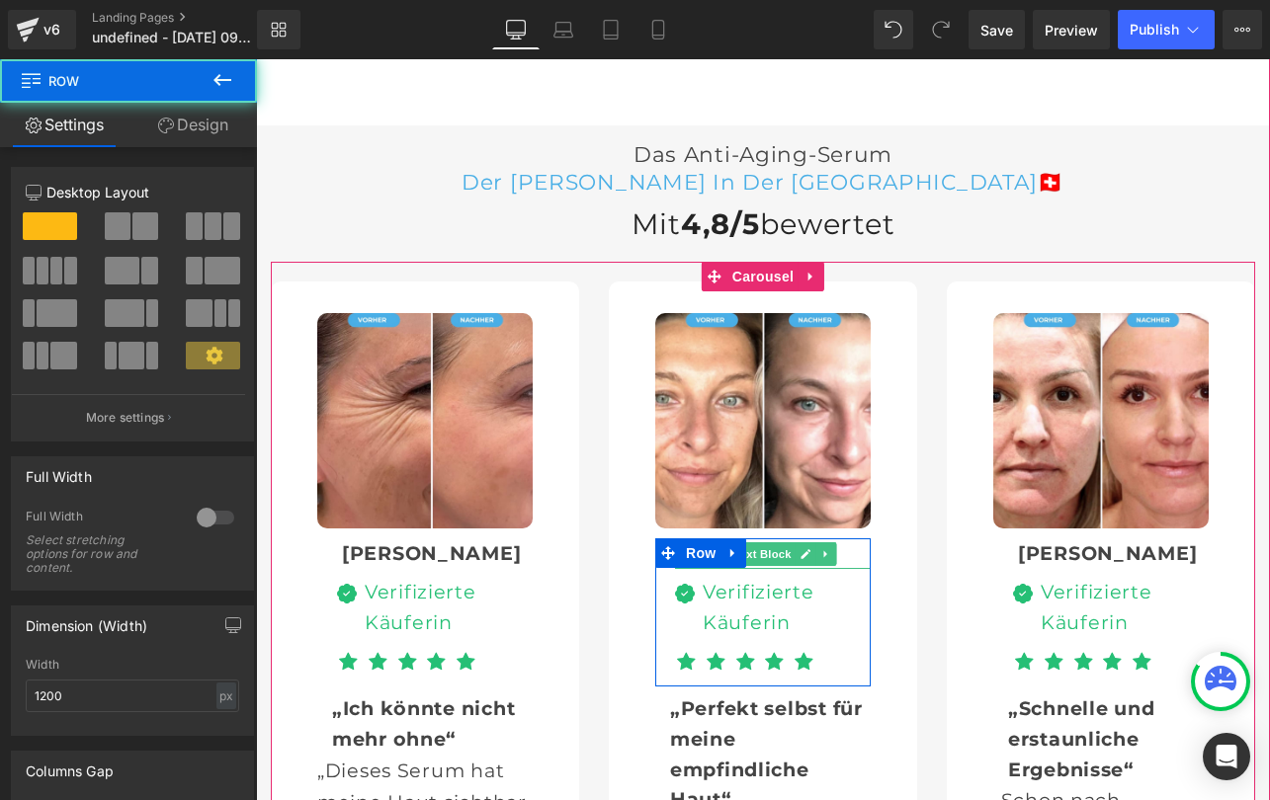
click at [847, 539] on div "Élise" at bounding box center [773, 554] width 196 height 31
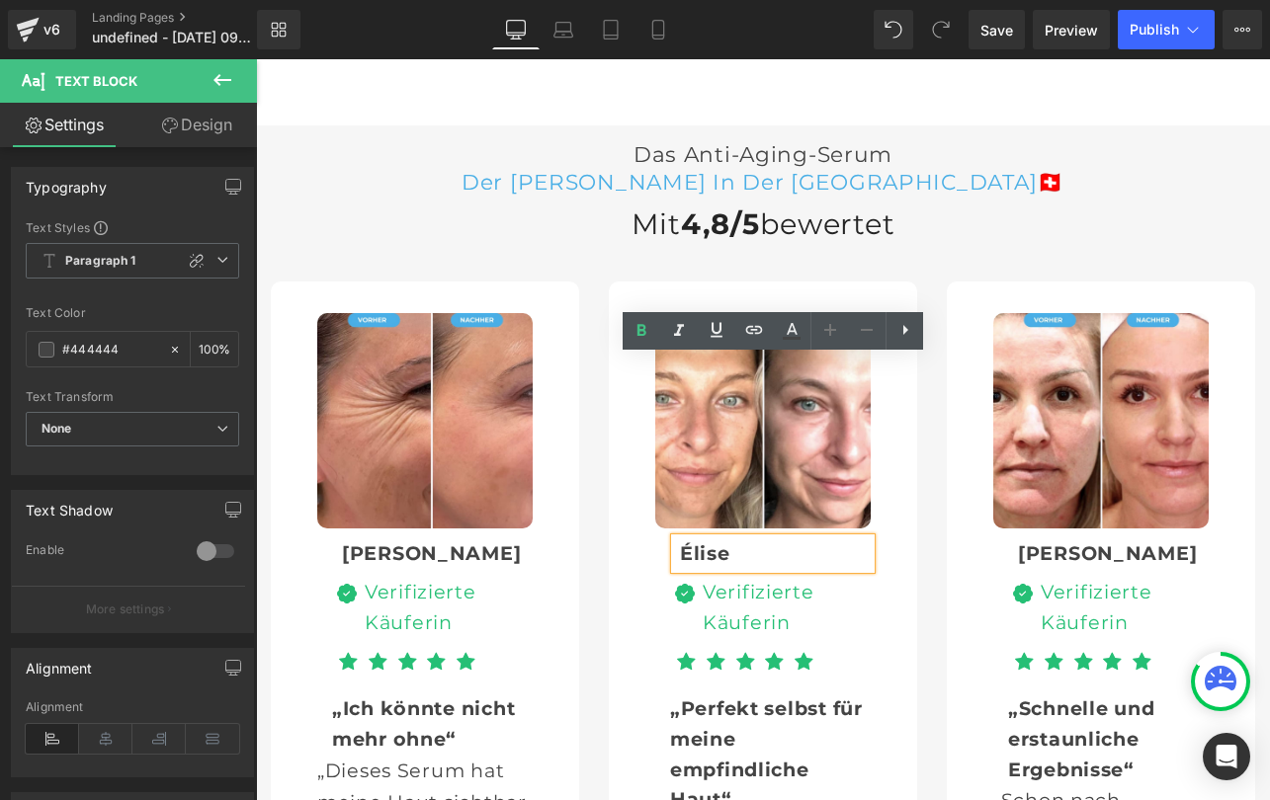
click at [700, 542] on b "Élise" at bounding box center [705, 554] width 50 height 24
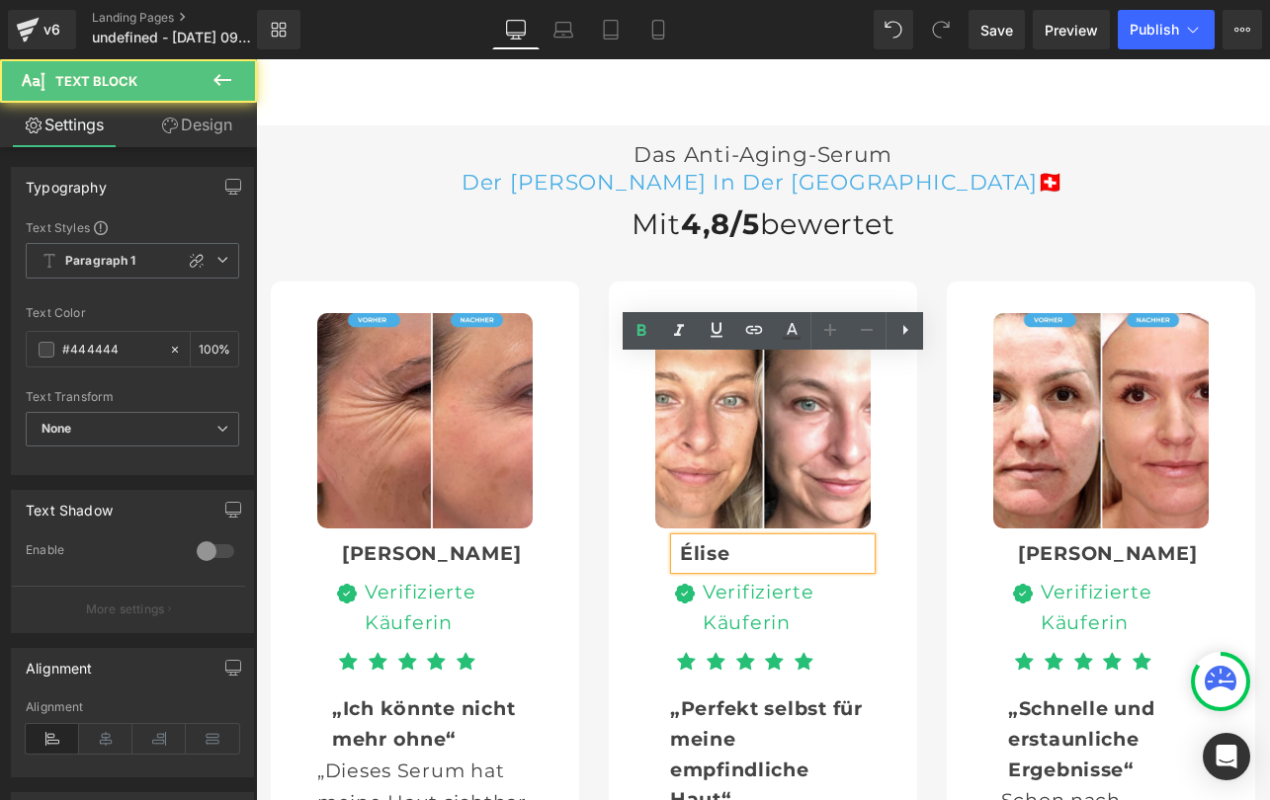
click at [700, 542] on b "Élise" at bounding box center [705, 554] width 50 height 24
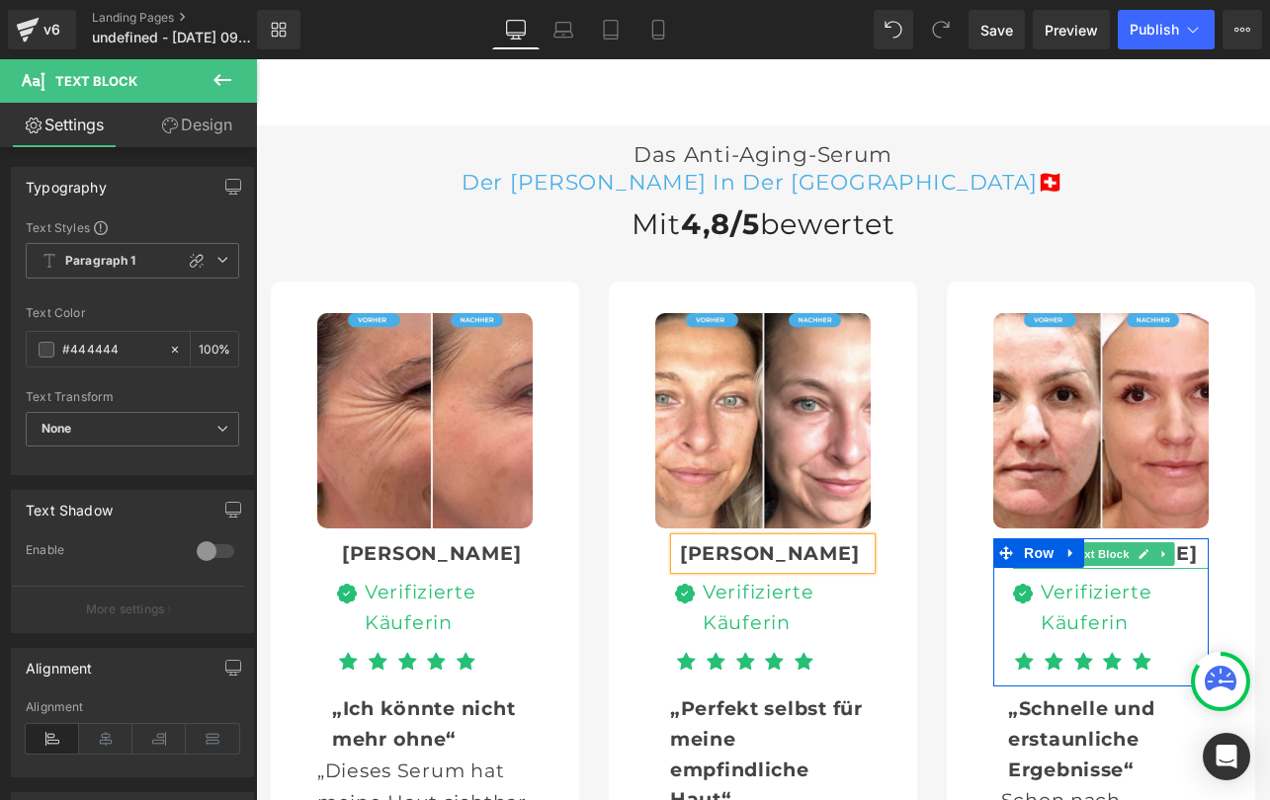
click at [1187, 539] on div "[PERSON_NAME]" at bounding box center [1111, 554] width 196 height 31
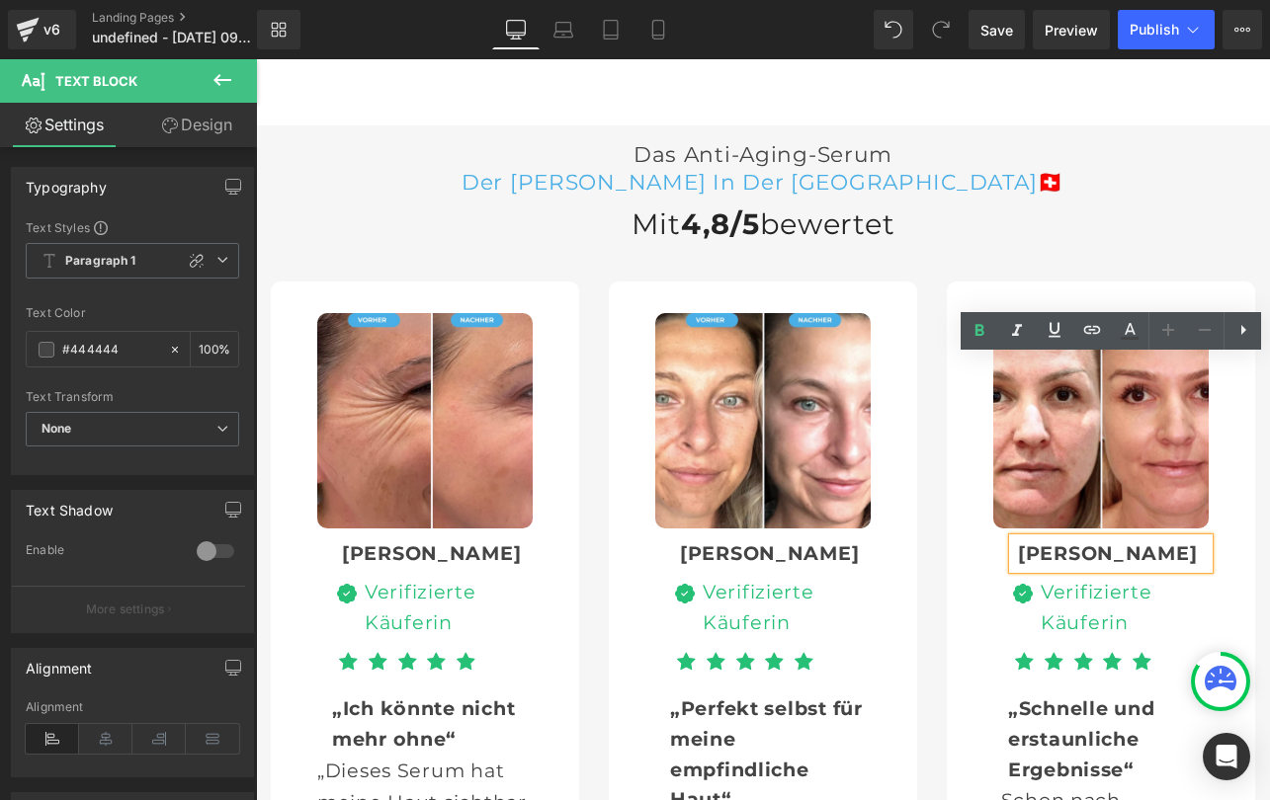
click at [1042, 542] on b "[PERSON_NAME]" at bounding box center [1107, 554] width 179 height 24
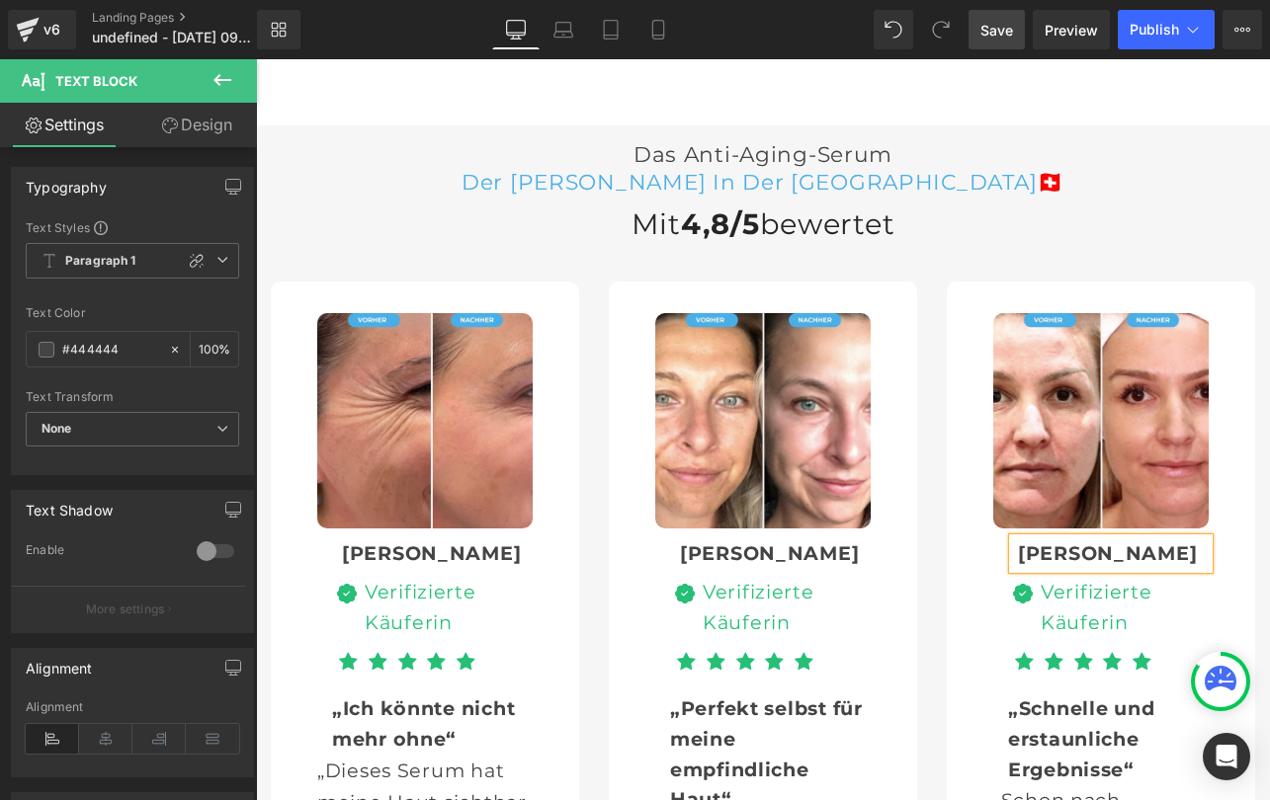
click at [996, 34] on span "Save" at bounding box center [996, 30] width 33 height 21
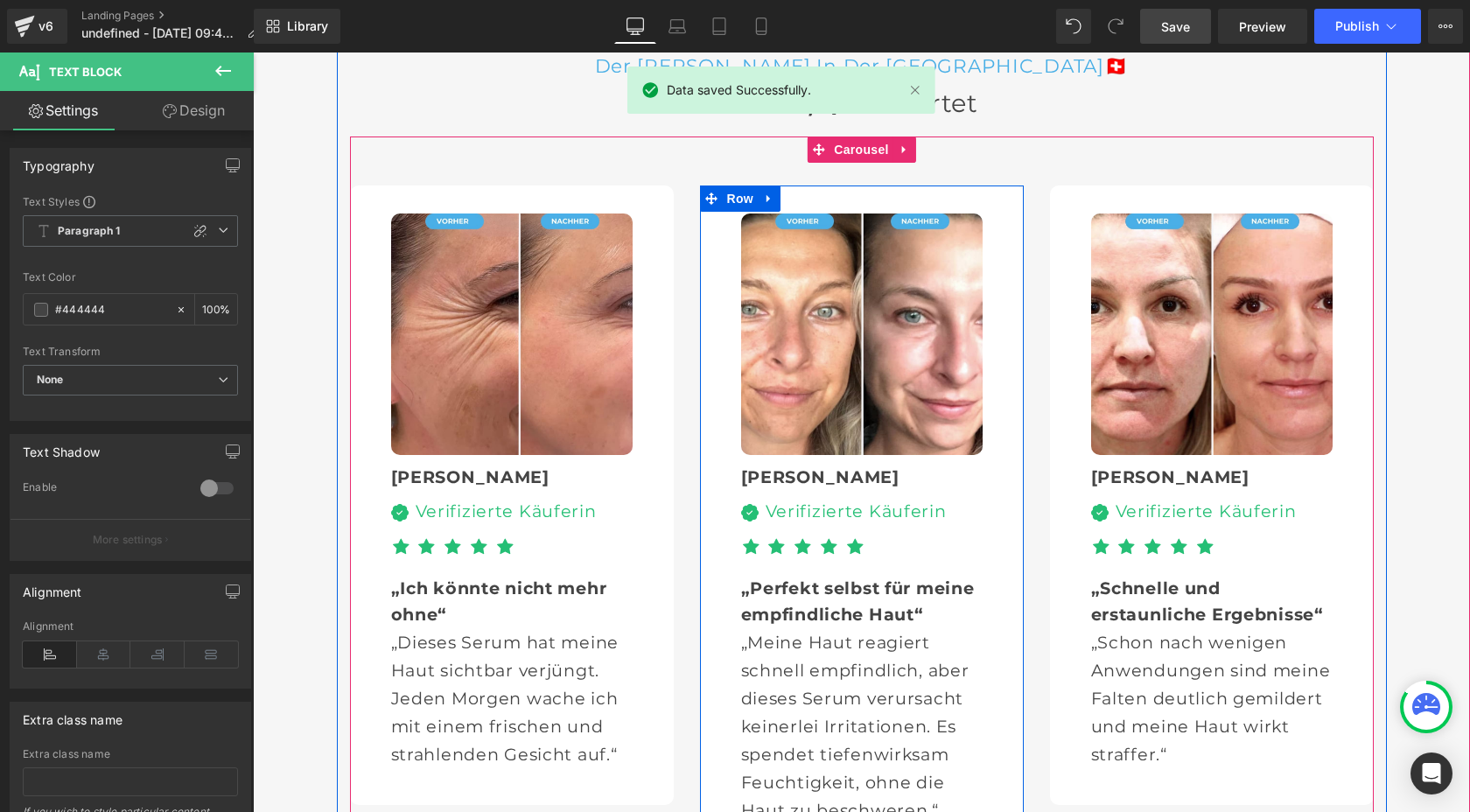
scroll to position [5295, 0]
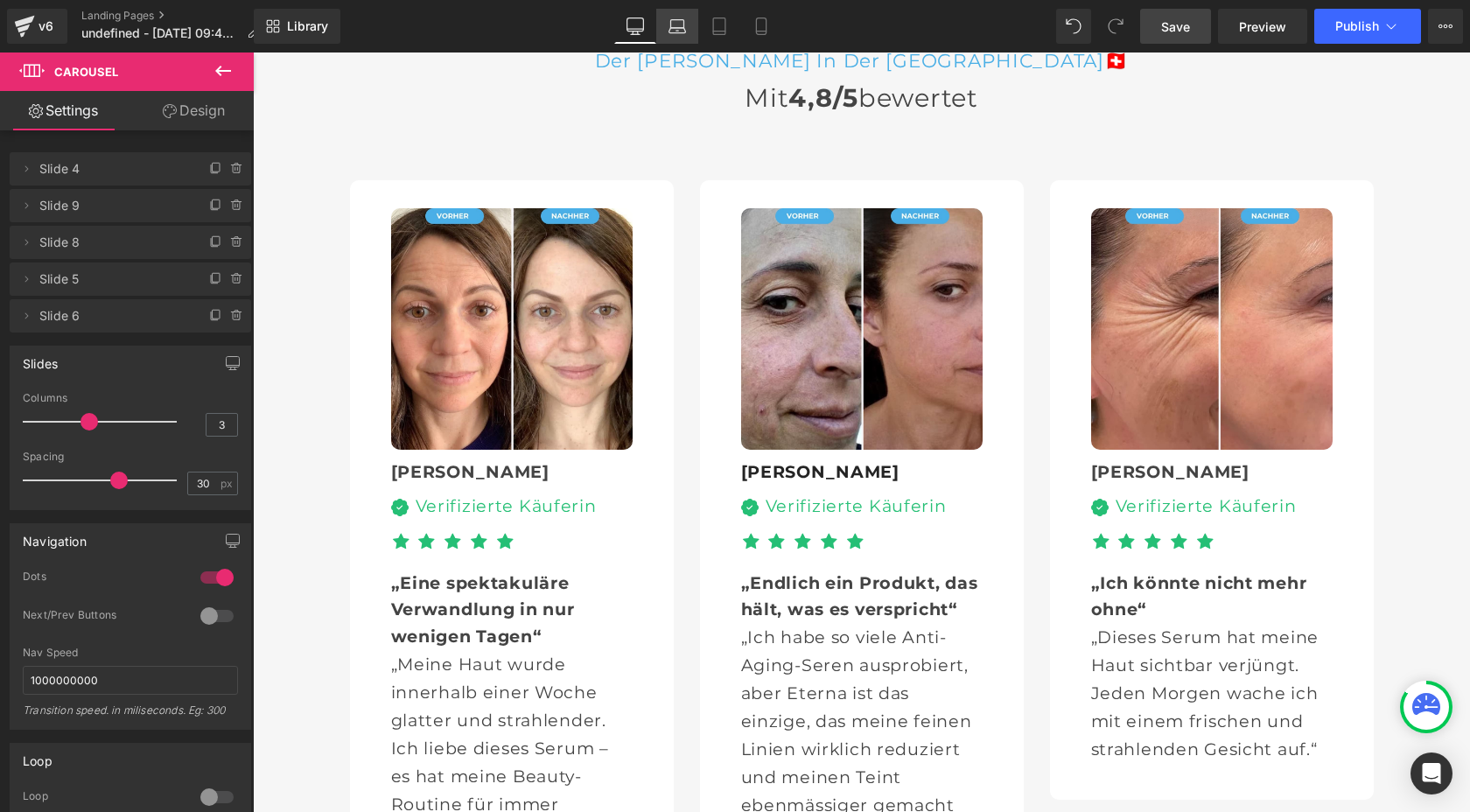
click at [681, 21] on icon at bounding box center [677, 27] width 18 height 18
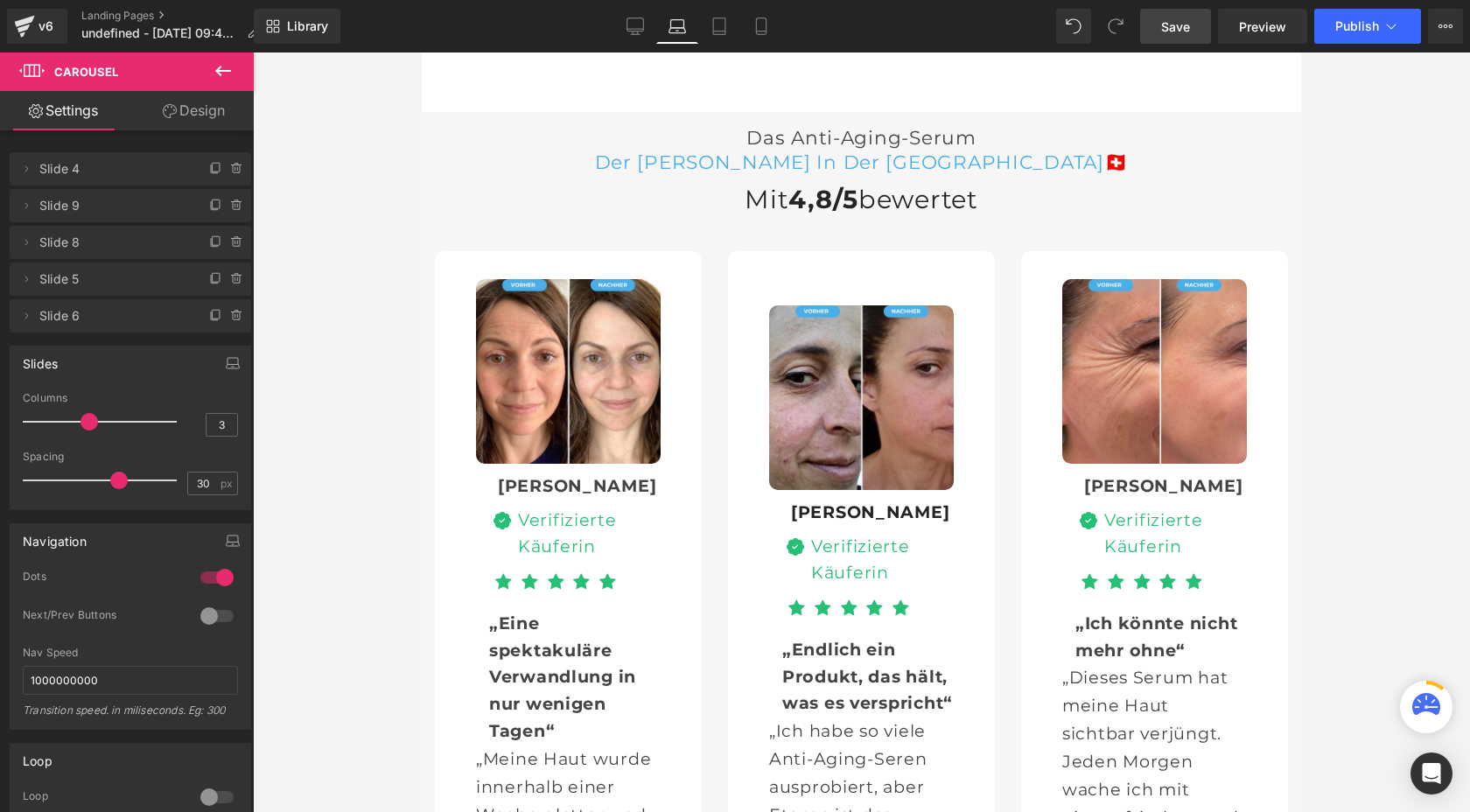
scroll to position [5180, 0]
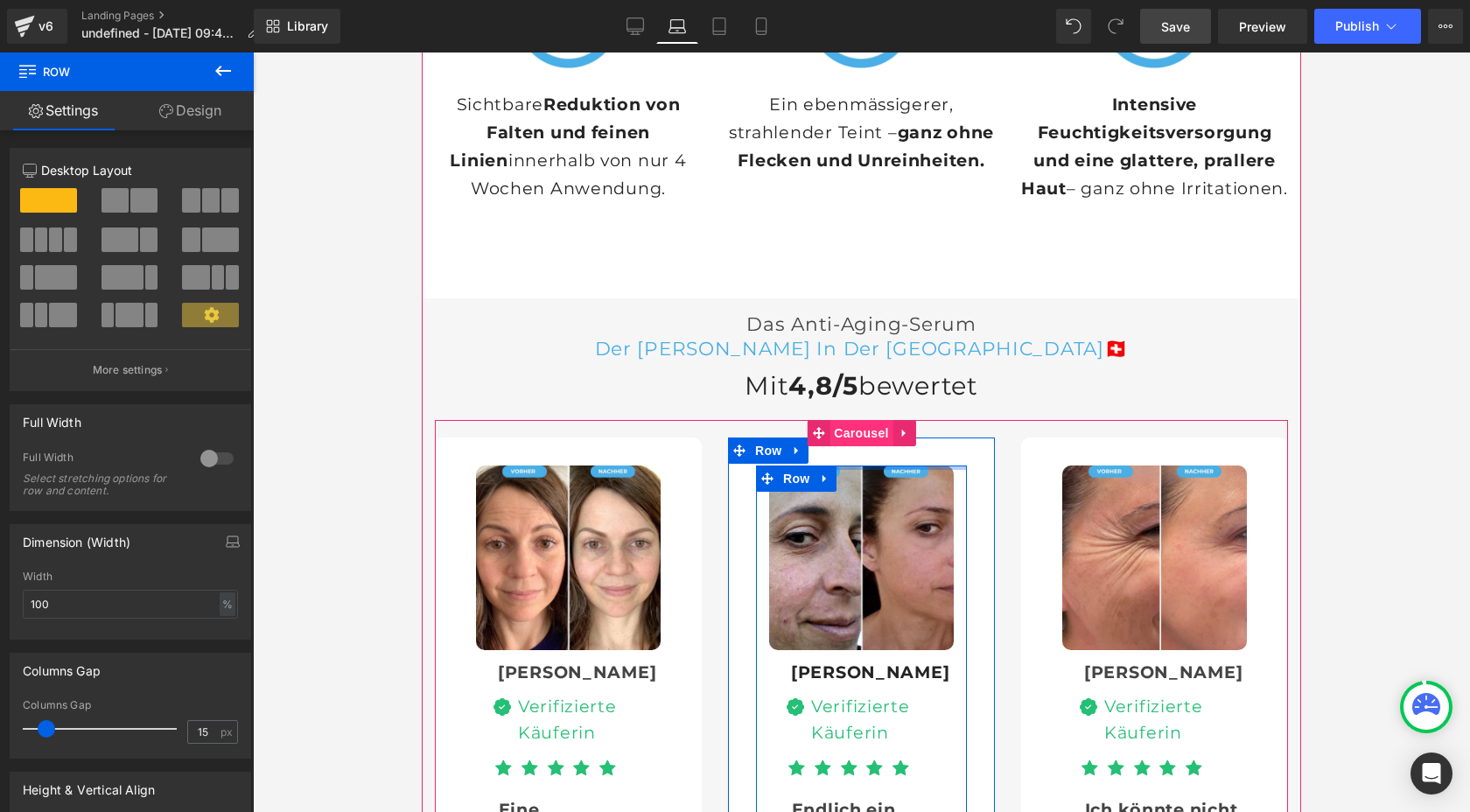
drag, startPoint x: 865, startPoint y: 359, endPoint x: 865, endPoint y: 324, distance: 35.0
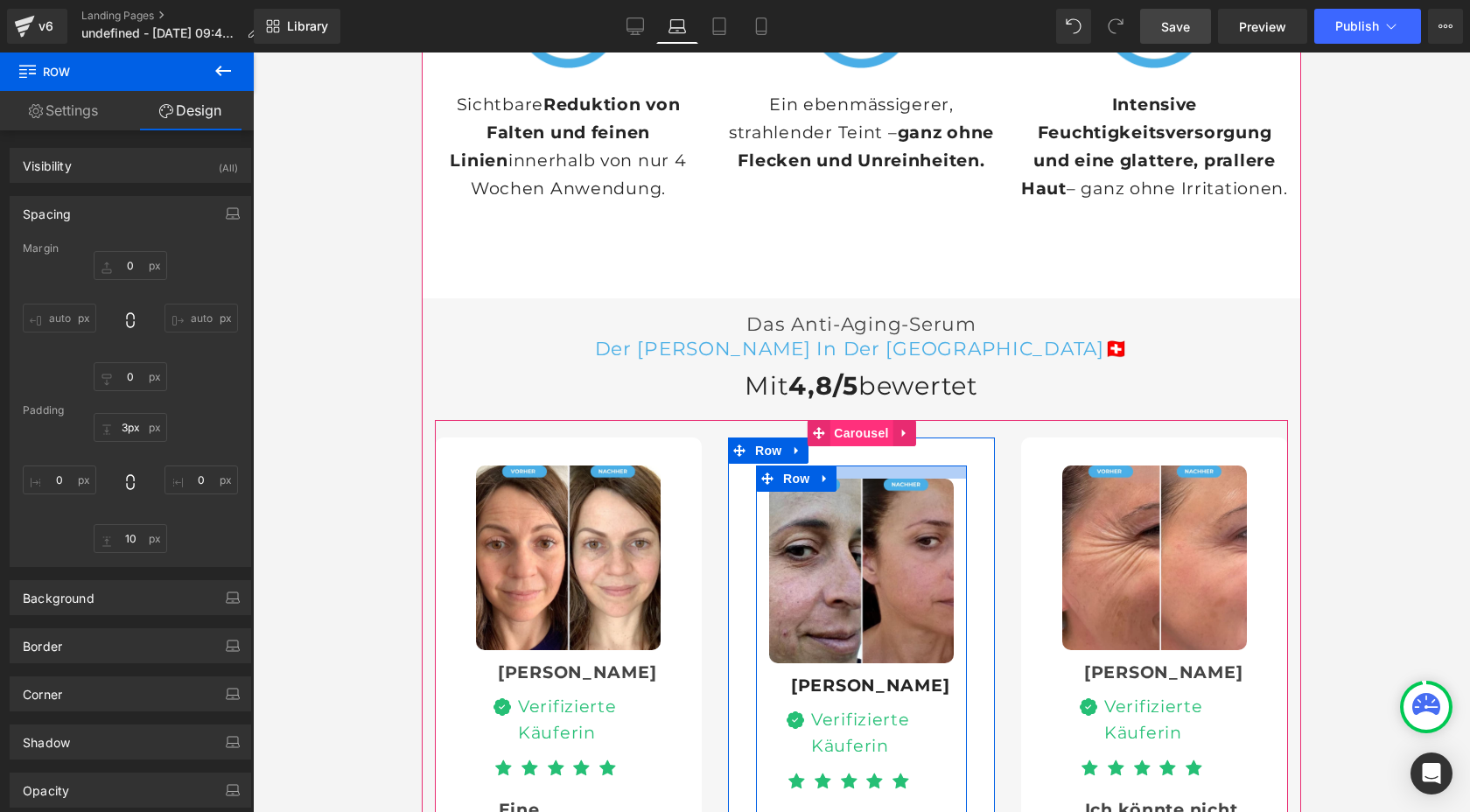
type input "0px"
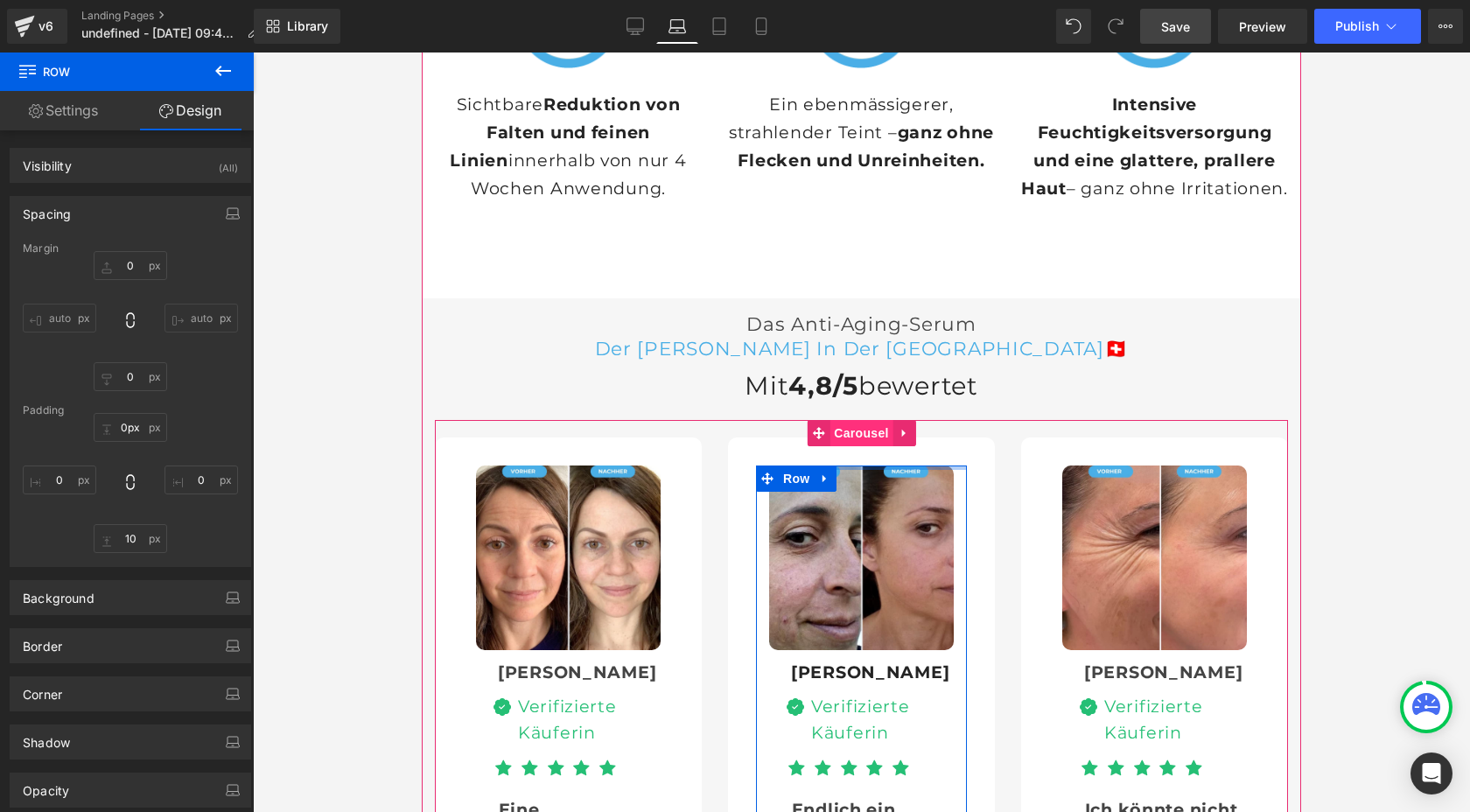
drag, startPoint x: 863, startPoint y: 353, endPoint x: 865, endPoint y: 332, distance: 21.1
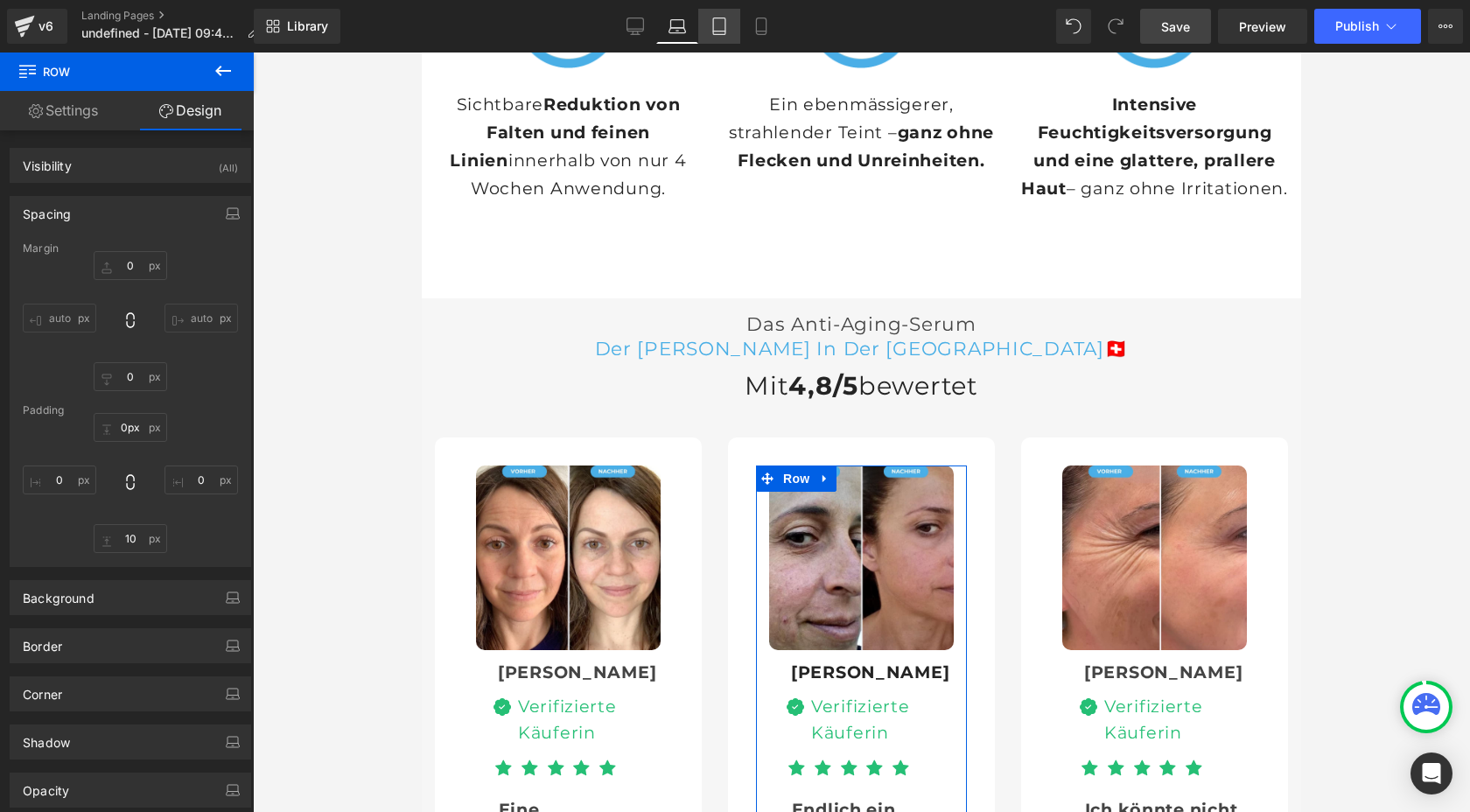
click at [716, 20] on icon at bounding box center [719, 27] width 18 height 18
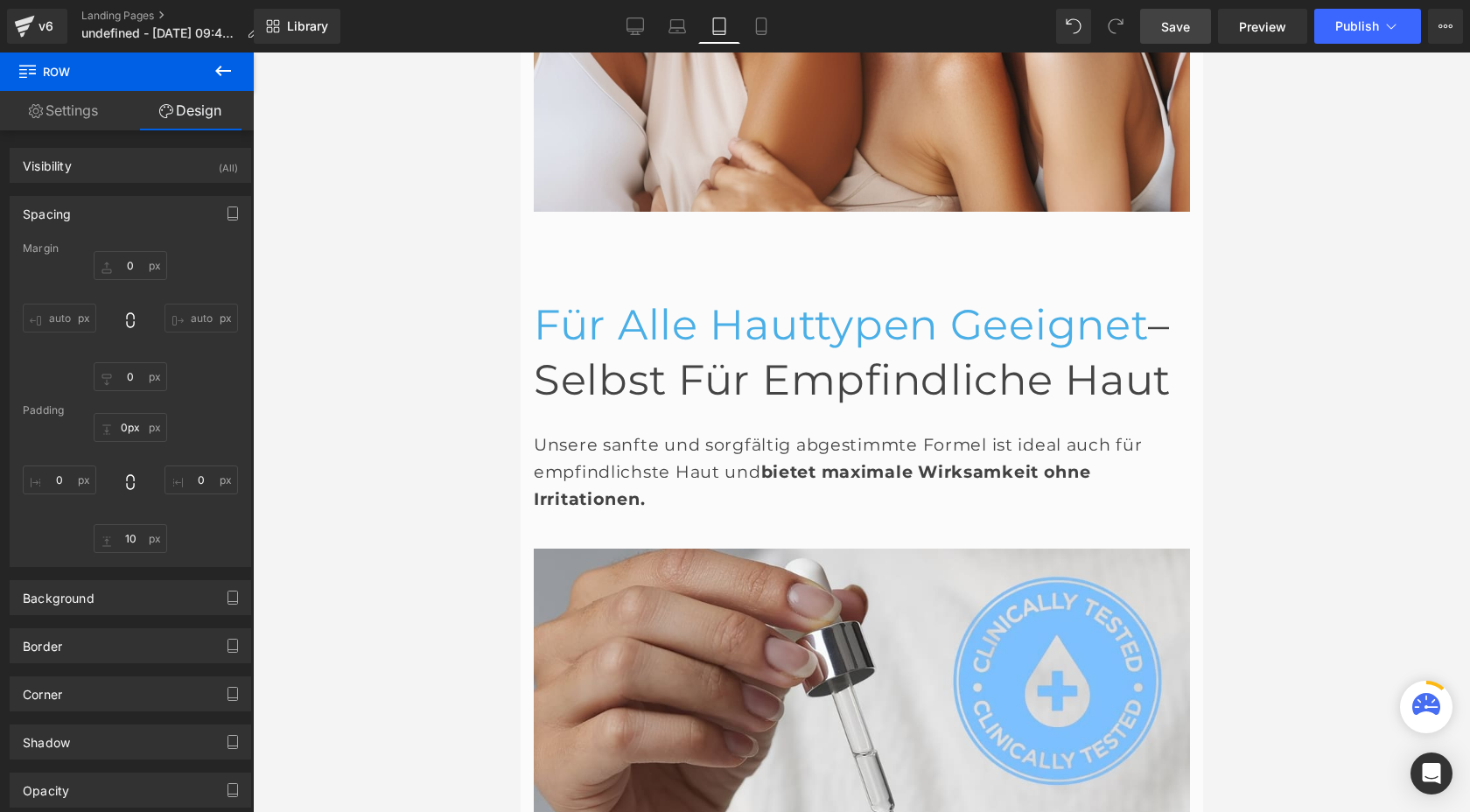
type input "0"
type input "30"
type input "0"
type input "10"
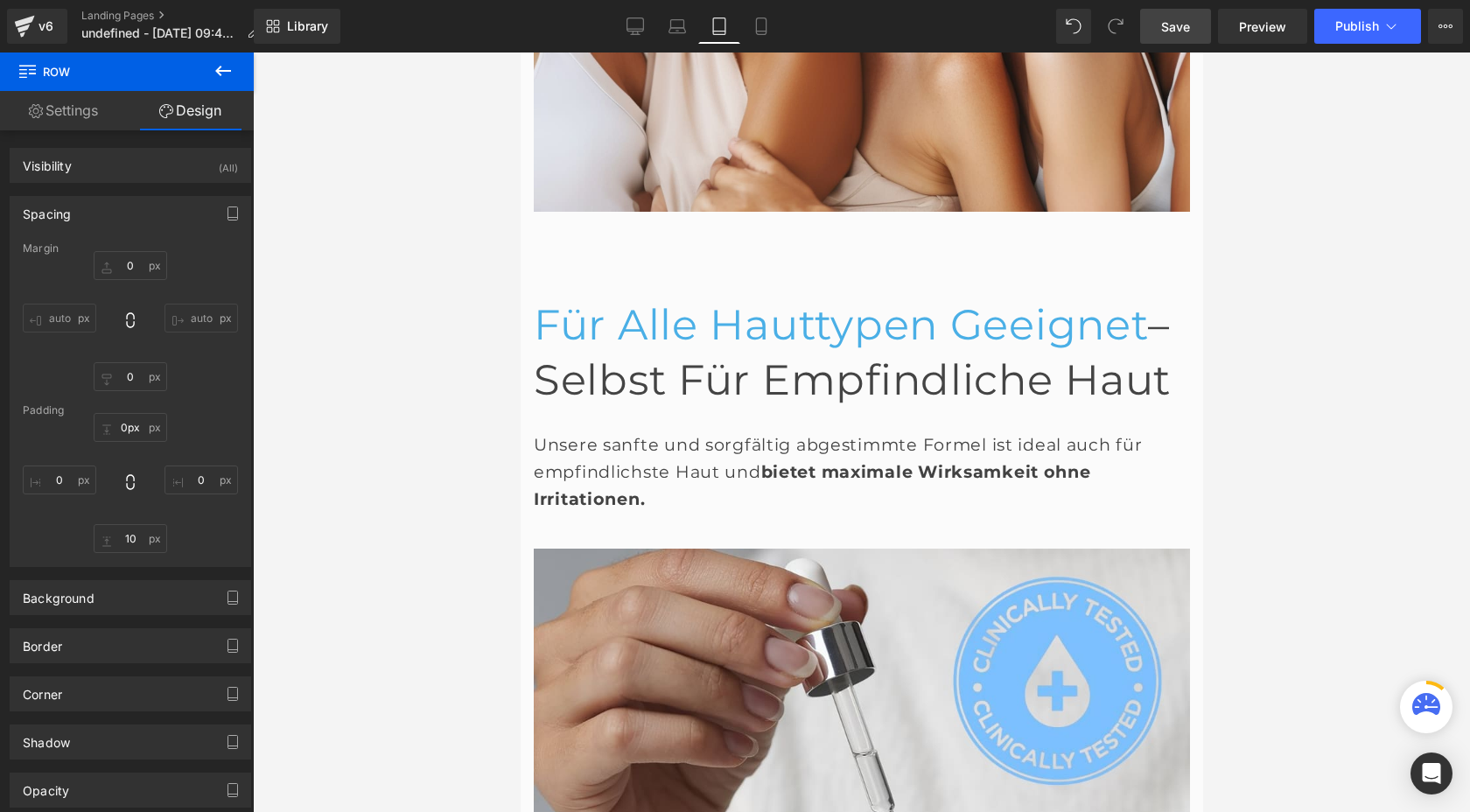
type input "0"
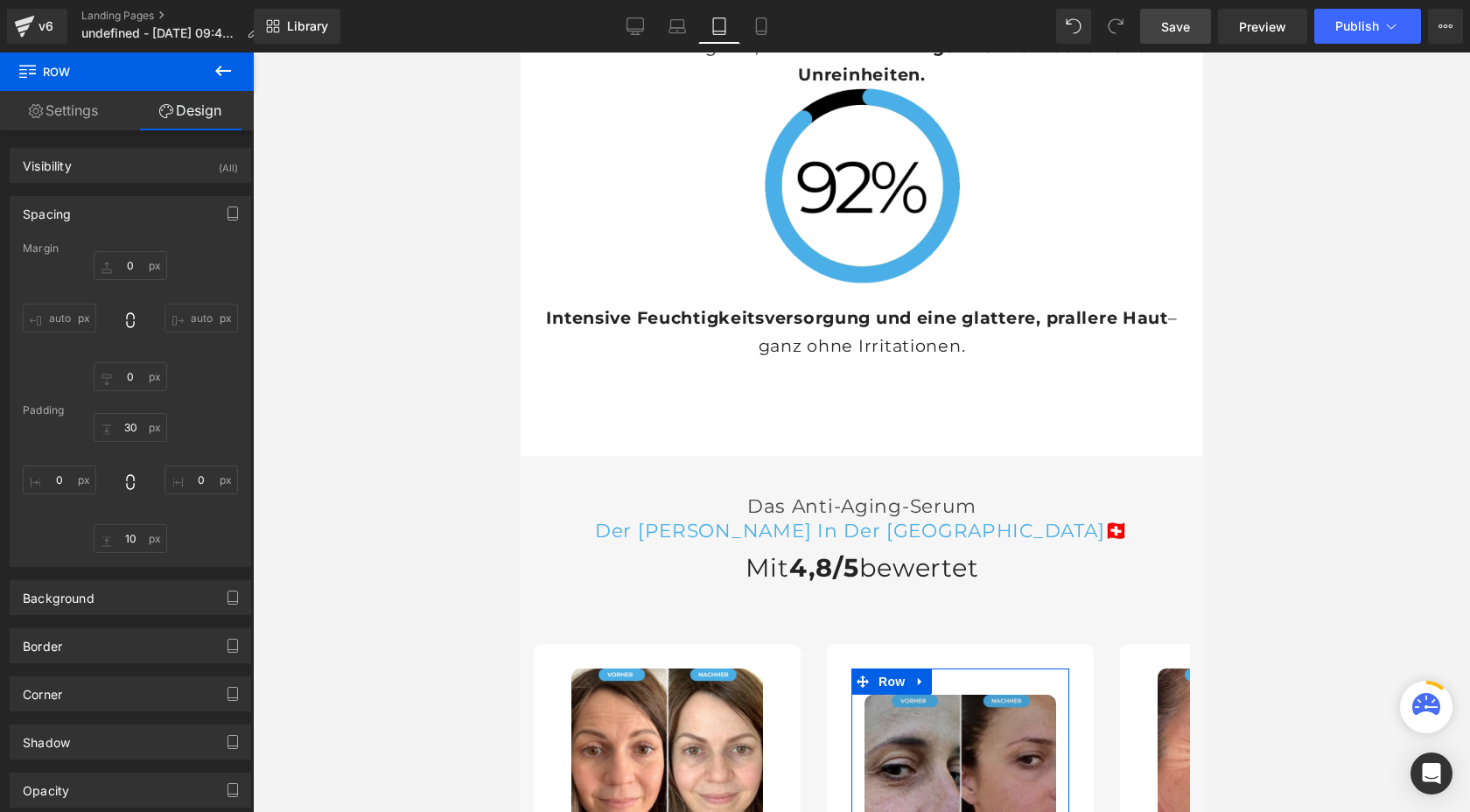
scroll to position [8374, 0]
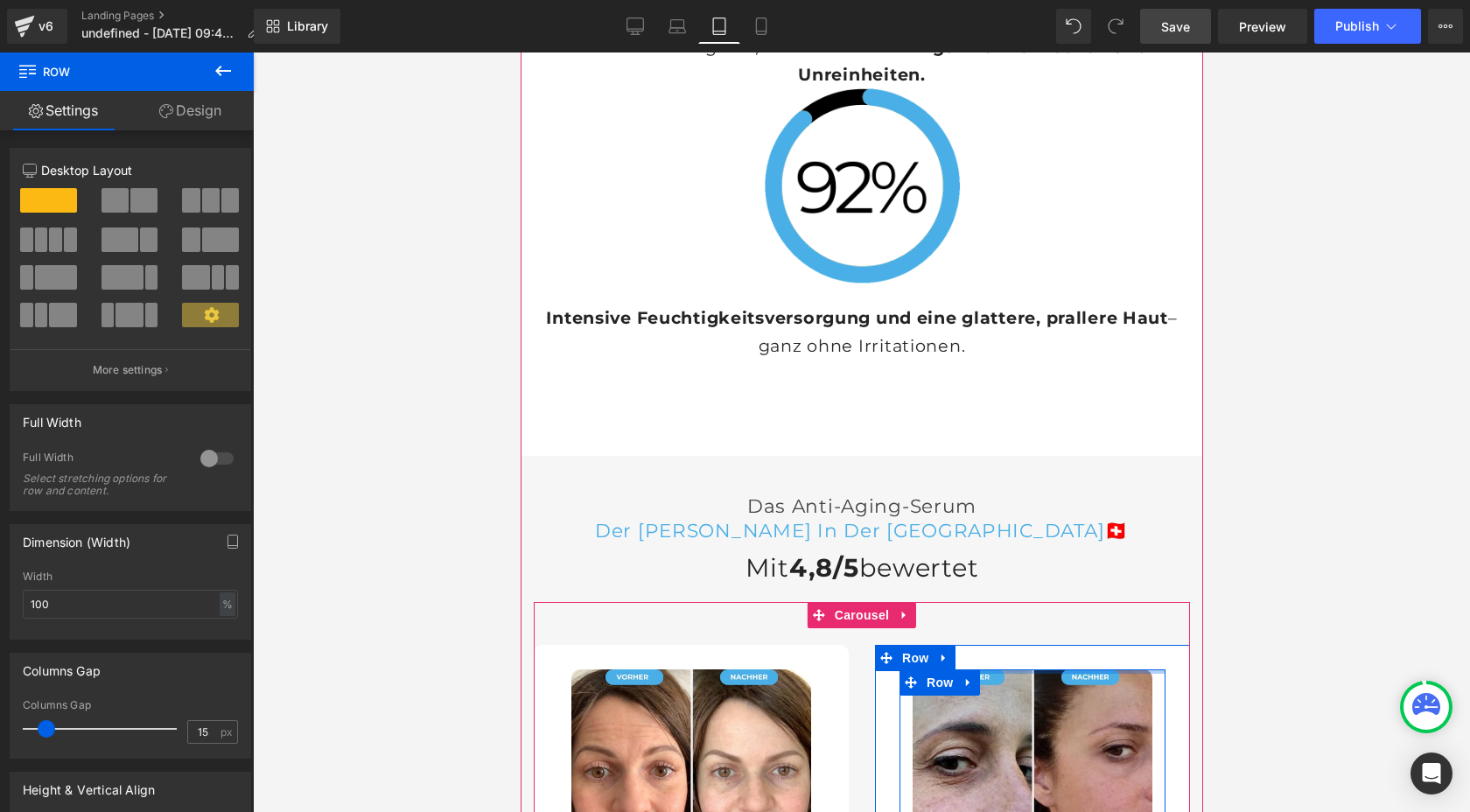
drag, startPoint x: 1038, startPoint y: 206, endPoint x: 1038, endPoint y: 175, distance: 31.0
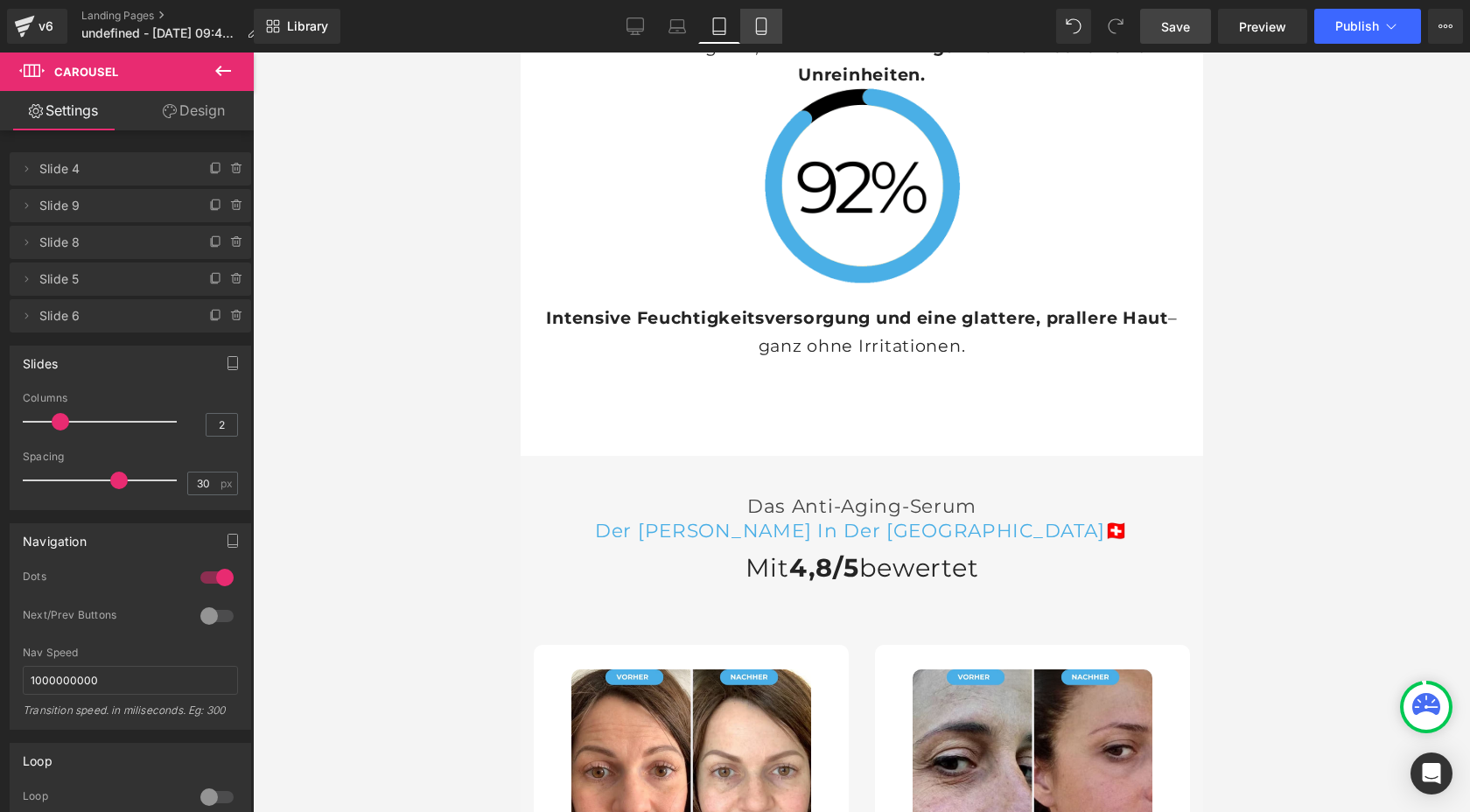
click at [769, 43] on link "Mobile" at bounding box center [761, 27] width 42 height 35
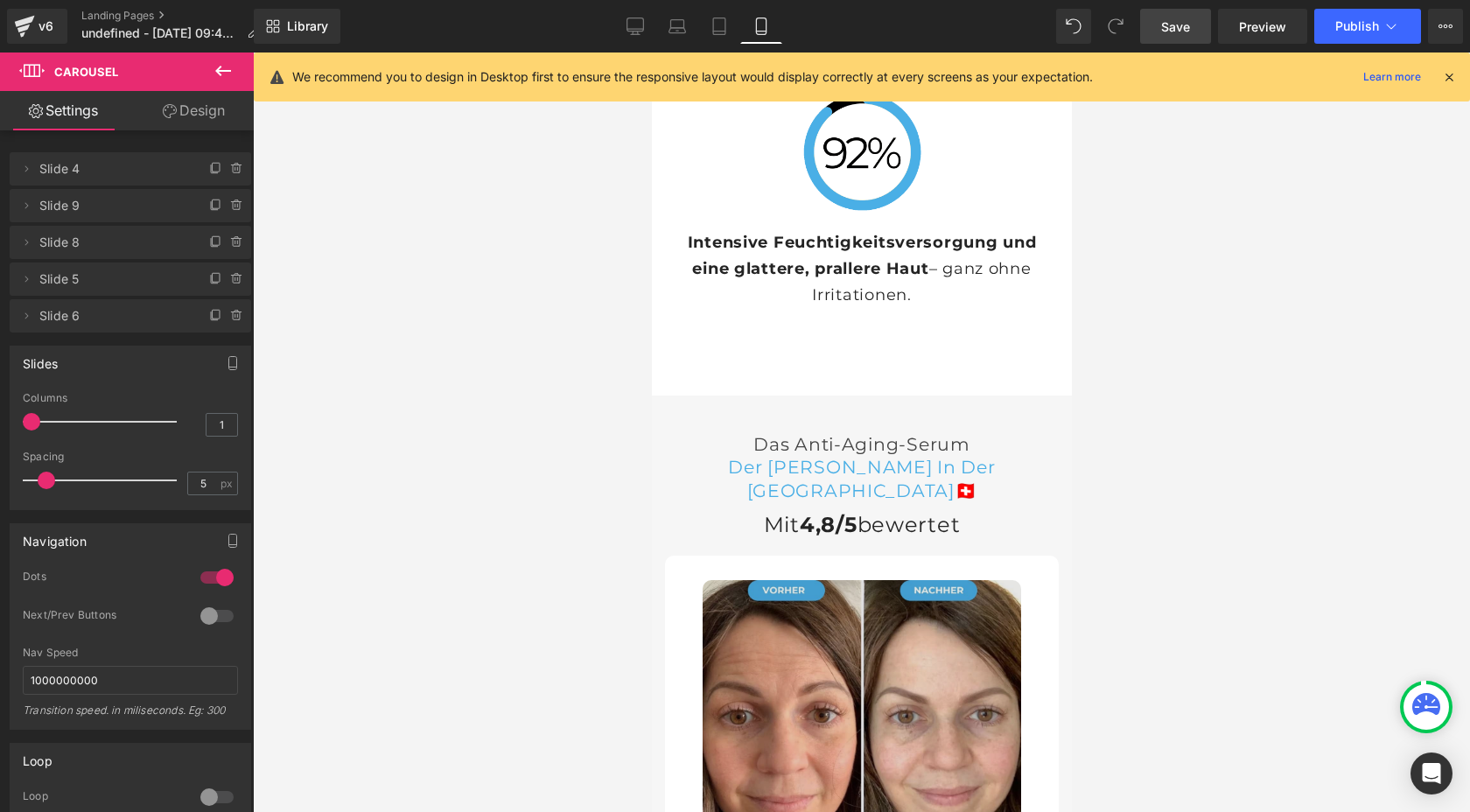
scroll to position [7116, 0]
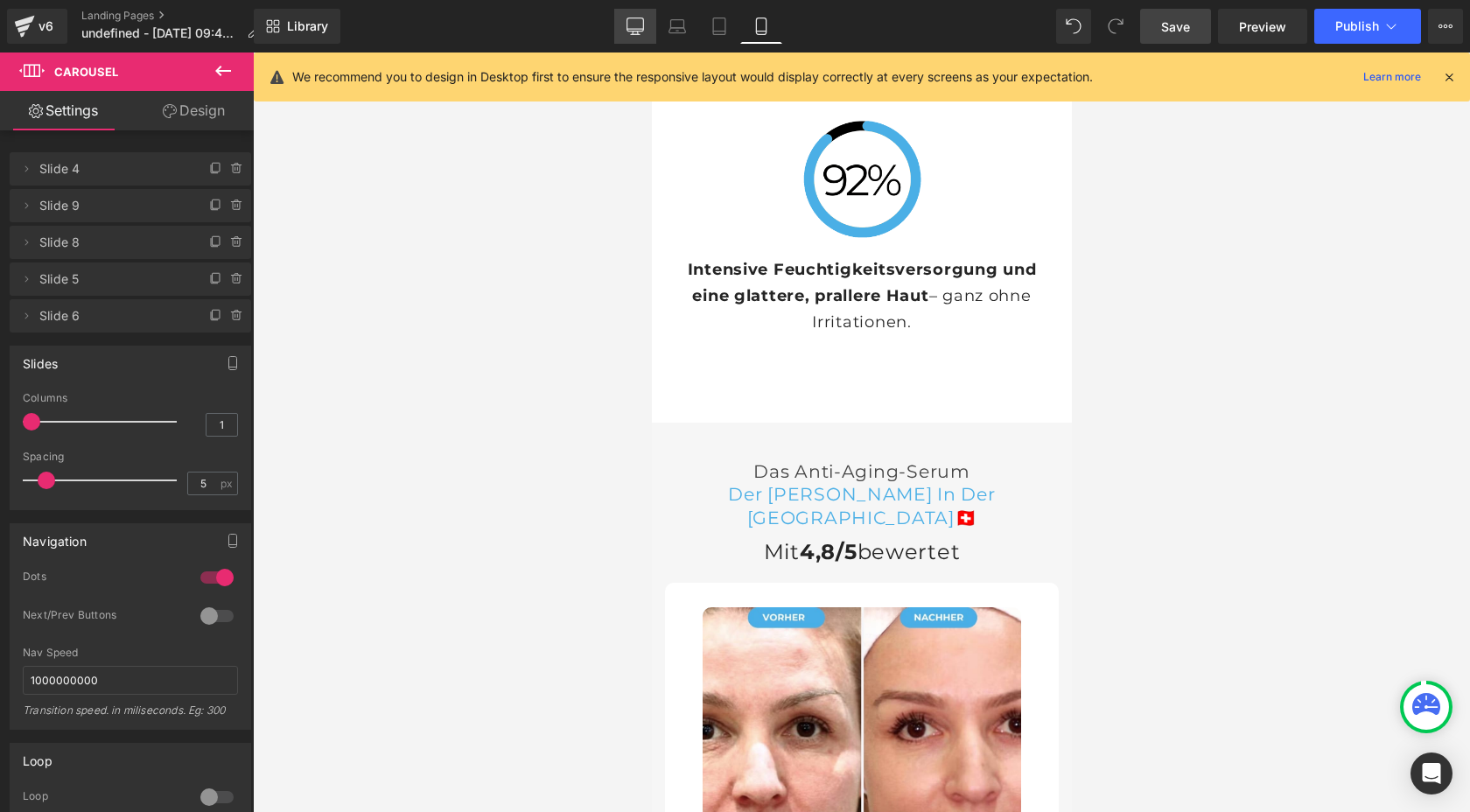
click at [633, 26] on icon at bounding box center [636, 27] width 18 height 18
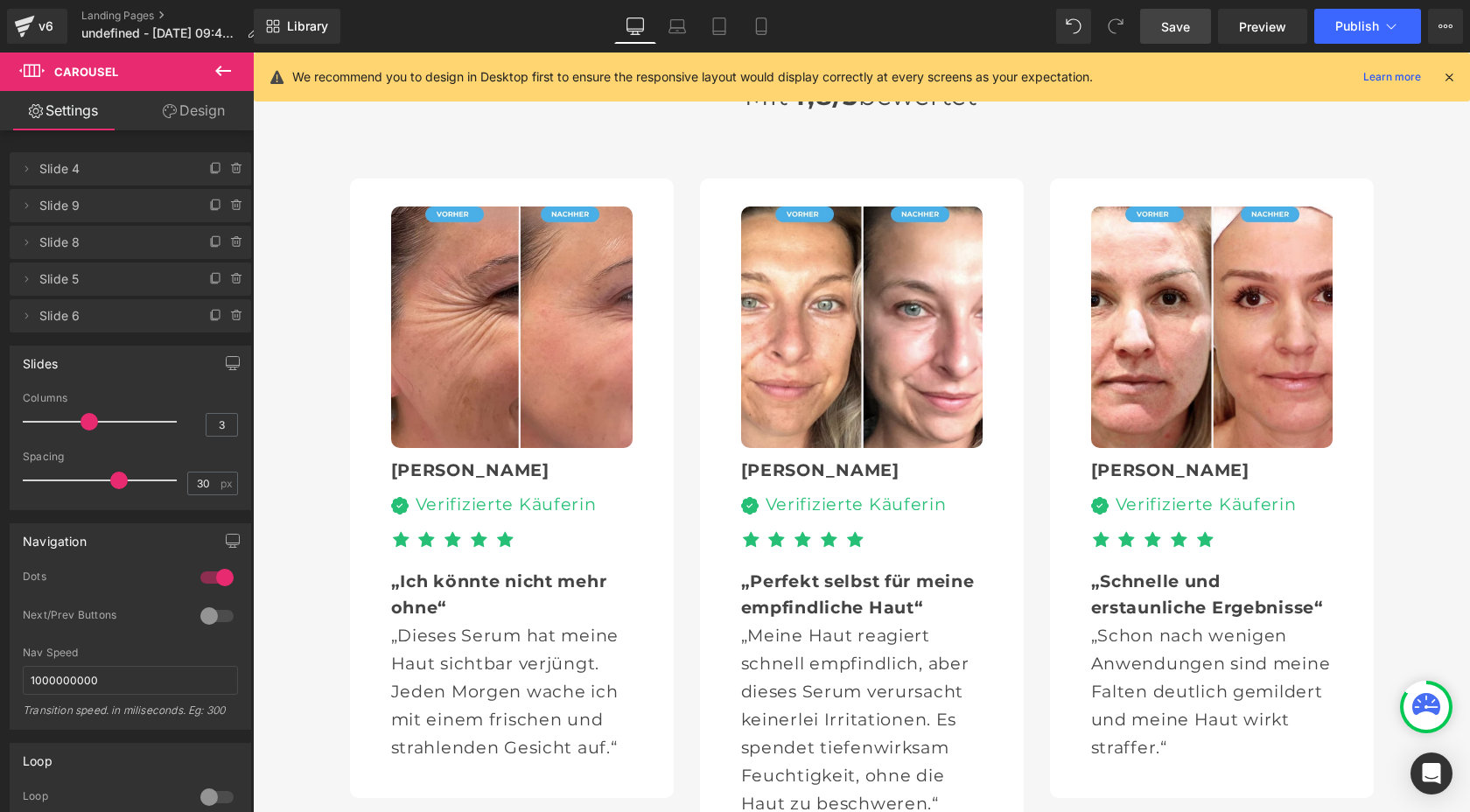
scroll to position [5166, 0]
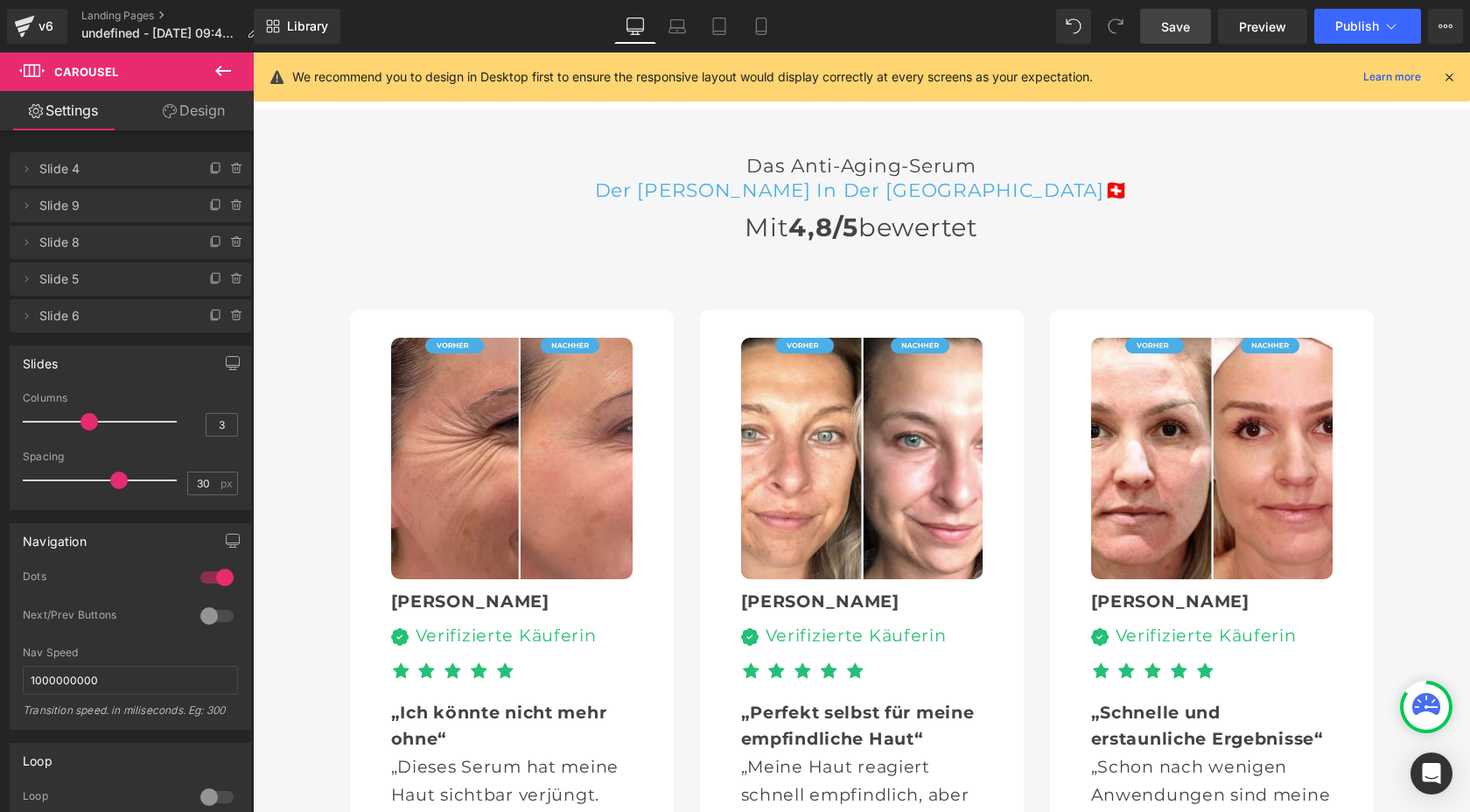
click at [1167, 28] on span "Save" at bounding box center [1175, 27] width 29 height 19
click at [1169, 26] on span "Save" at bounding box center [1175, 27] width 29 height 19
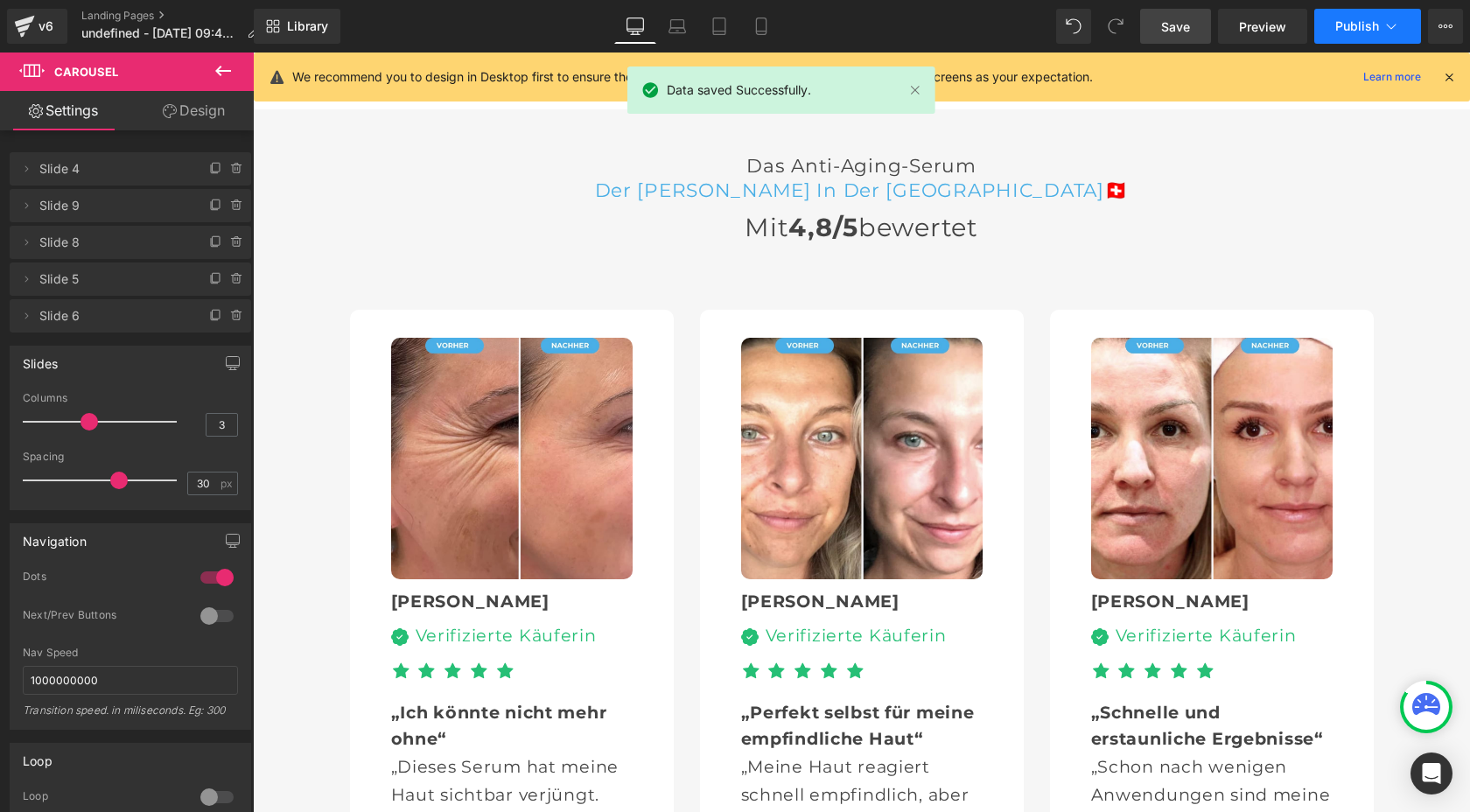
click at [1389, 30] on icon at bounding box center [1391, 27] width 18 height 18
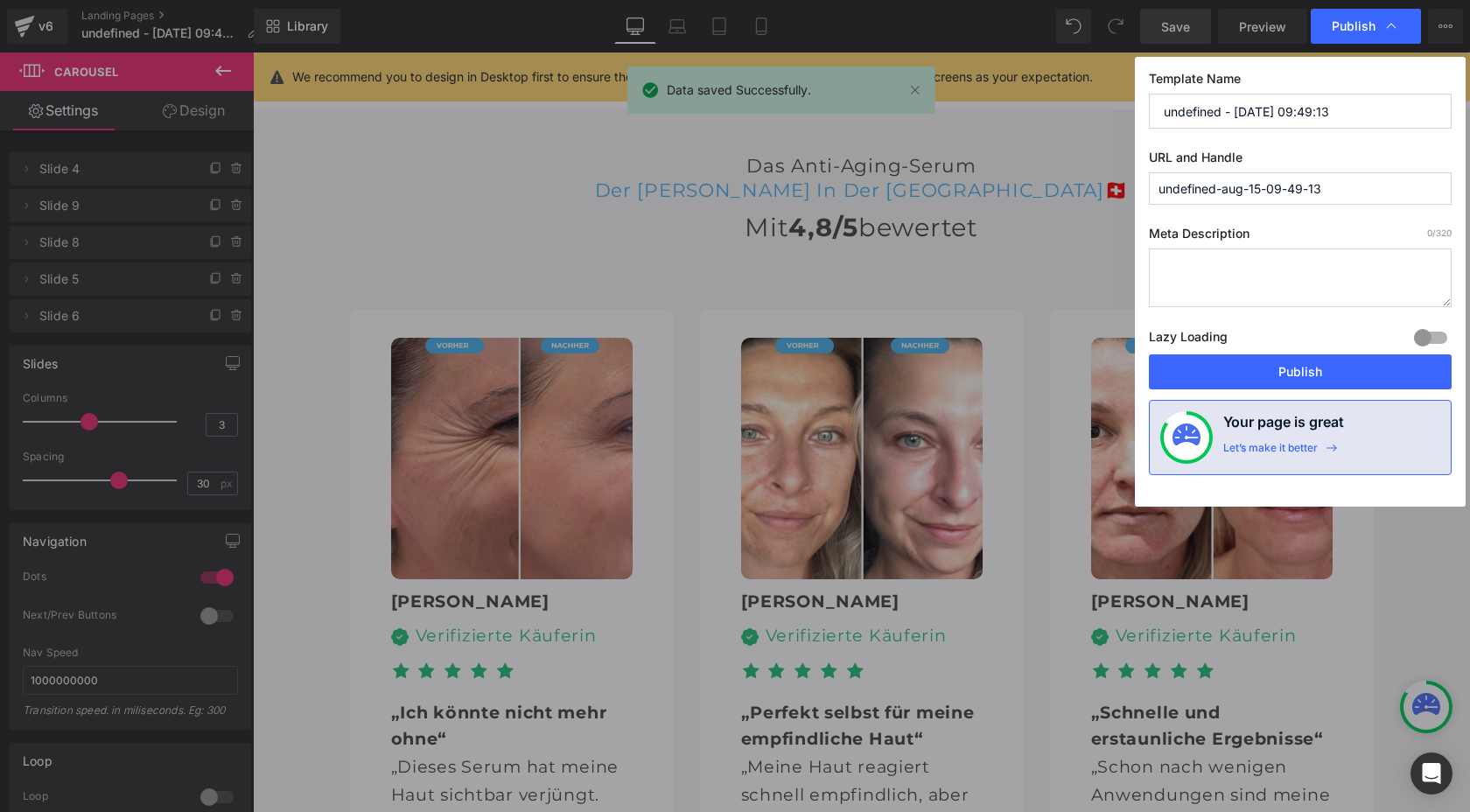
click at [1320, 108] on input "undefined - [DATE] 09:49:13" at bounding box center [1300, 112] width 303 height 35
paste input "Eterna-Serum"
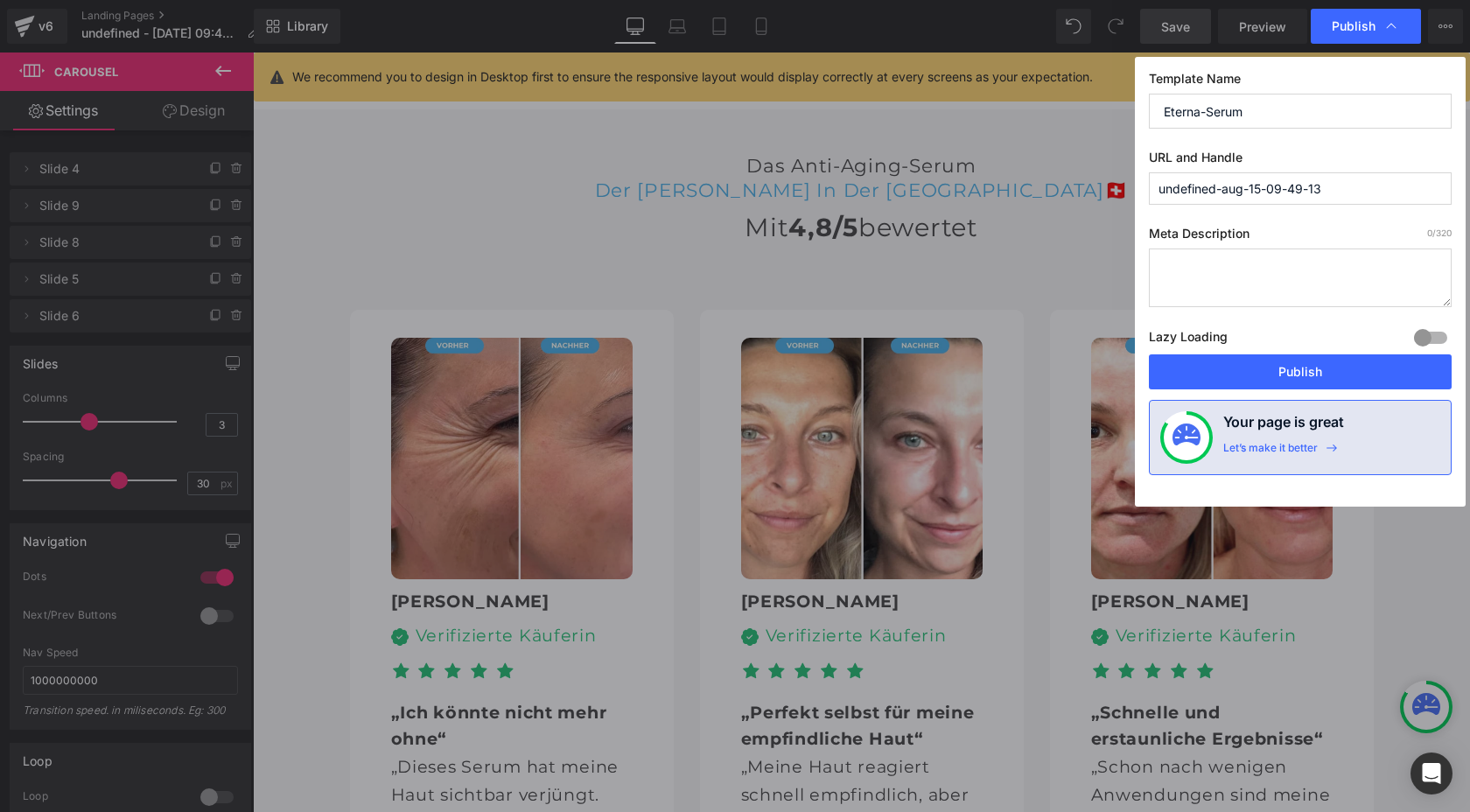
type input "Eterna-Serum"
paste input "Eterna-Serum"
type input "eterna-serum"
click at [1298, 369] on button "Publish" at bounding box center [1300, 372] width 303 height 35
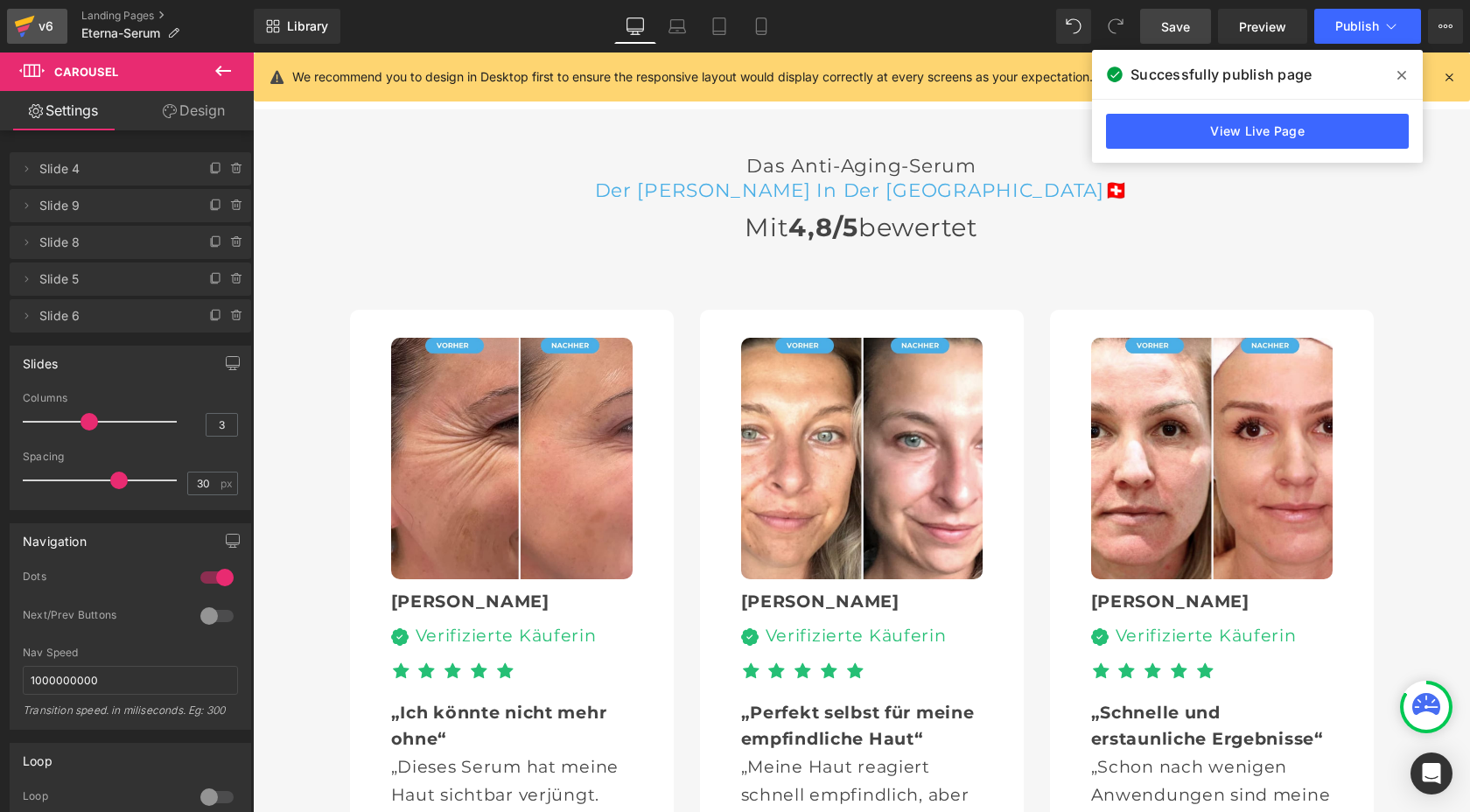
click at [41, 27] on div "v6" at bounding box center [46, 27] width 22 height 23
